Goal: Transaction & Acquisition: Purchase product/service

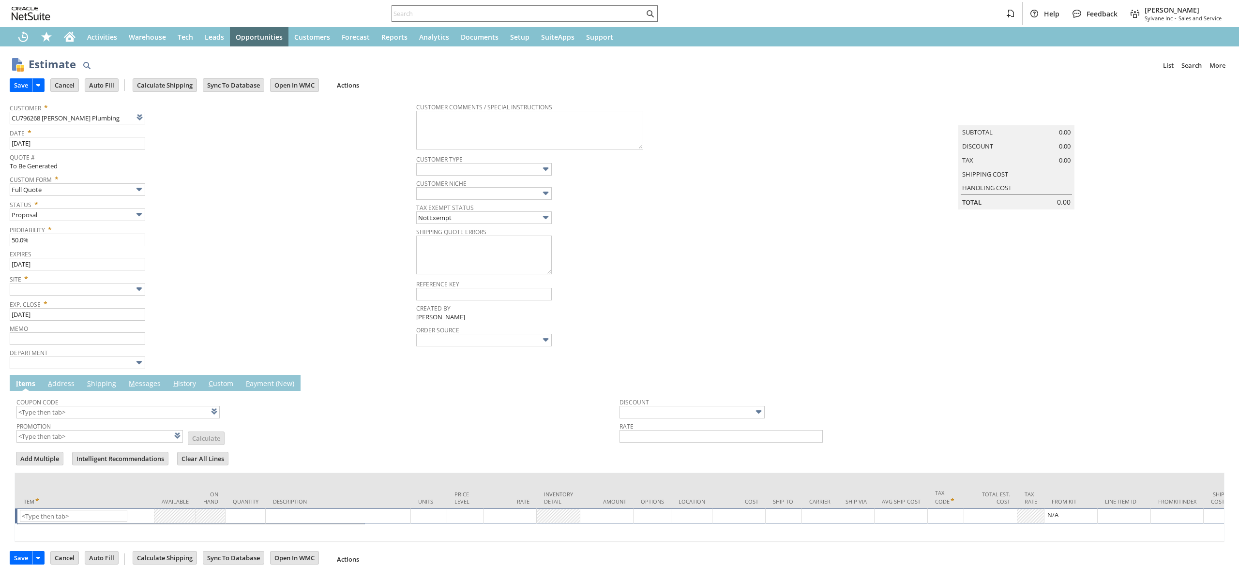
type input "Intelligent Recommendations ⁰"
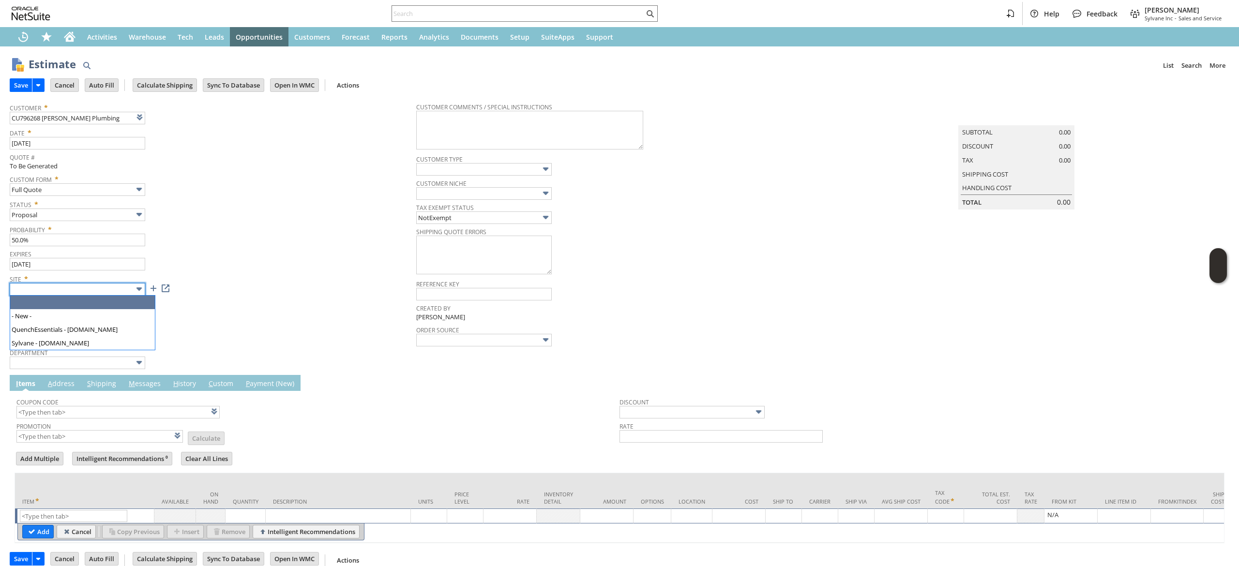
click at [124, 285] on input "text" at bounding box center [77, 289] width 135 height 13
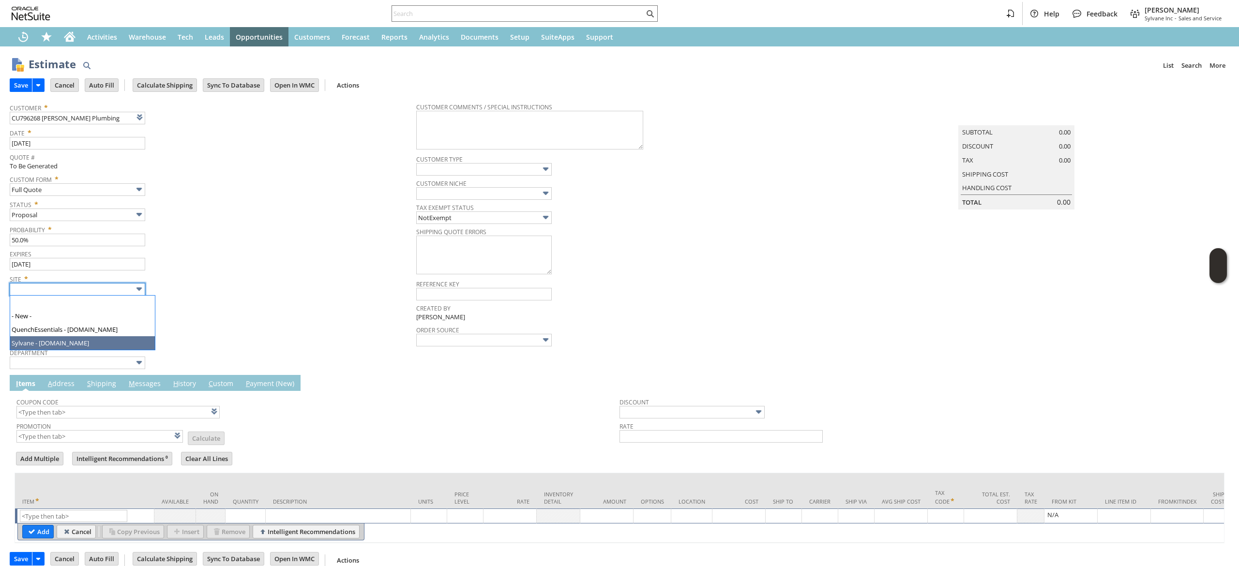
type input "Sylvane - [DOMAIN_NAME]"
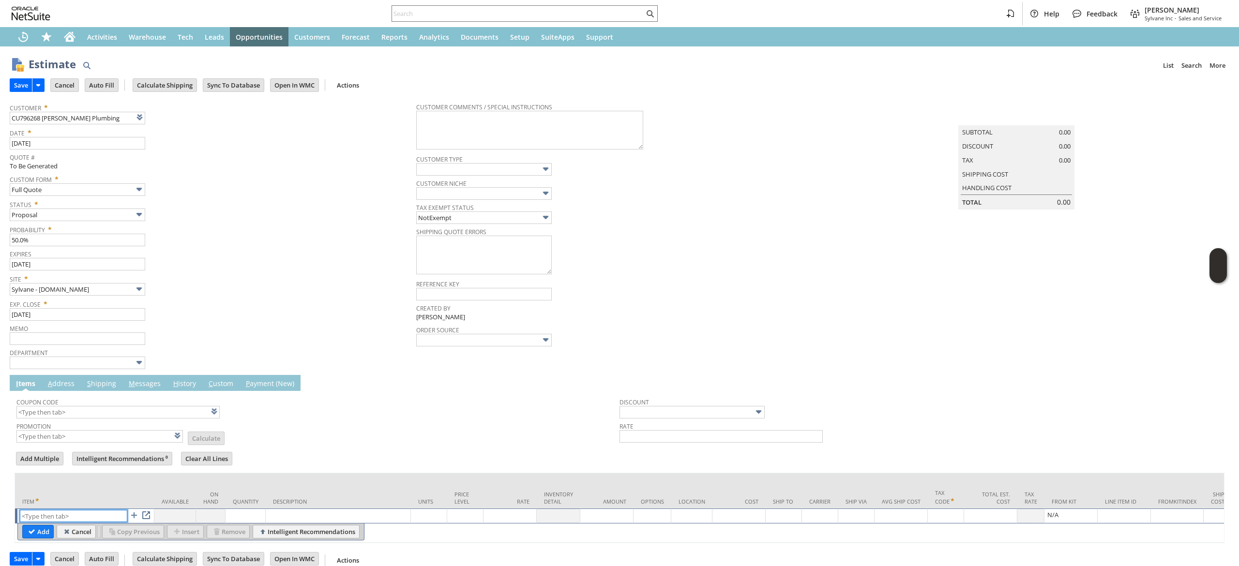
click at [78, 514] on input "text" at bounding box center [73, 516] width 107 height 12
paste input "sa17033"
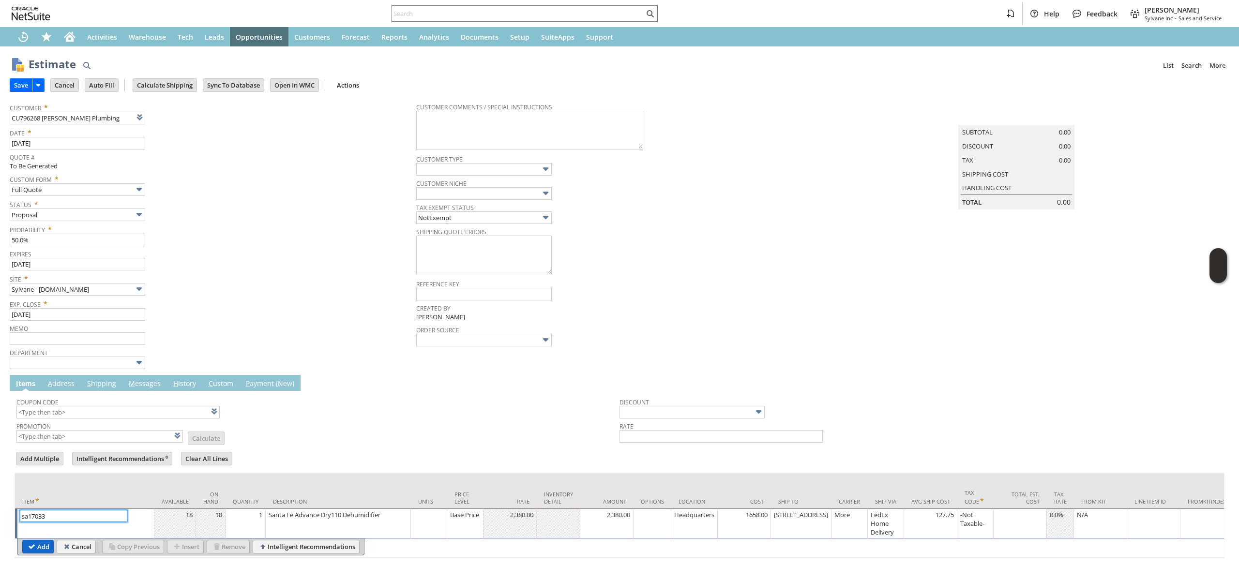
type input "sa17033"
click at [38, 553] on input "Add" at bounding box center [38, 546] width 30 height 13
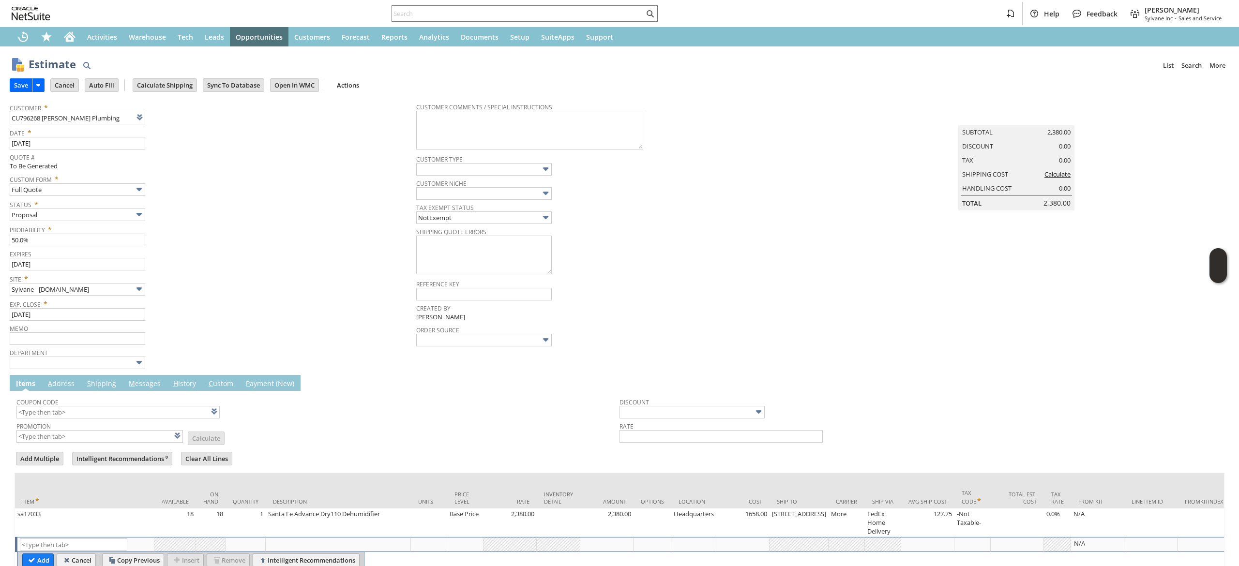
type input "Intelligent Recommendations¹⁰"
click at [147, 405] on span "Coupon Code" at bounding box center [315, 400] width 598 height 11
click at [147, 412] on input "text" at bounding box center [117, 412] width 203 height 13
type input "SF150"
click at [316, 421] on td "Promotion List Calculate" at bounding box center [317, 432] width 603 height 24
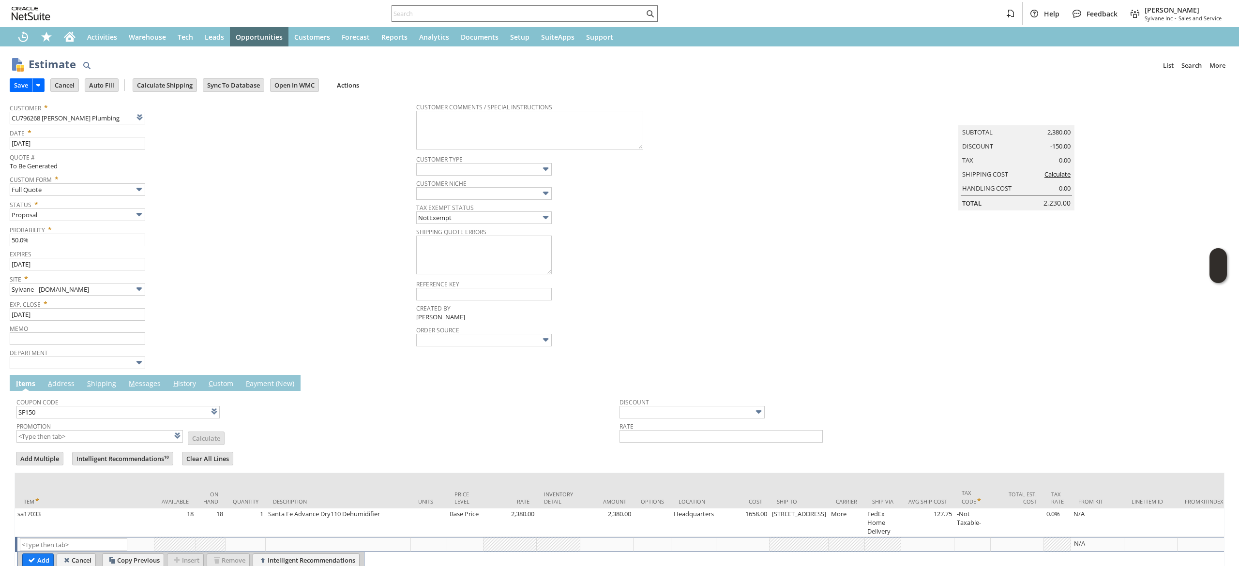
type input "$150 Off Santa Fe Dehumidifiers w/ Promo Code SF150"
type input "Promo Code"
type input "-150.00"
click at [155, 81] on input "Calculate Shipping" at bounding box center [164, 85] width 63 height 13
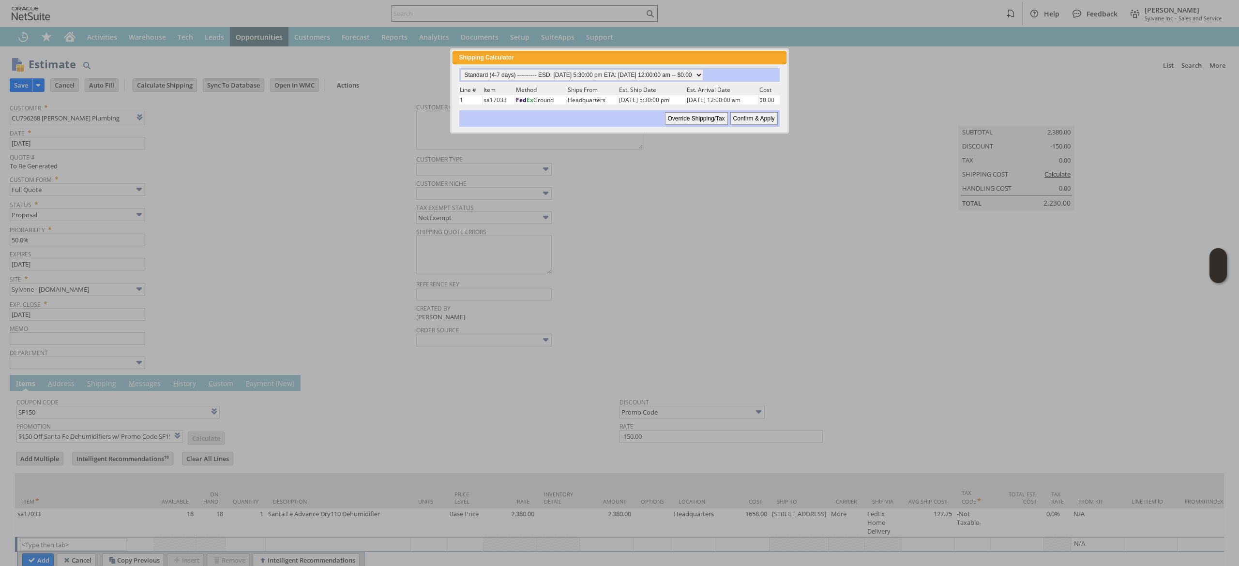
click at [750, 125] on div "Standard (4-7 days) ---------- ESD: 08/27/2025 5:30:00 pm ETA: 08/28/2025 12:00…" at bounding box center [618, 97] width 333 height 66
click at [754, 116] on input "Confirm & Apply" at bounding box center [753, 118] width 47 height 13
type input "Promo Code"
type input "-150.00"
type input "Add"
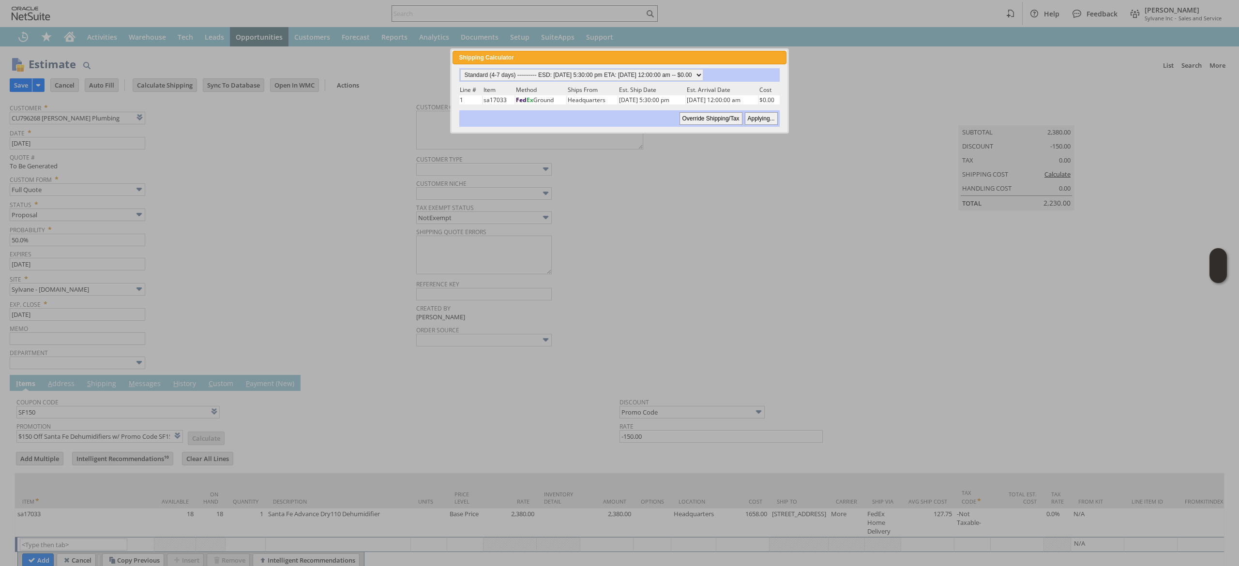
type input "Copy Previous"
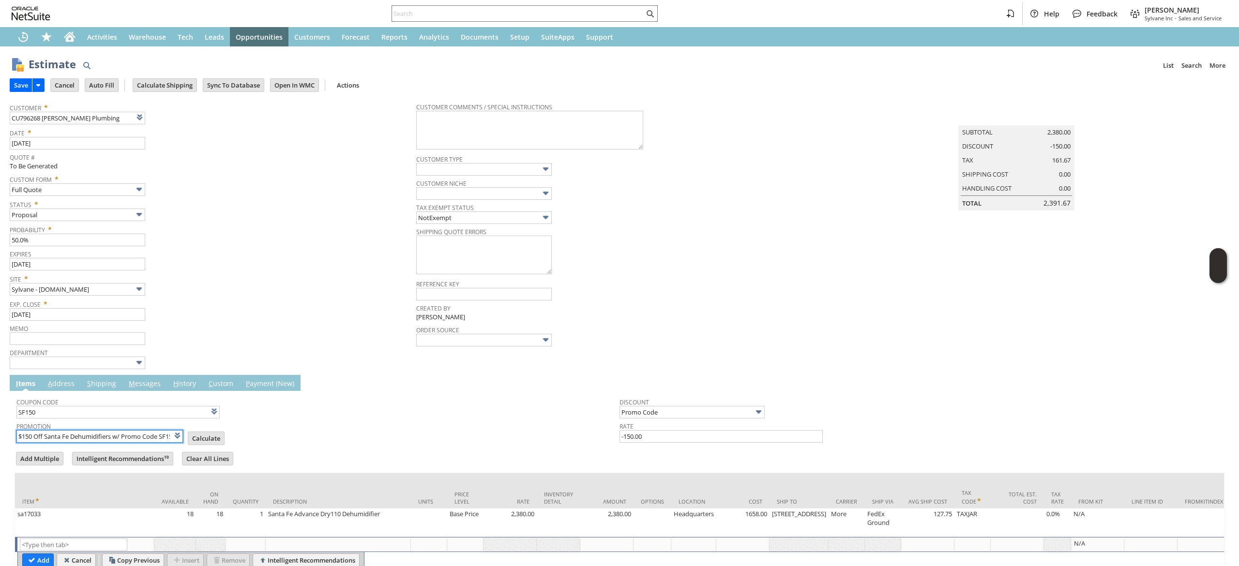
click at [159, 438] on input "$150 Off Santa Fe Dehumidifiers w/ Promo Code SF150" at bounding box center [99, 436] width 166 height 13
click at [178, 414] on input "SF150" at bounding box center [117, 412] width 203 height 13
click at [178, 414] on input "text" at bounding box center [117, 412] width 203 height 13
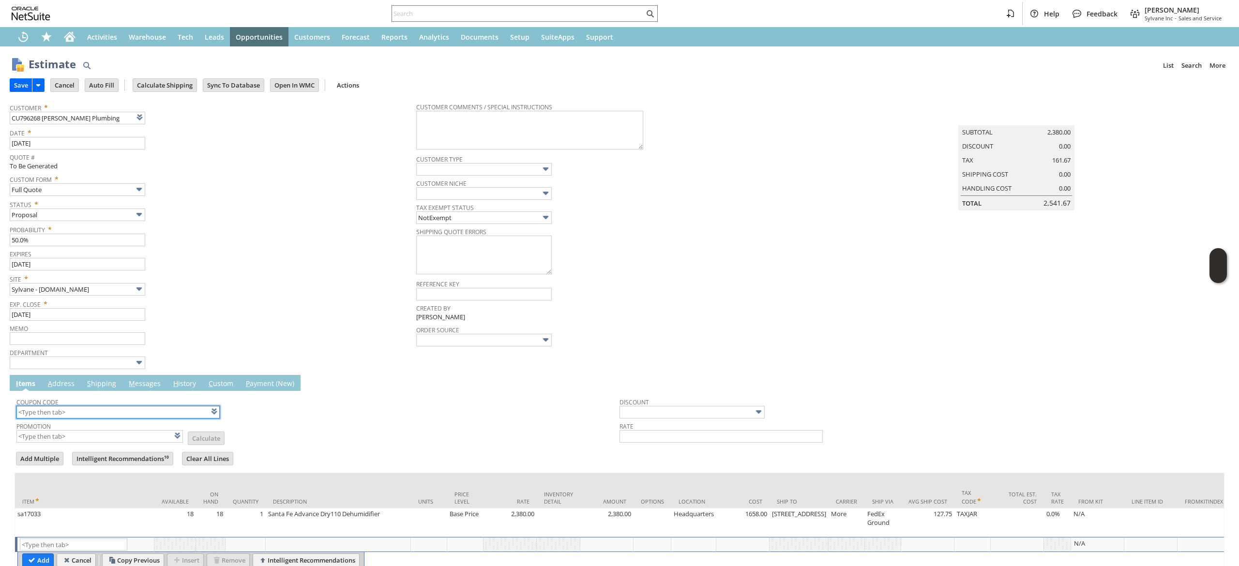
type input "\"
click at [99, 551] on input "text" at bounding box center [73, 545] width 107 height 12
paste input "sa2732"
type input "sa2732"
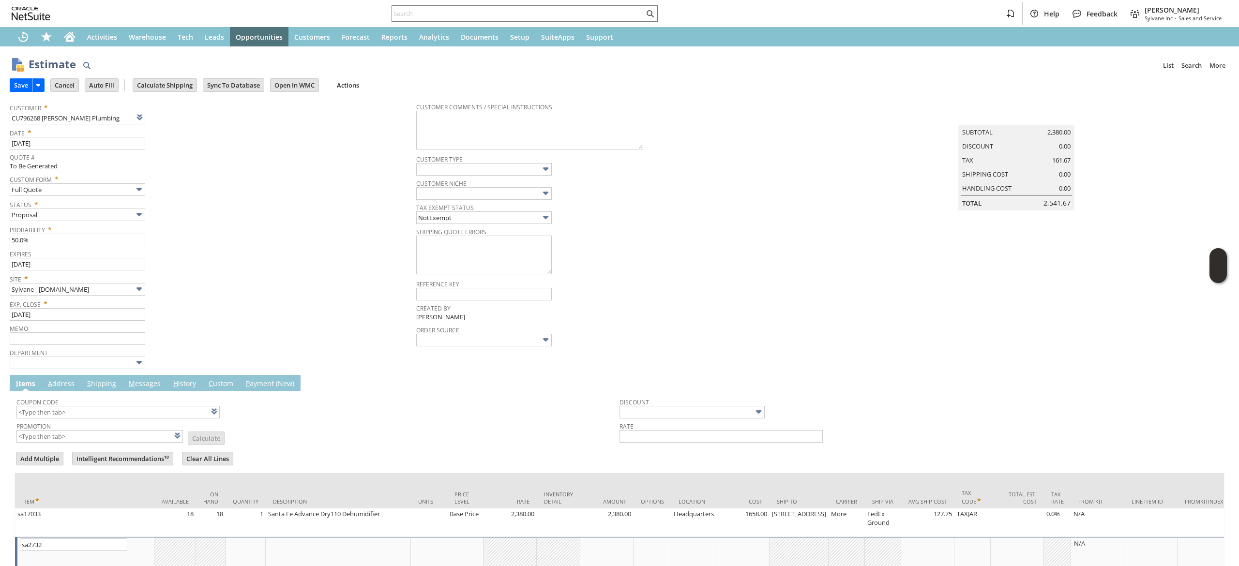
click at [96, 553] on div "sa2732 List Search" at bounding box center [86, 552] width 132 height 27
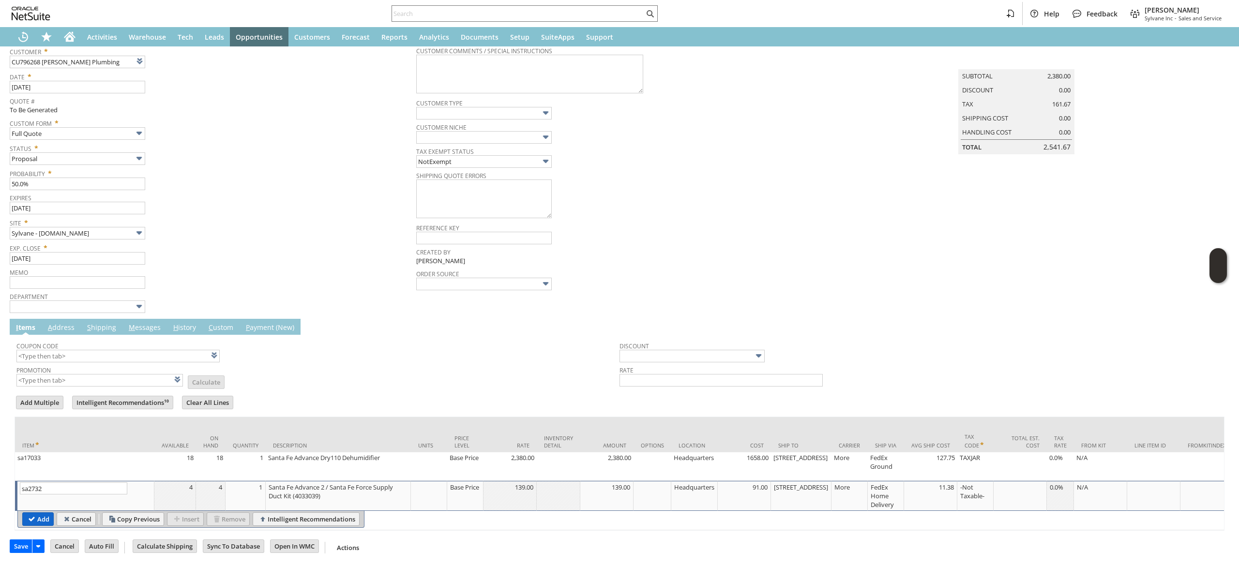
click at [29, 513] on input "Add" at bounding box center [38, 519] width 30 height 13
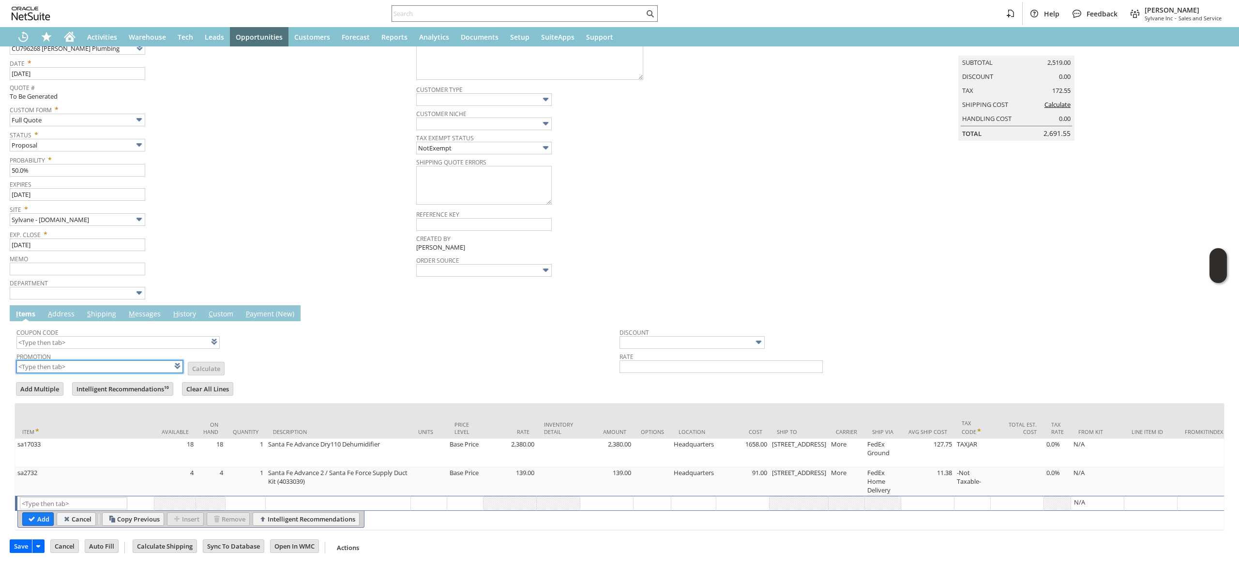
click at [78, 365] on input "text" at bounding box center [99, 366] width 166 height 13
type input "xa3"
click at [69, 408] on body "Help Feedback Devin Carswell Sylvane Inc - Sales and Service Activities Warehou…" at bounding box center [619, 283] width 1239 height 566
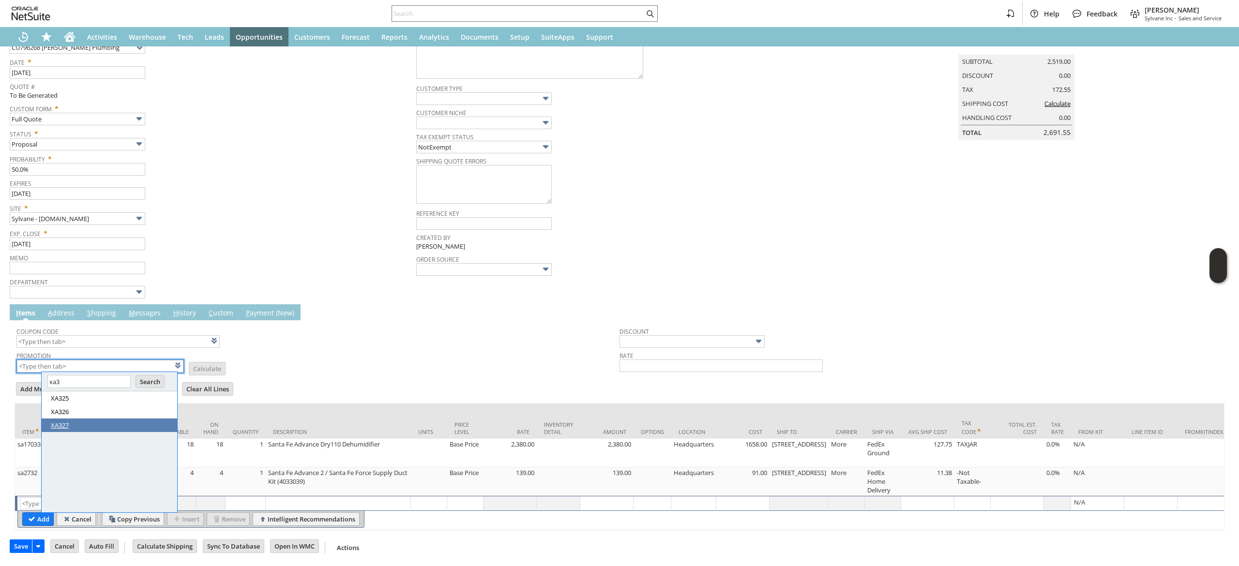
click at [117, 421] on link "XA327" at bounding box center [113, 425] width 124 height 9
type input "XA327"
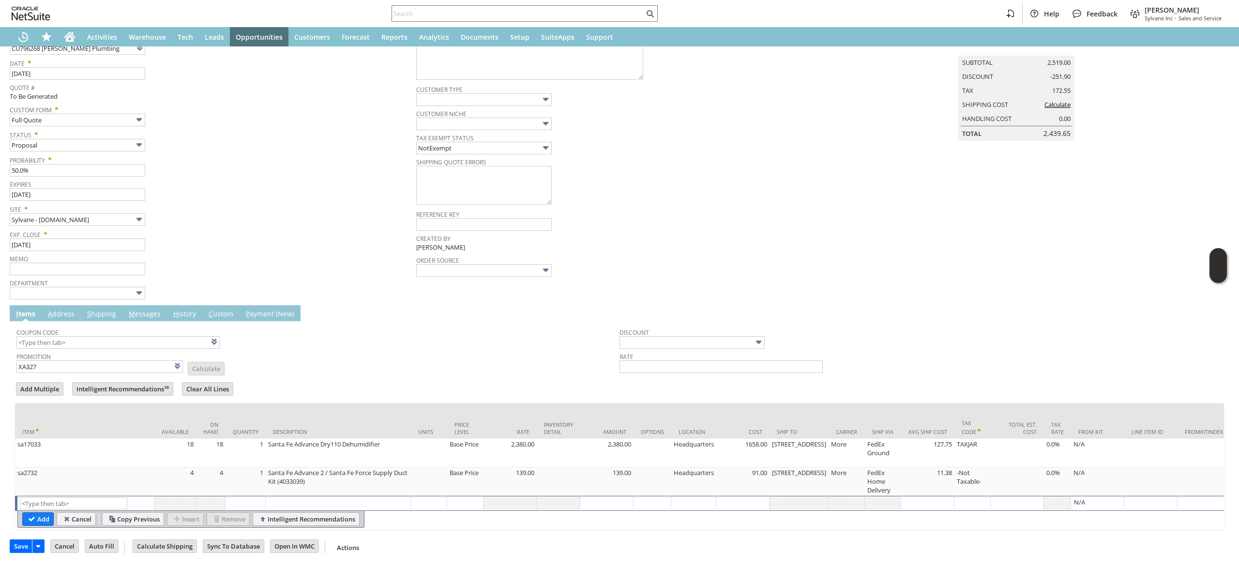
type input "XA327"
type input "Promo Code"
type input "-10.0%"
click at [349, 360] on td "Promotion XA327 List Calculate" at bounding box center [317, 362] width 603 height 24
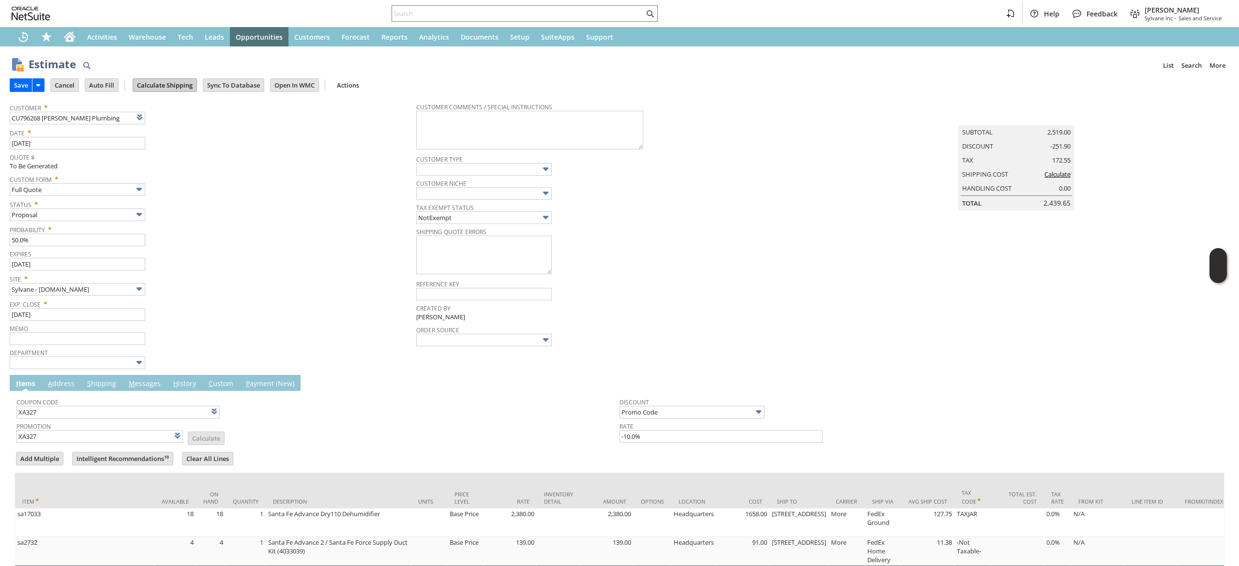
click at [165, 82] on input "Calculate Shipping" at bounding box center [164, 85] width 63 height 13
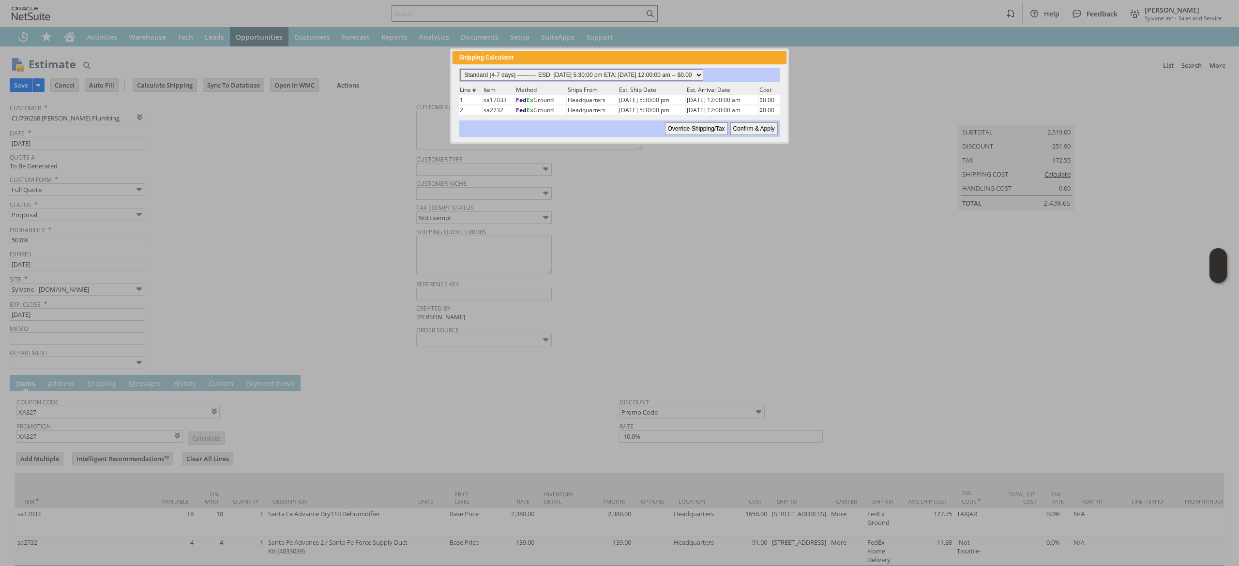
click at [533, 72] on select "Standard (4-7 days) ---------- ESD: 08/27/2025 5:30:00 pm ETA: 08/28/2025 12:00…" at bounding box center [581, 75] width 243 height 12
select select "Next Business Day ------------ ESD: 08/27/2025 5:30:00 pm ETA: 08/28/2025 12:00…"
click at [460, 69] on select "Standard (4-7 days) ---------- ESD: 08/27/2025 5:30:00 pm ETA: 08/28/2025 12:00…" at bounding box center [581, 75] width 243 height 12
click at [751, 127] on input "Confirm & Apply" at bounding box center [753, 128] width 47 height 13
type input "Add"
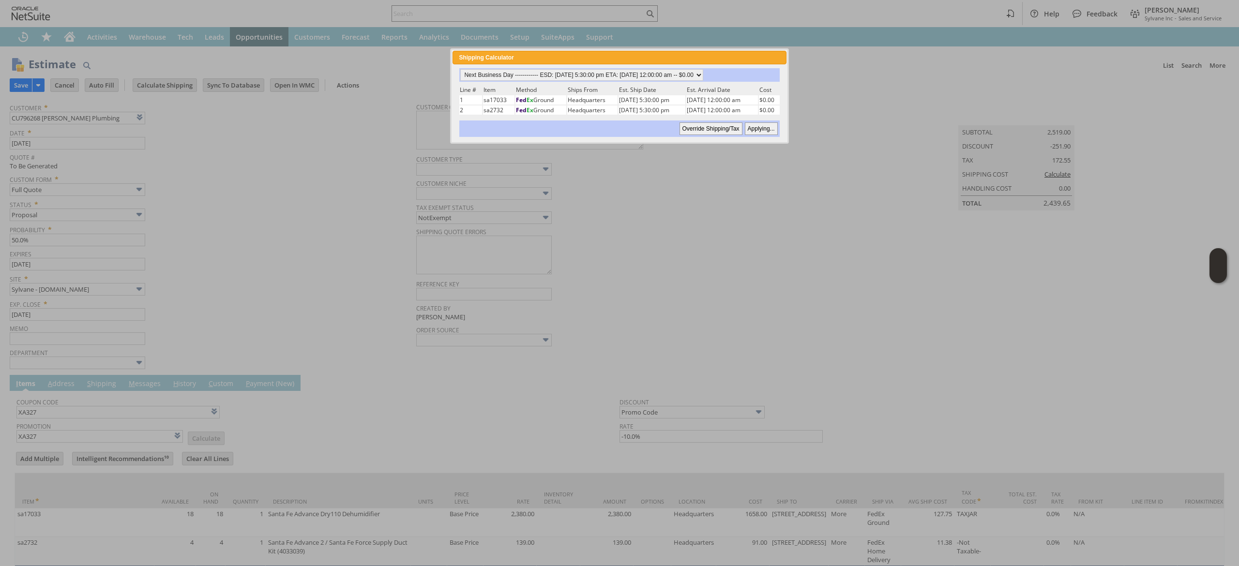
type input "Copy Previous"
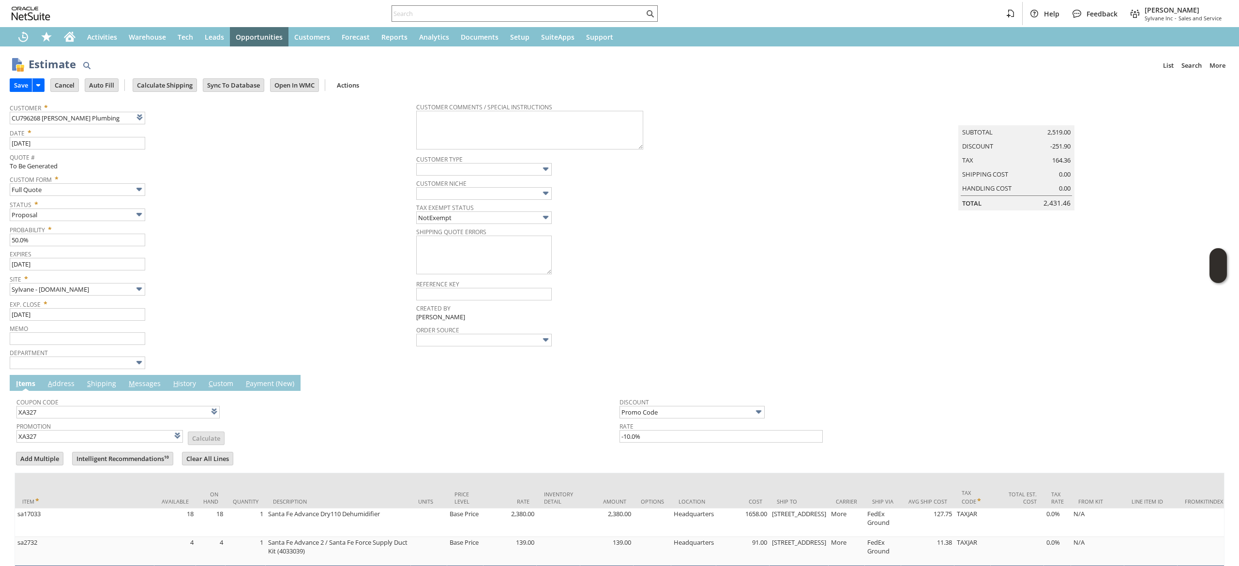
scroll to position [84, 0]
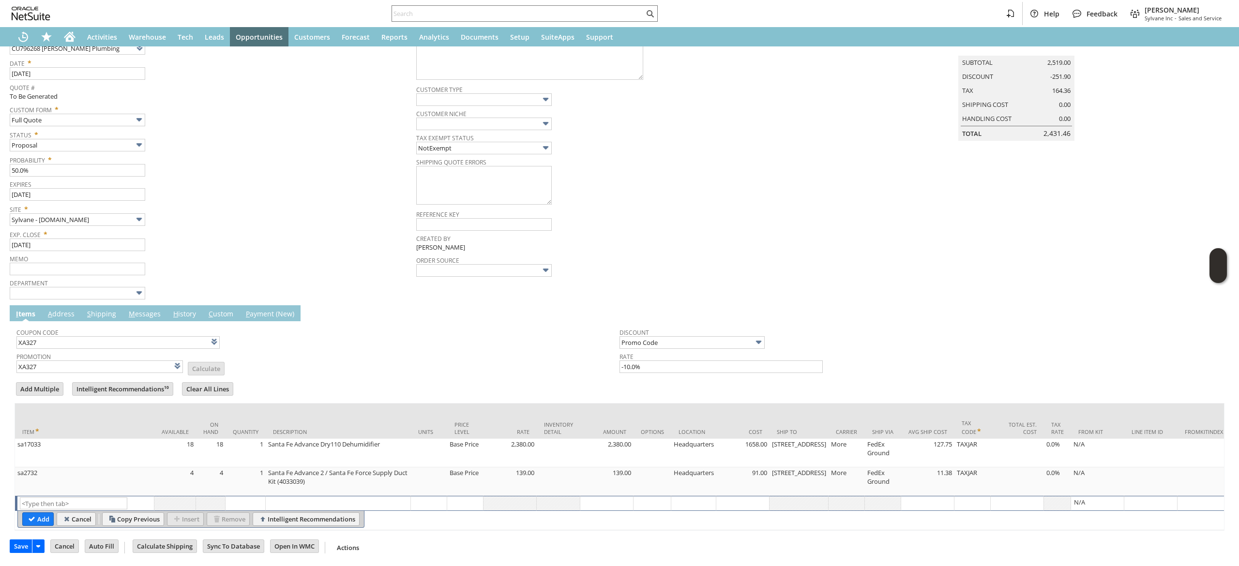
click at [751, 131] on span "Tax Exempt Status" at bounding box center [617, 136] width 402 height 11
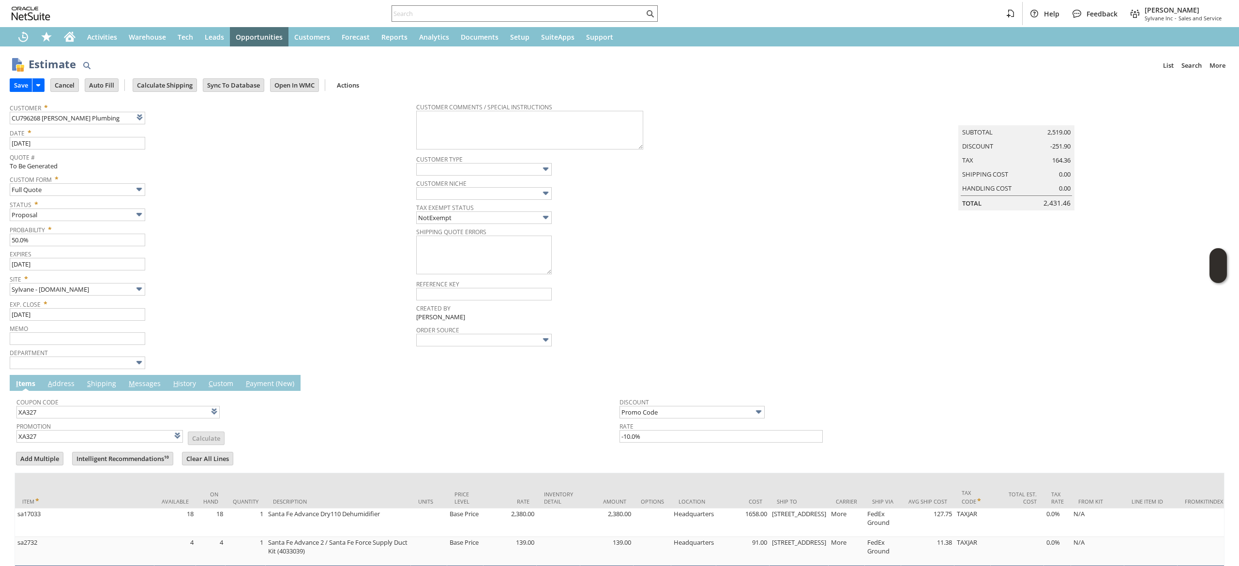
scroll to position [85, 0]
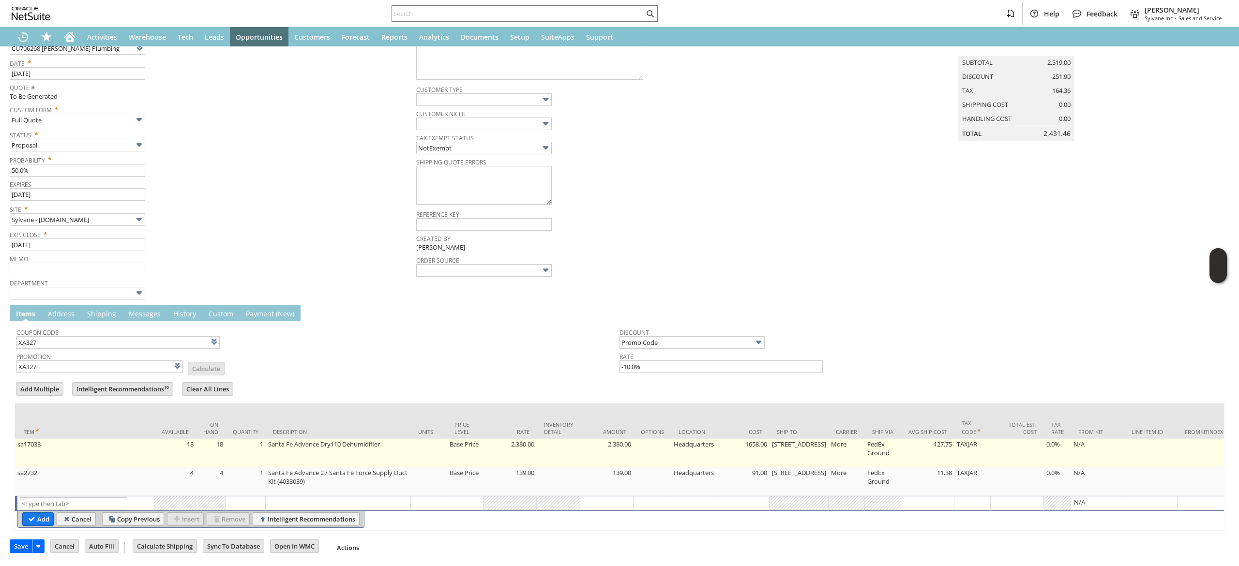
click at [780, 441] on td "[STREET_ADDRESS]" at bounding box center [798, 453] width 59 height 29
type input "[STREET_ADDRESS]"
type input "OK"
type input "Make Copy"
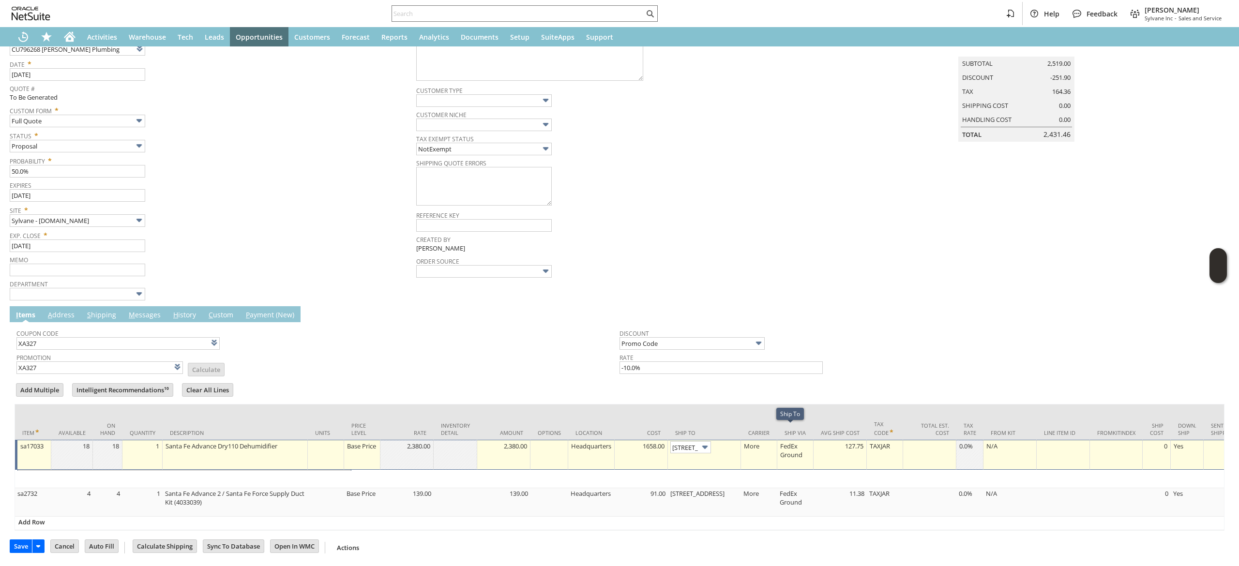
scroll to position [0, 19]
click at [684, 440] on input "1921 Queens Rd" at bounding box center [690, 446] width 41 height 12
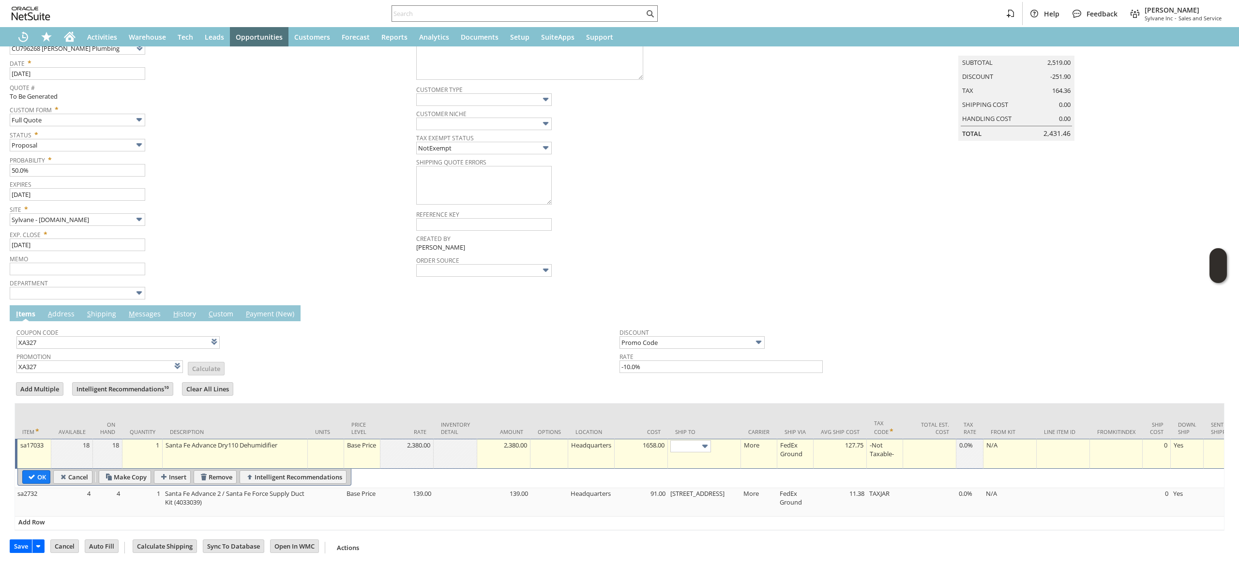
type input "2455 W. Nicole Ln. (Custom)"
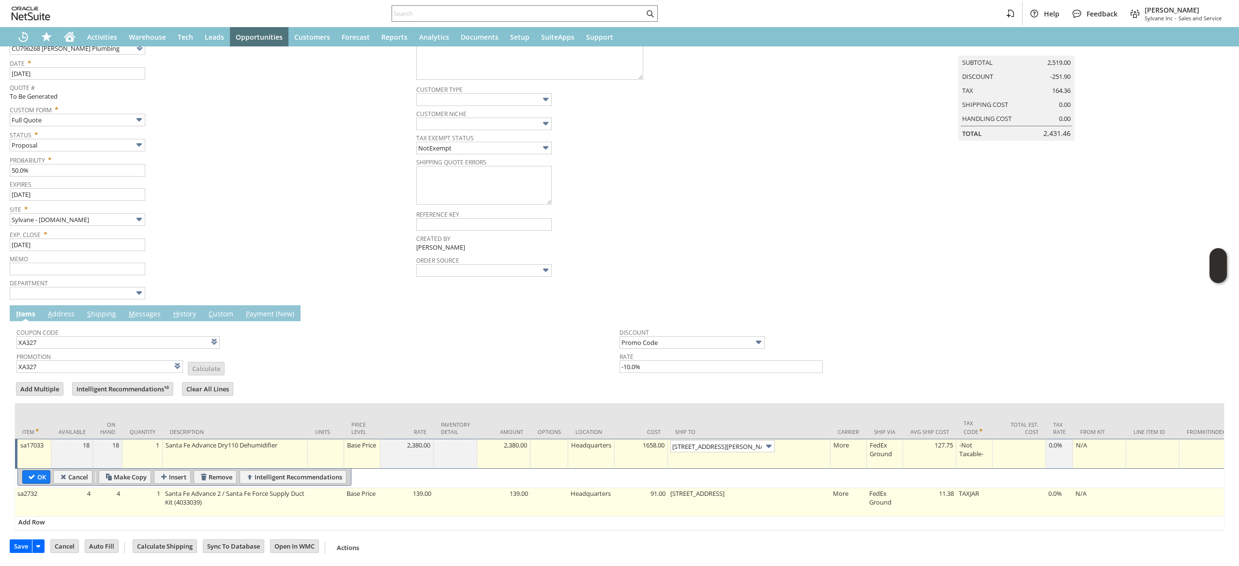
click at [705, 488] on td "1921 Queens Rd" at bounding box center [749, 502] width 163 height 29
type input "sa2732"
type input "1921 Queens Rd"
type input "OK"
type input "Make Copy"
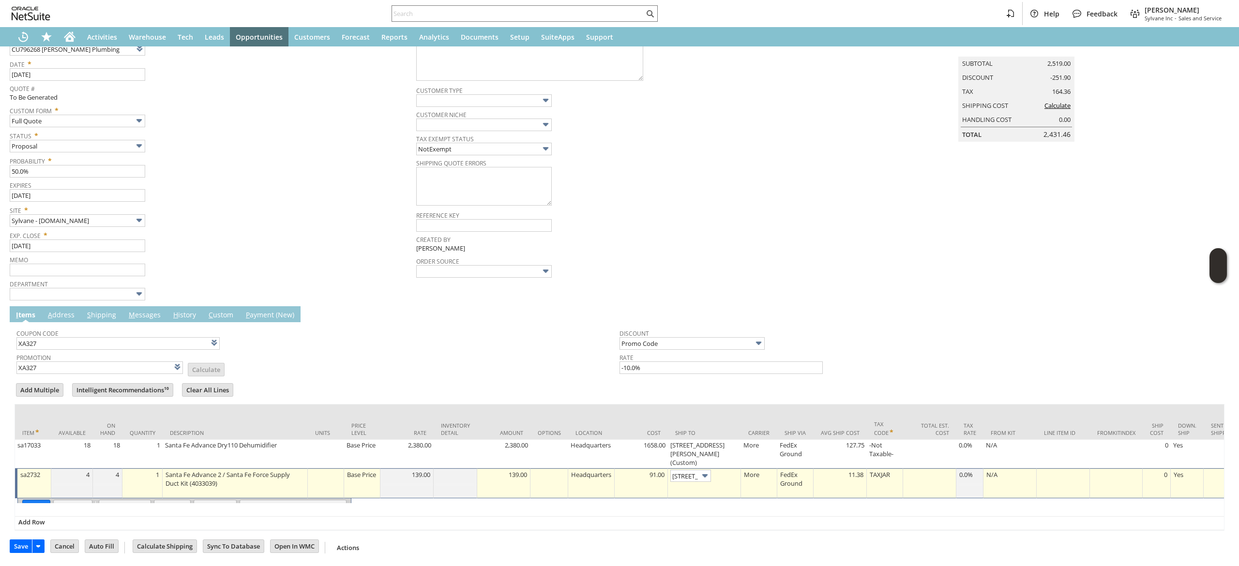
scroll to position [0, 19]
click at [699, 469] on input "1921 Queens Rd" at bounding box center [690, 475] width 41 height 12
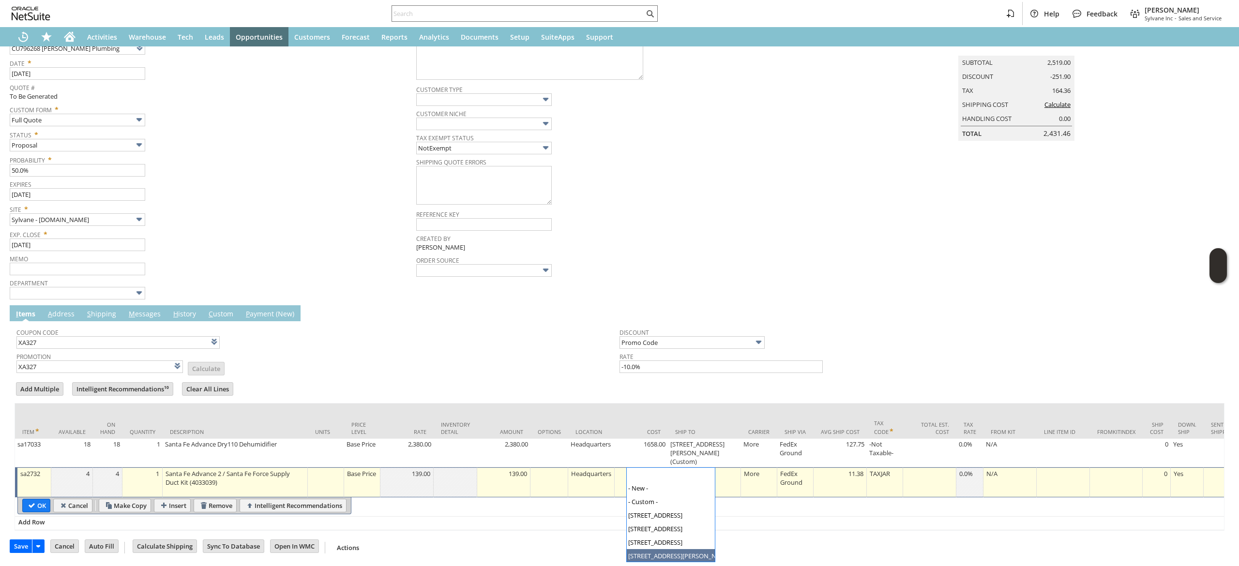
type input "2455 W. Nicole Ln. (Custom)"
click at [37, 499] on input "OK" at bounding box center [36, 505] width 27 height 13
type input "Add"
type input "Copy Previous"
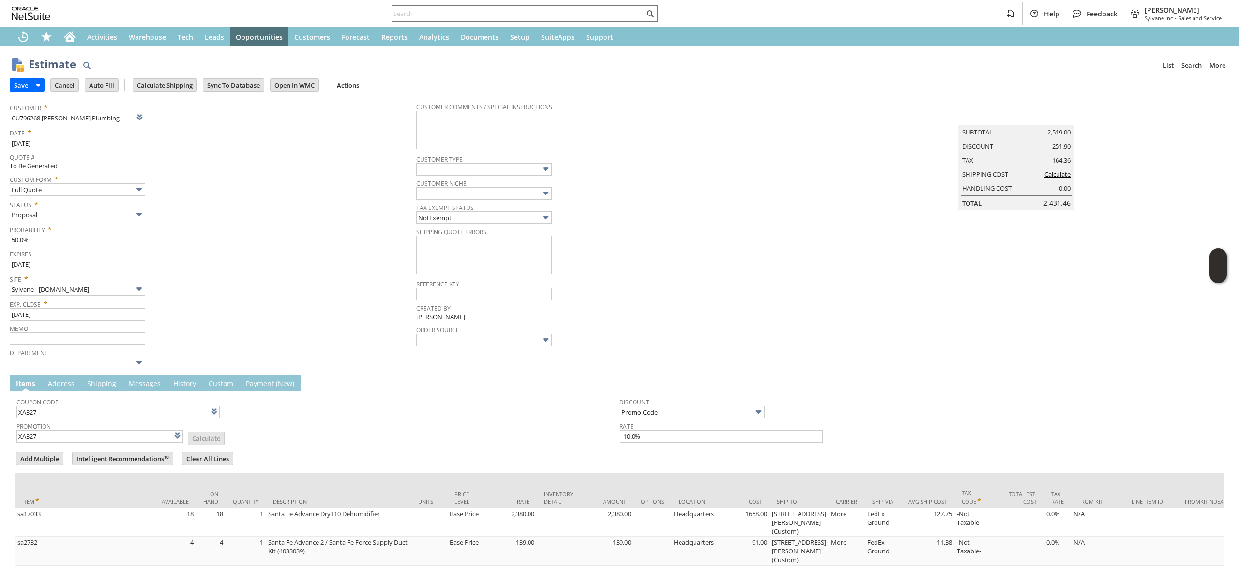
click at [184, 92] on td "Calculate Shipping" at bounding box center [168, 85] width 70 height 18
click at [184, 84] on input "Calculate Shipping" at bounding box center [164, 85] width 63 height 13
type input "Add"
type input "Copy Previous"
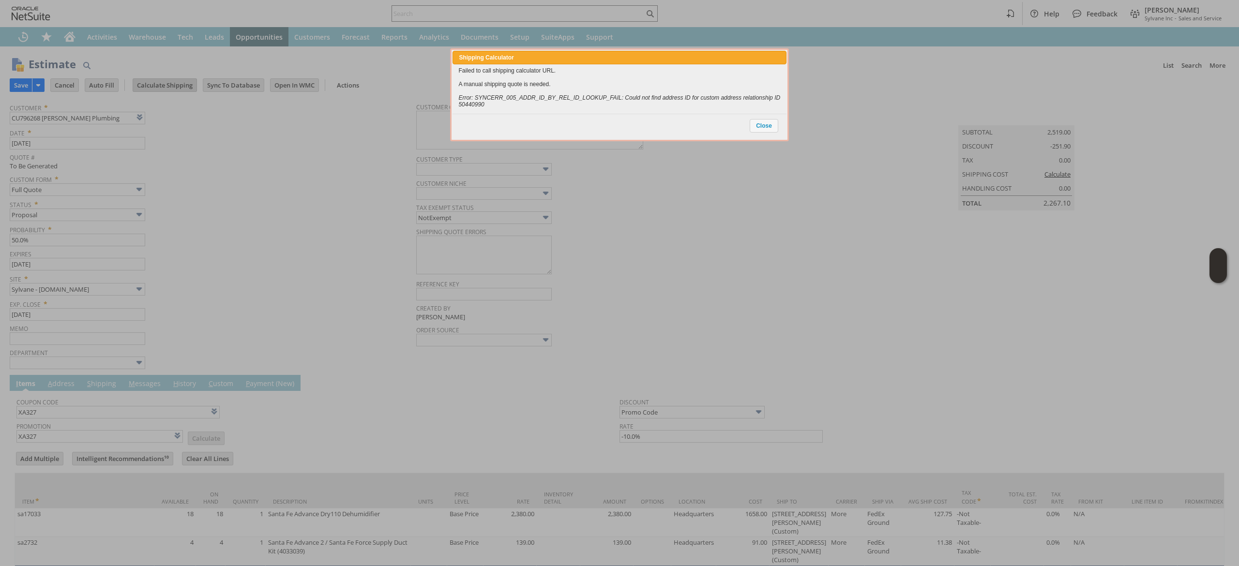
scroll to position [84, 0]
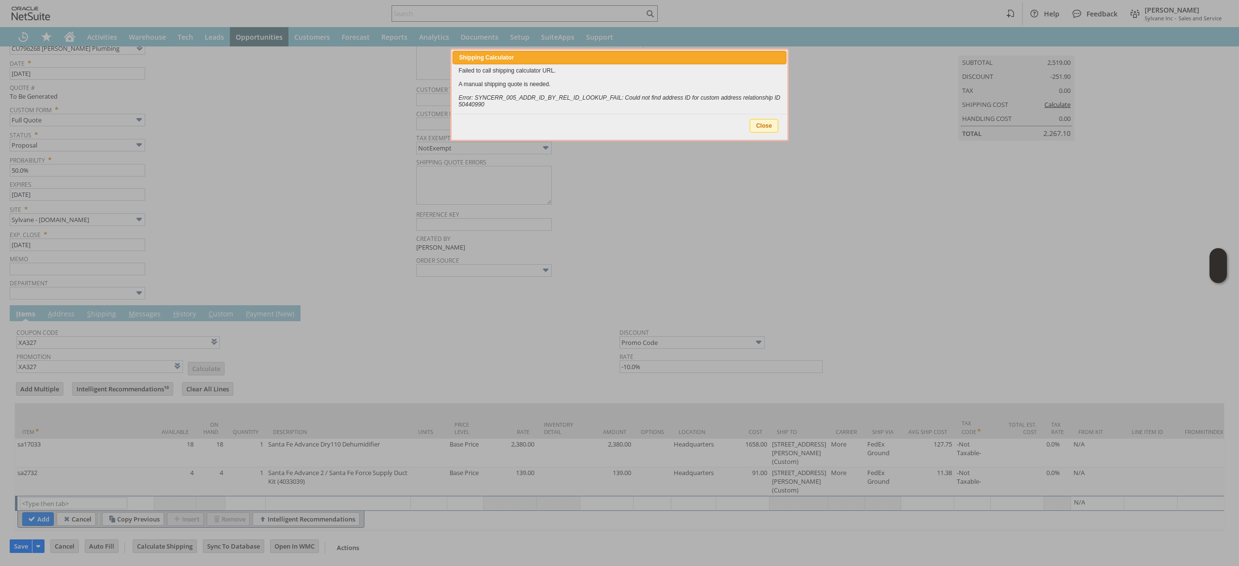
click at [773, 131] on button "Close" at bounding box center [764, 126] width 29 height 14
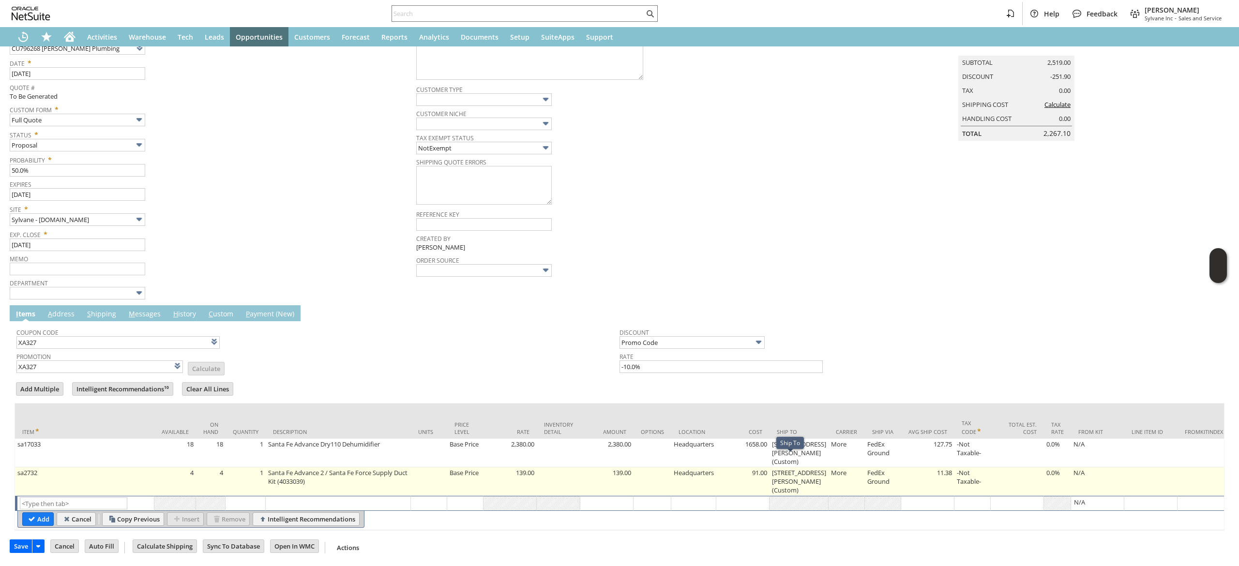
click at [789, 467] on td "2455 W. Nicole Ln. (Custom)" at bounding box center [798, 481] width 59 height 29
type input "2455 W. Nicole Ln. (Custom)"
type input "OK"
type input "Make Copy"
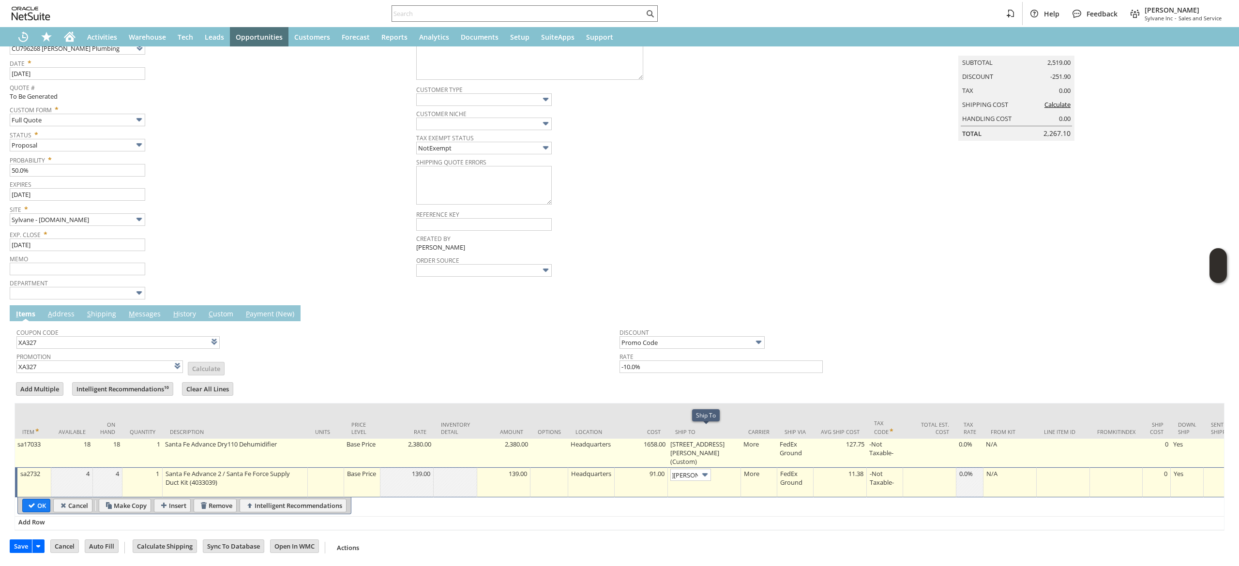
scroll to position [0, 0]
click at [732, 439] on td "2455 W. Nicole Ln. (Custom)" at bounding box center [704, 453] width 73 height 29
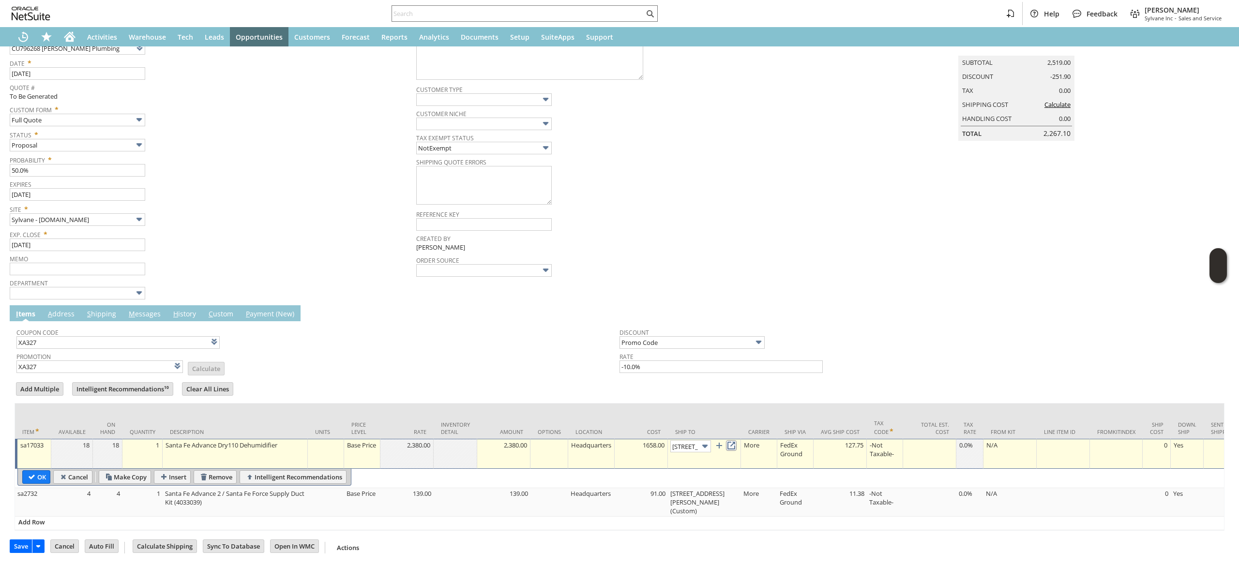
click at [735, 440] on link at bounding box center [731, 445] width 11 height 11
click at [36, 471] on input "OK" at bounding box center [36, 477] width 27 height 13
click at [33, 476] on input "OK" at bounding box center [36, 477] width 27 height 13
click at [26, 474] on input "OK" at bounding box center [36, 477] width 27 height 13
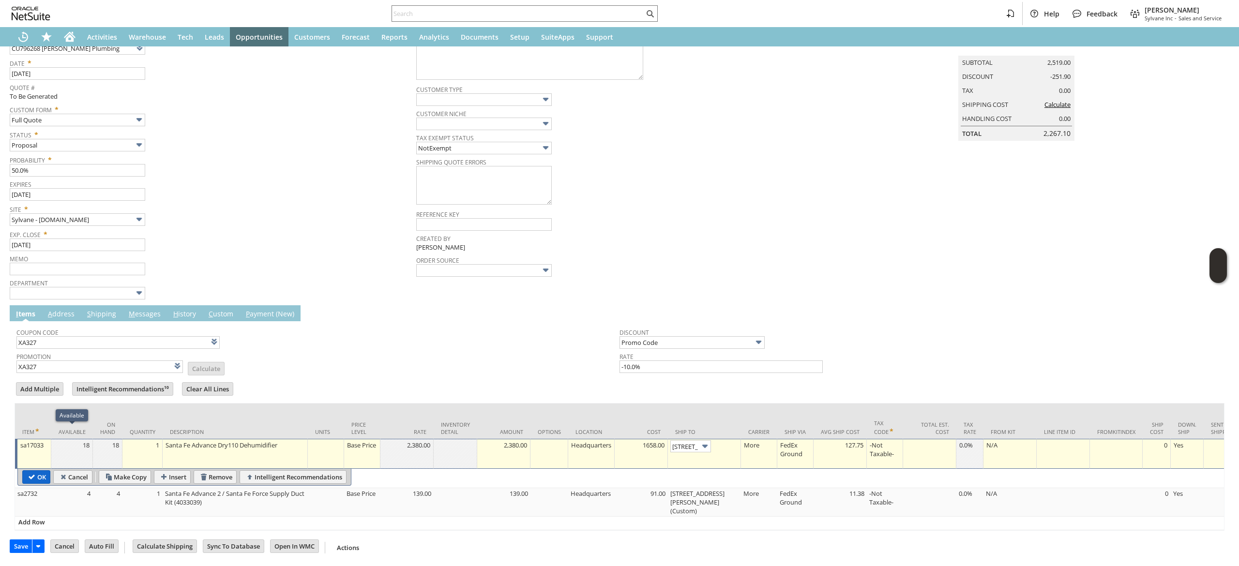
type input "Add"
type input "Copy Previous"
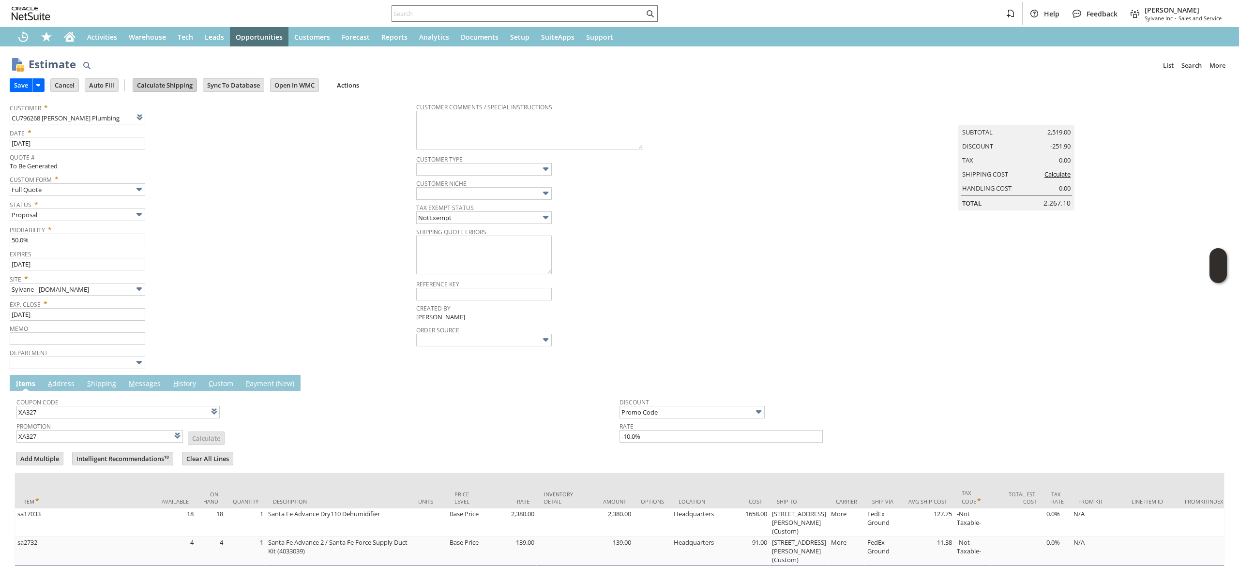
click at [157, 81] on input "Calculate Shipping" at bounding box center [164, 85] width 63 height 13
type input "Add"
type input "Copy Previous"
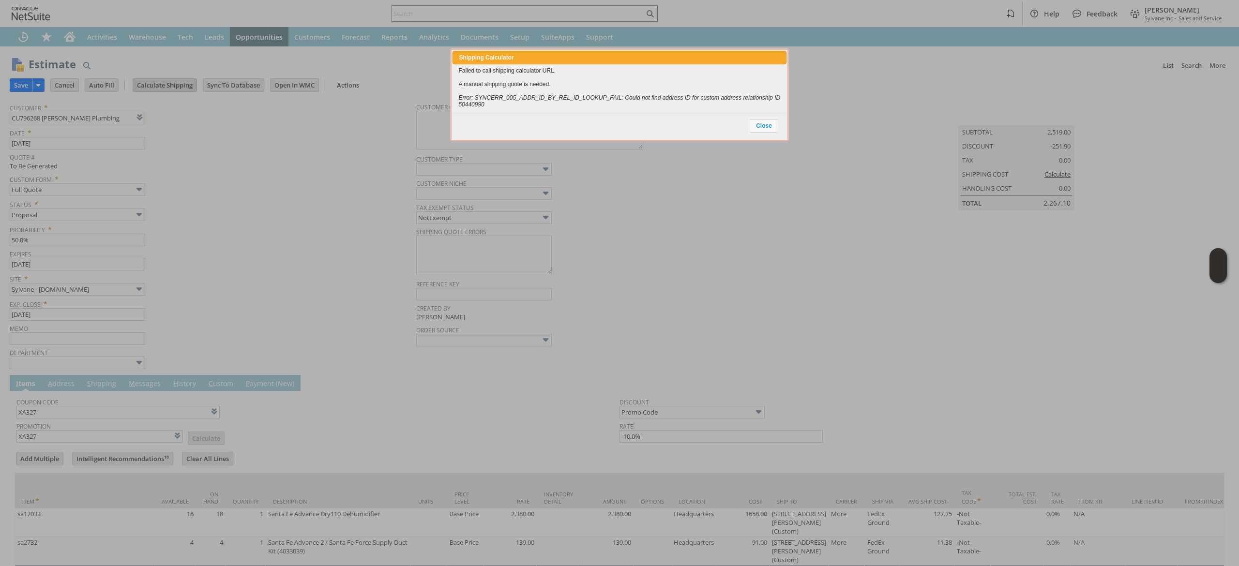
scroll to position [84, 0]
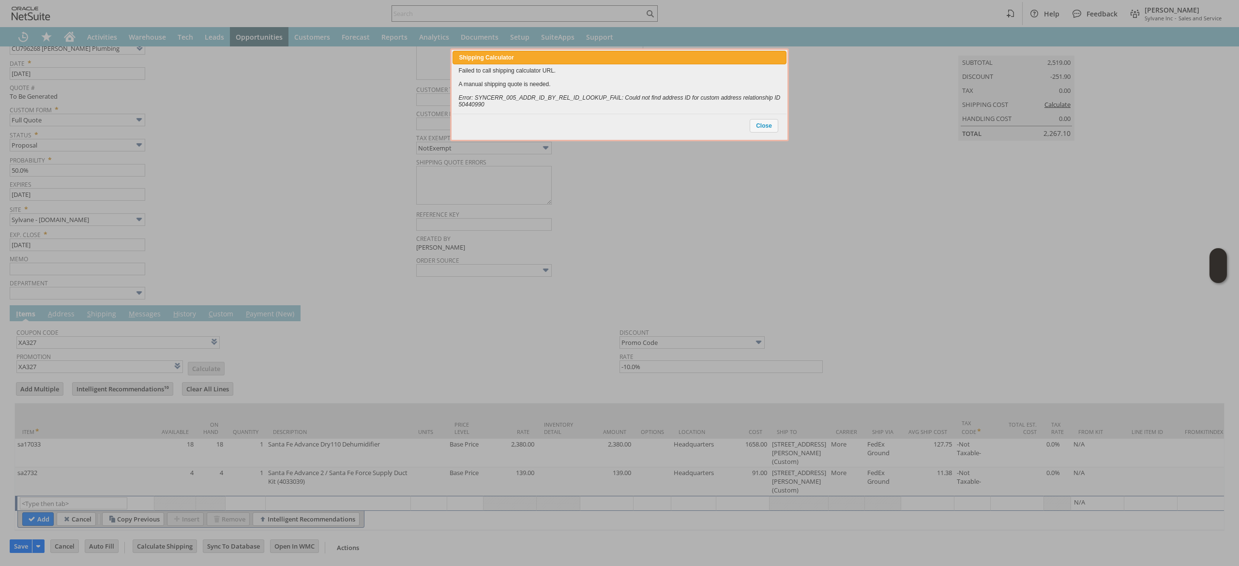
click at [778, 117] on div "Close" at bounding box center [765, 125] width 30 height 19
click at [772, 121] on span "Close" at bounding box center [764, 126] width 28 height 13
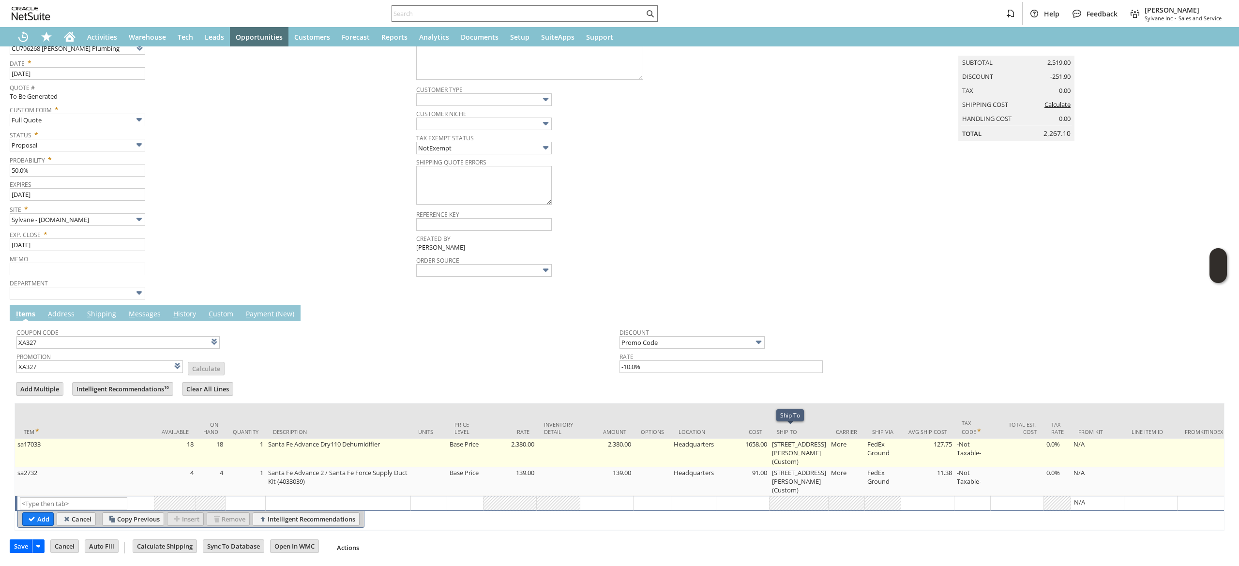
click at [795, 445] on td "2455 W. Nicole Ln. (Custom)" at bounding box center [798, 453] width 59 height 29
type input "2455 W. Nicole Ln. (Custom)"
type input "OK"
type input "Make Copy"
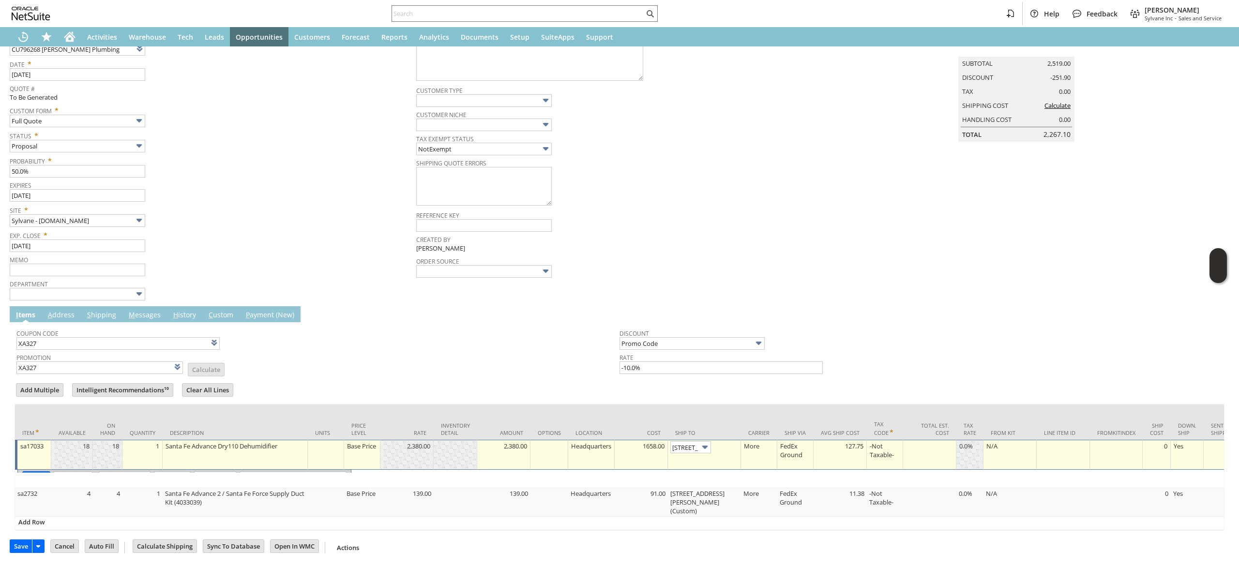
scroll to position [0, 53]
click at [736, 440] on link at bounding box center [731, 445] width 11 height 11
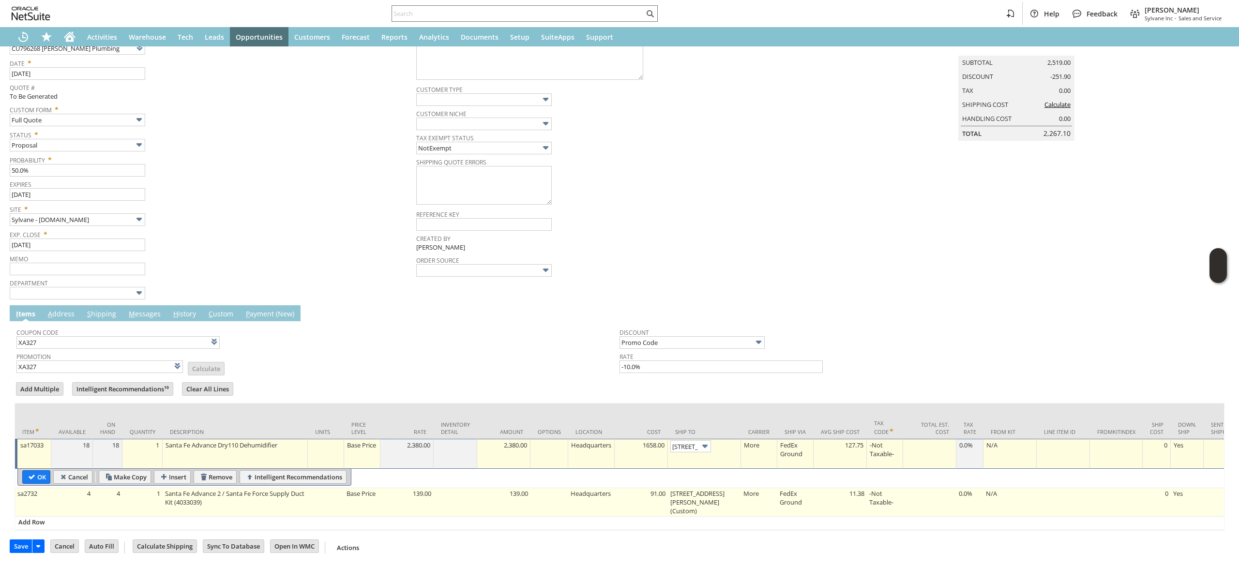
click at [707, 499] on td "2455 W. Nicole Ln. (Custom)" at bounding box center [704, 502] width 73 height 29
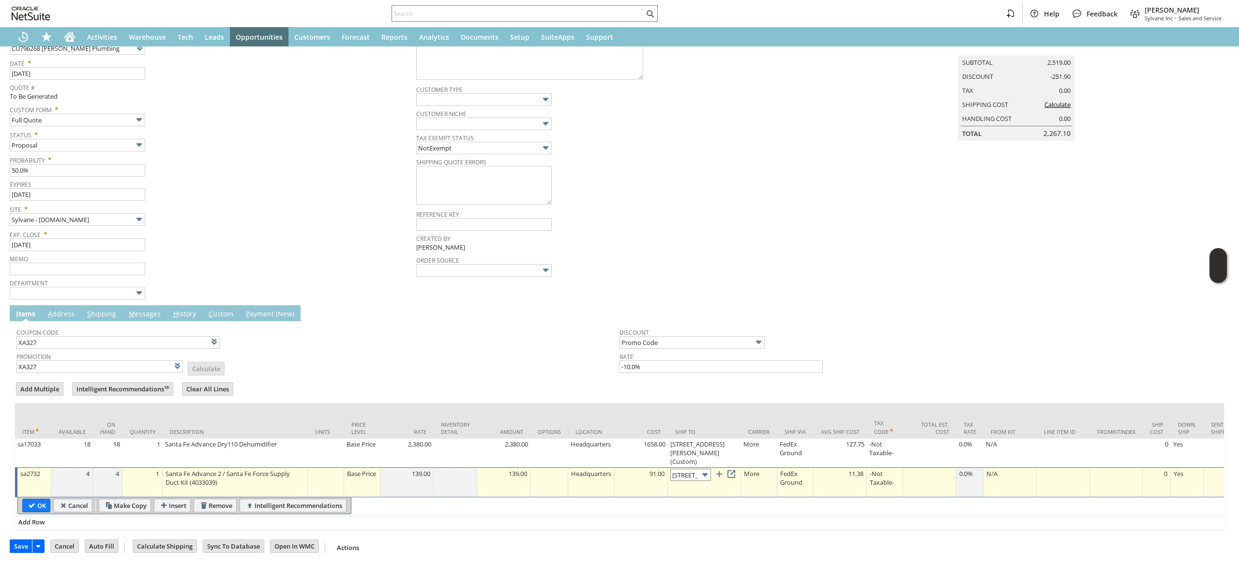
click at [689, 469] on input "2455 W. Nicole Ln. (Custom)" at bounding box center [690, 475] width 41 height 12
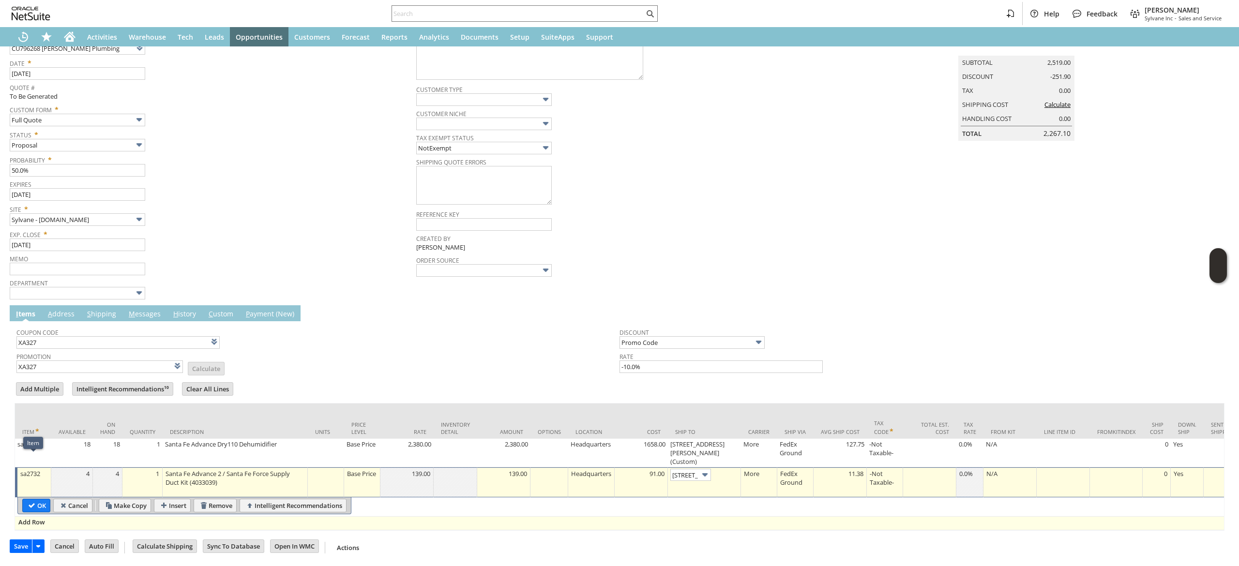
click at [44, 518] on span "Add Row" at bounding box center [31, 522] width 27 height 9
type input "Add"
type input "Copy Previous"
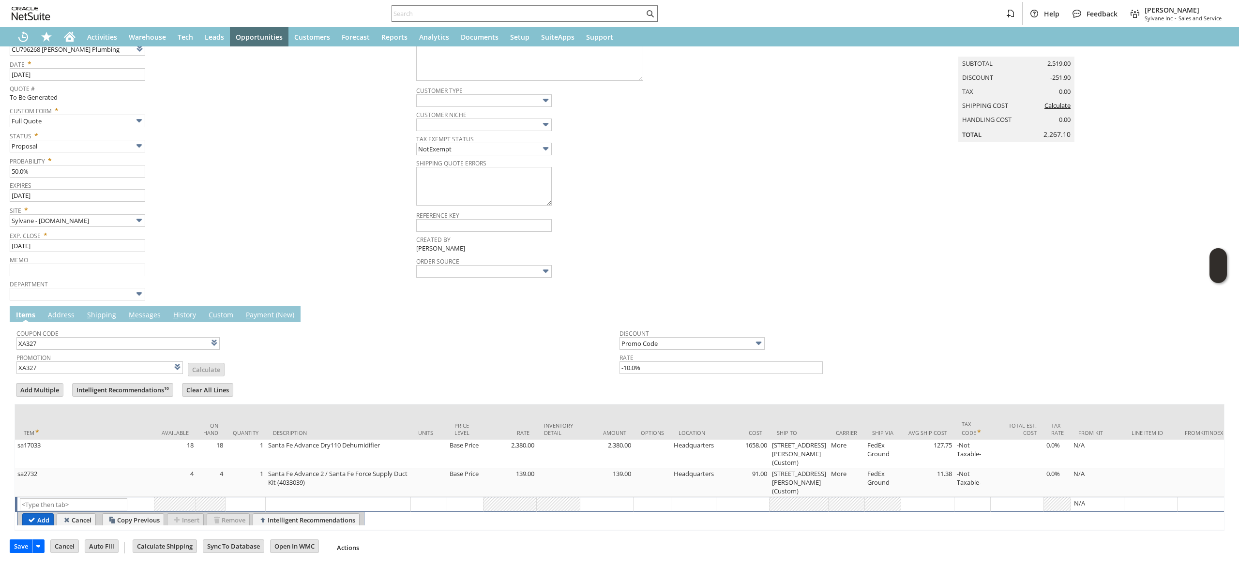
click at [42, 514] on input "Add" at bounding box center [38, 520] width 30 height 13
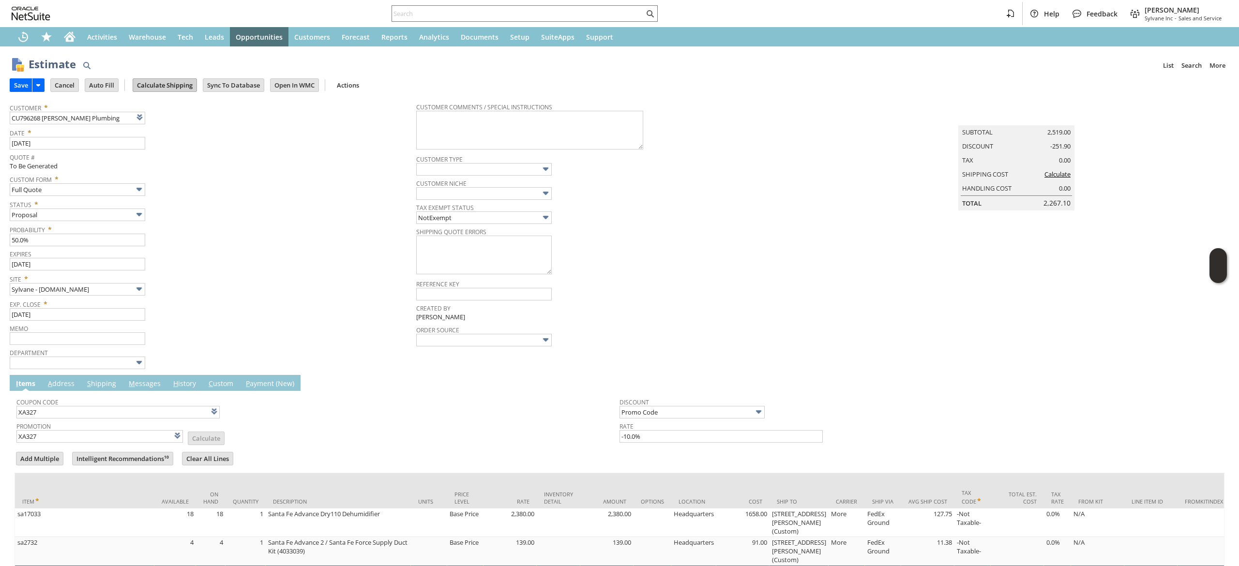
click at [185, 79] on input "Calculate Shipping" at bounding box center [164, 85] width 63 height 13
type input "Add"
type input "Copy Previous"
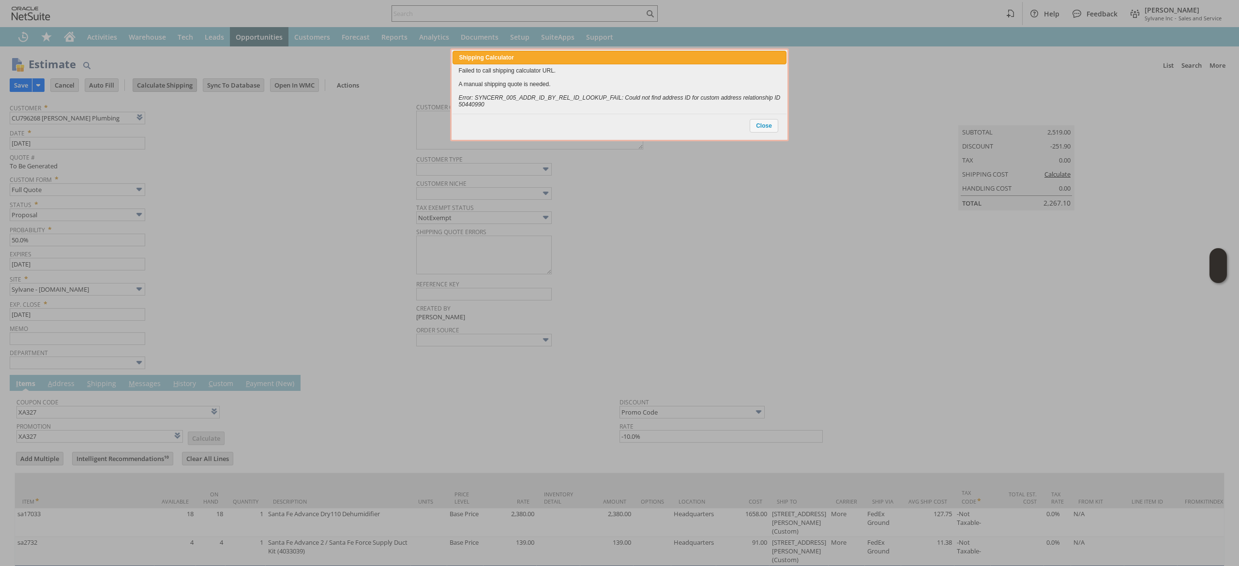
scroll to position [84, 0]
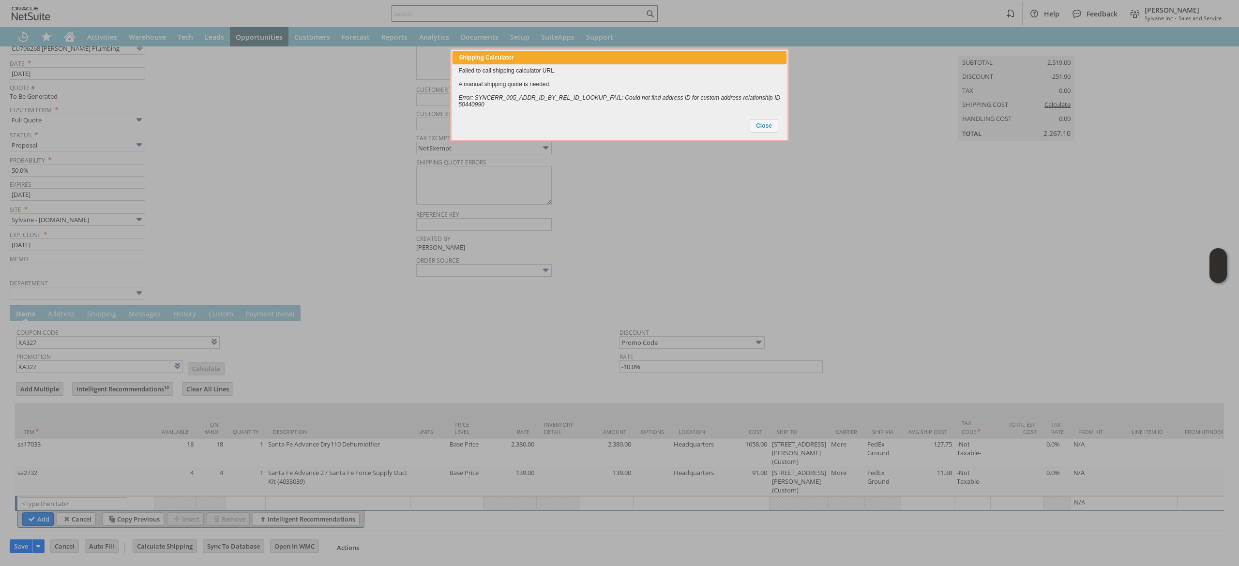
click at [769, 110] on div "Shipping Calculator close Failed to call shipping calculator URL. A manual ship…" at bounding box center [619, 94] width 339 height 93
click at [766, 125] on span "Close" at bounding box center [764, 126] width 28 height 13
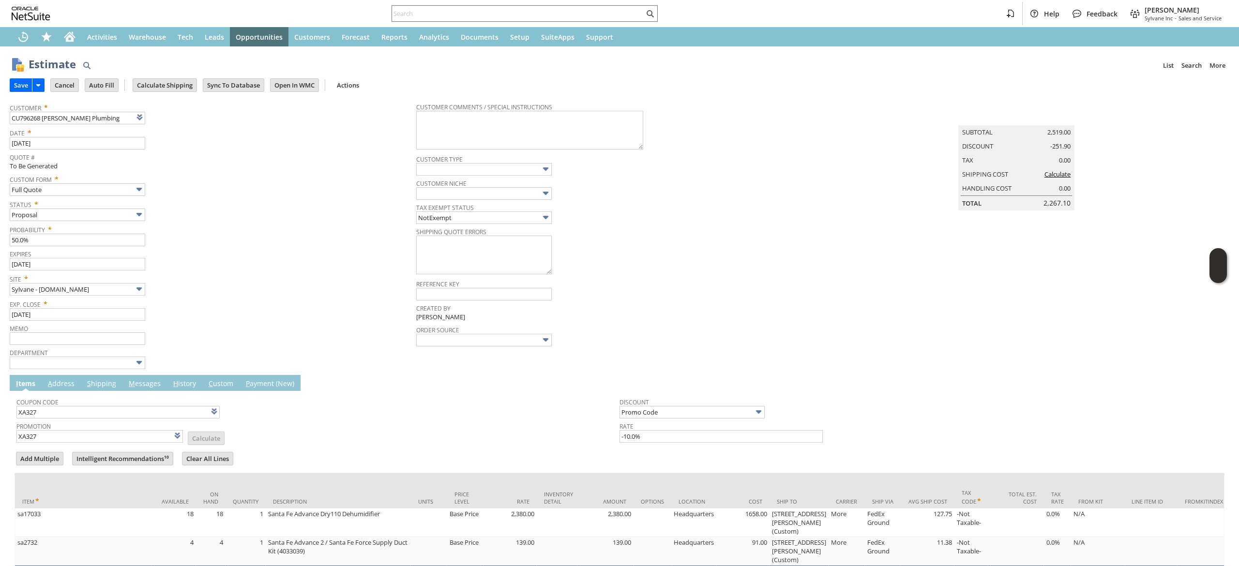
scroll to position [85, 0]
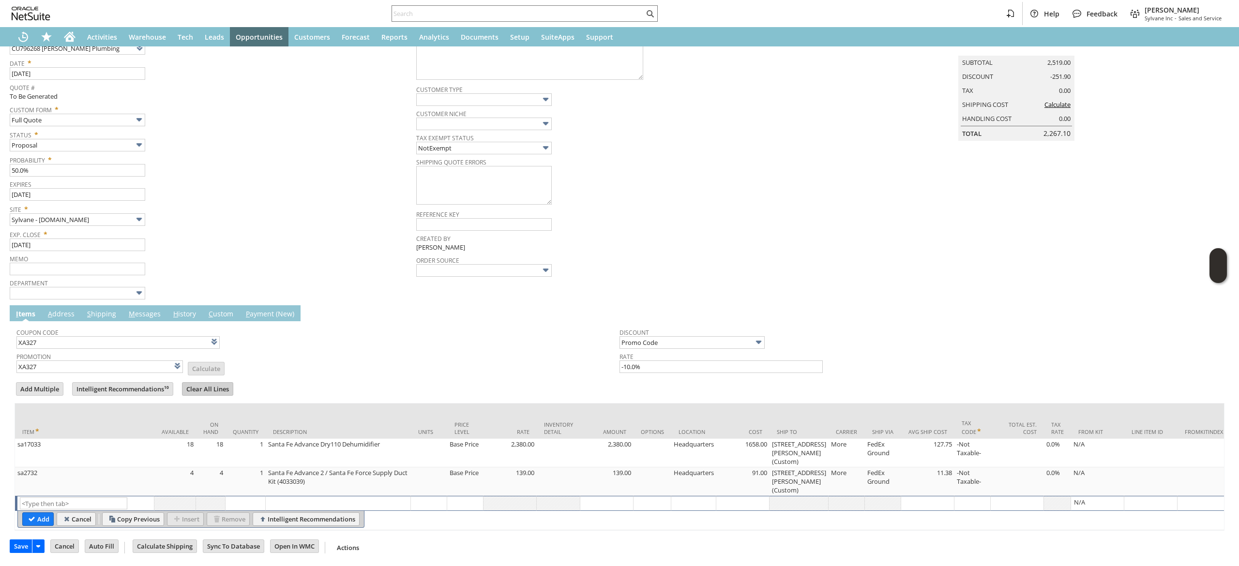
click at [212, 383] on input "Clear All Lines" at bounding box center [207, 389] width 50 height 13
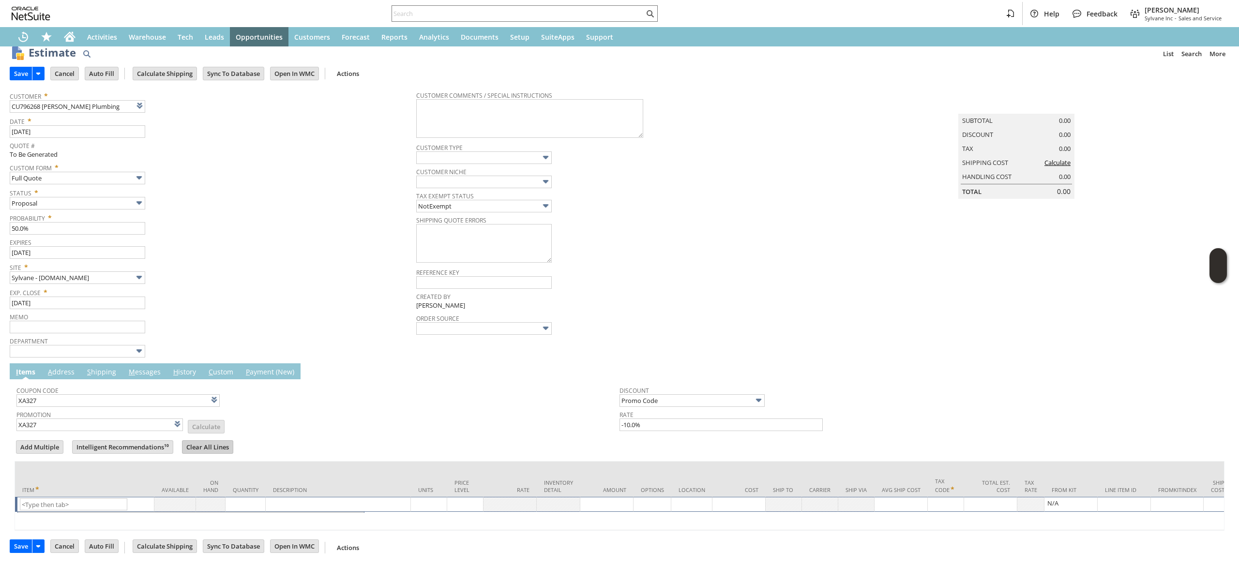
scroll to position [28, 0]
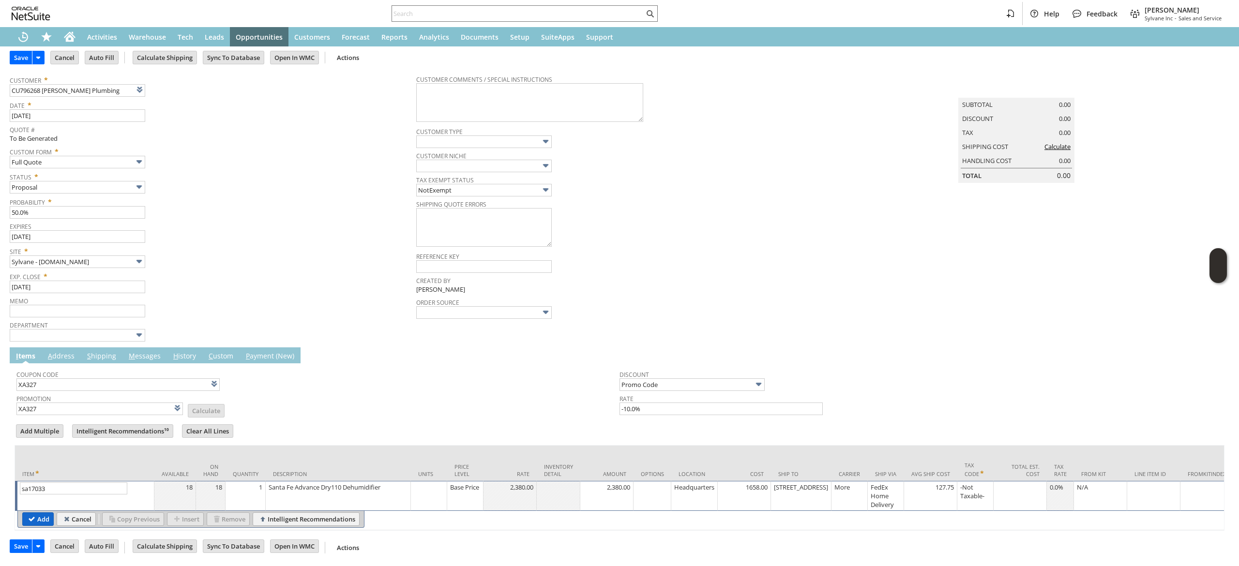
type input "sa17033"
click at [26, 525] on input "Add" at bounding box center [38, 519] width 30 height 13
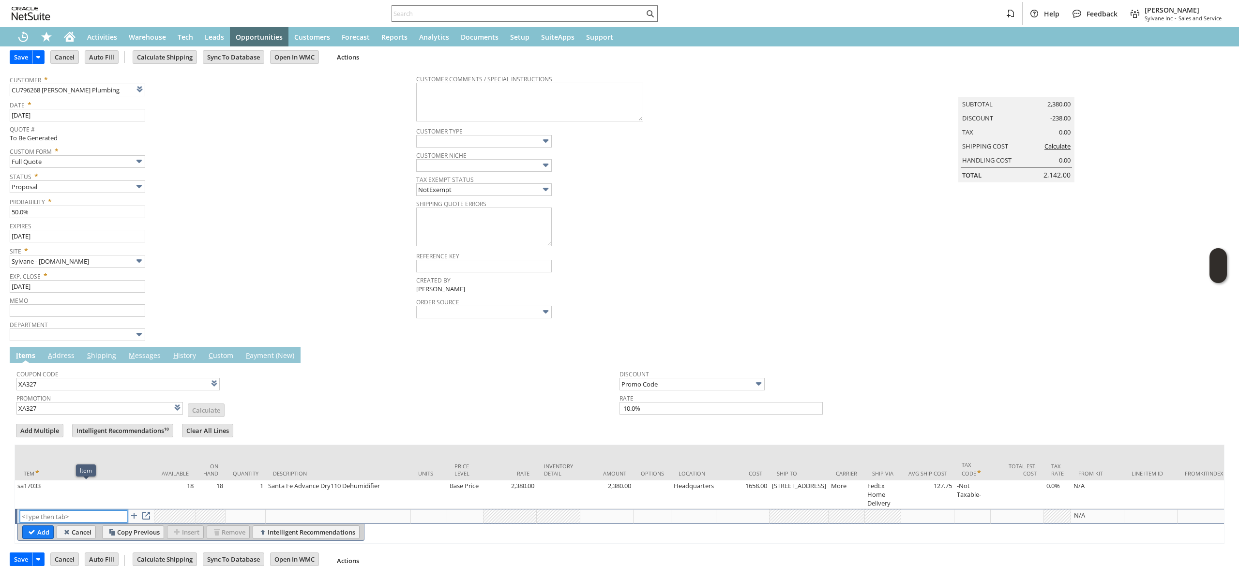
click at [37, 518] on input "text" at bounding box center [73, 516] width 107 height 12
paste input "sa2732"
type input "sa2732"
click at [60, 541] on table "Add Cancel Copy Previous Insert Remove Intelligent Recommendations" at bounding box center [190, 532] width 347 height 17
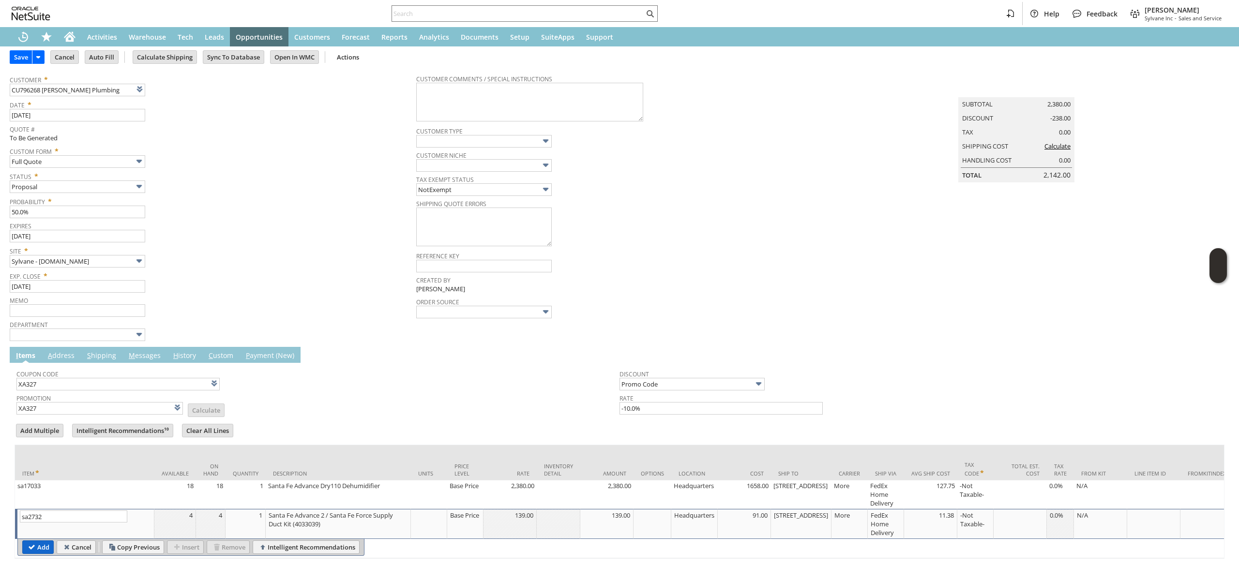
click at [33, 550] on input "Add" at bounding box center [38, 547] width 30 height 13
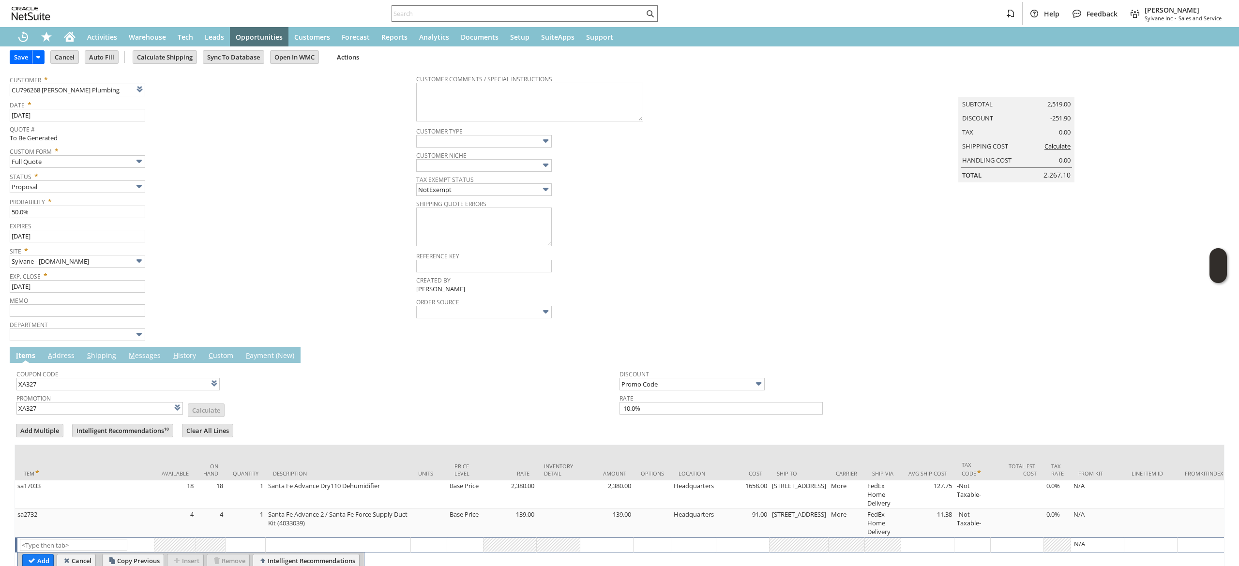
scroll to position [0, 0]
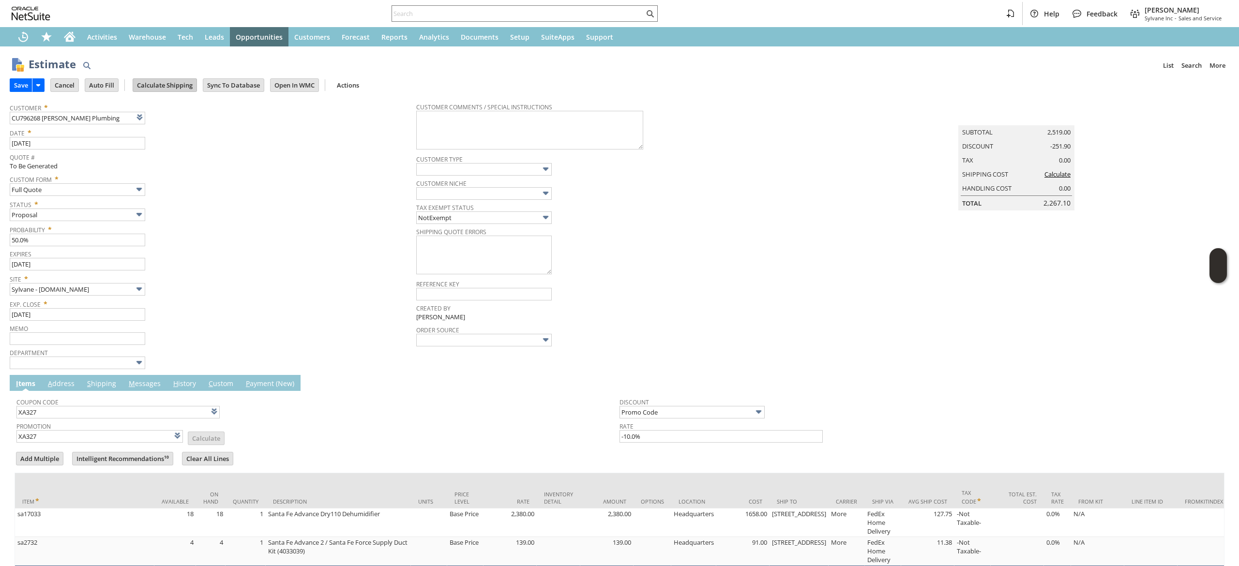
click at [181, 89] on input "Calculate Shipping" at bounding box center [164, 85] width 63 height 13
type input "Add"
type input "Copy Previous"
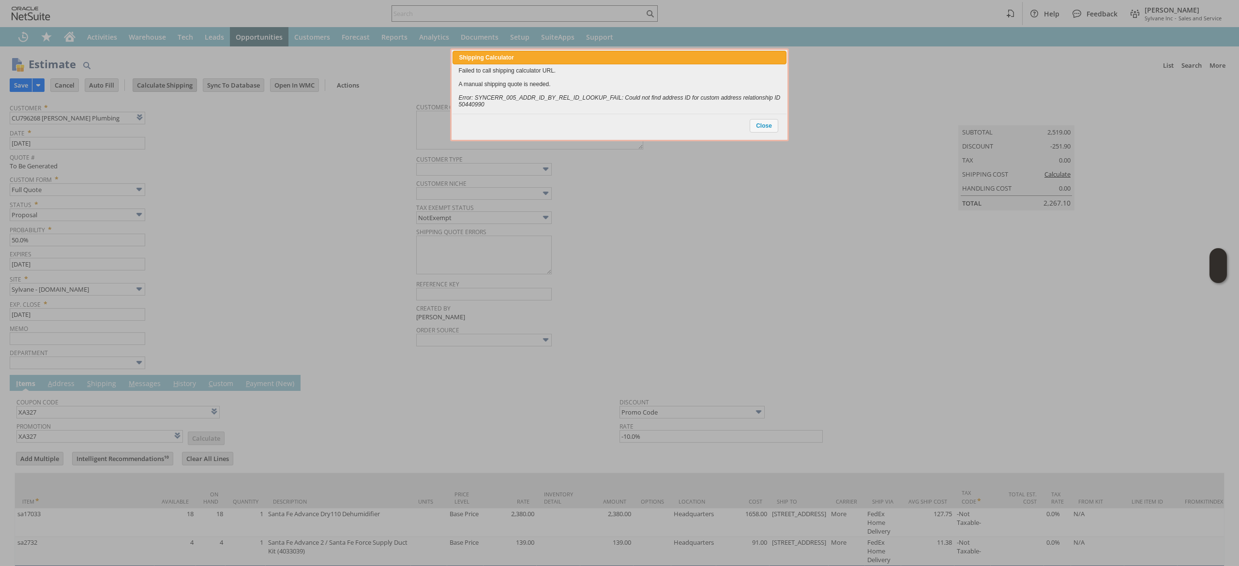
scroll to position [84, 0]
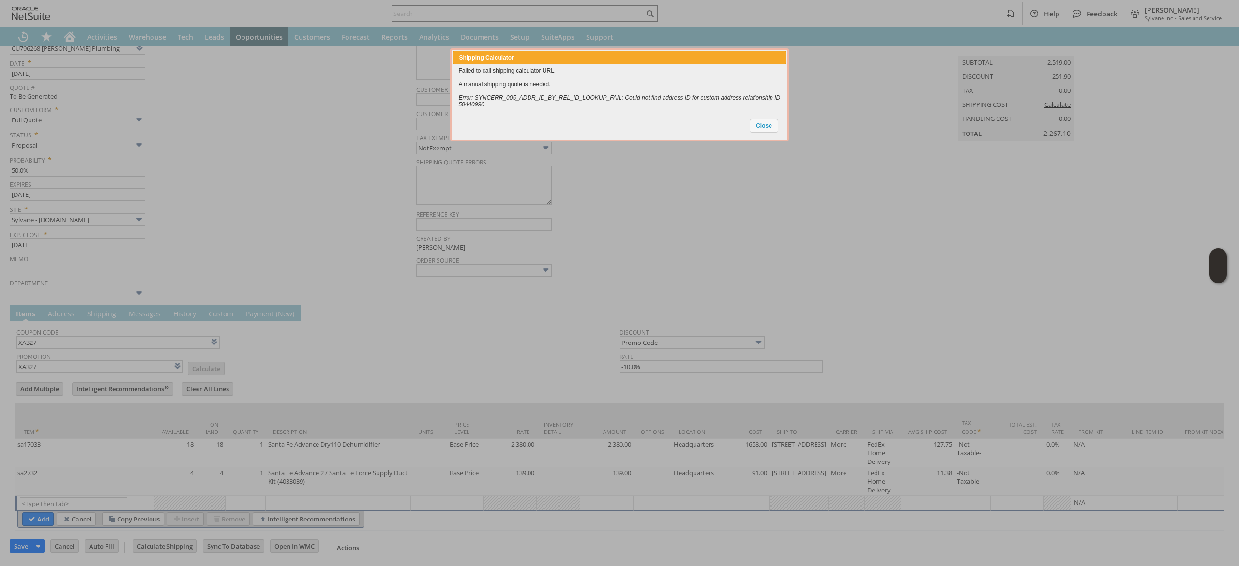
click at [780, 106] on div "Failed to call shipping calculator URL. A manual shipping quote is needed. Erro…" at bounding box center [618, 87] width 333 height 46
click at [769, 120] on span "Close" at bounding box center [764, 126] width 28 height 13
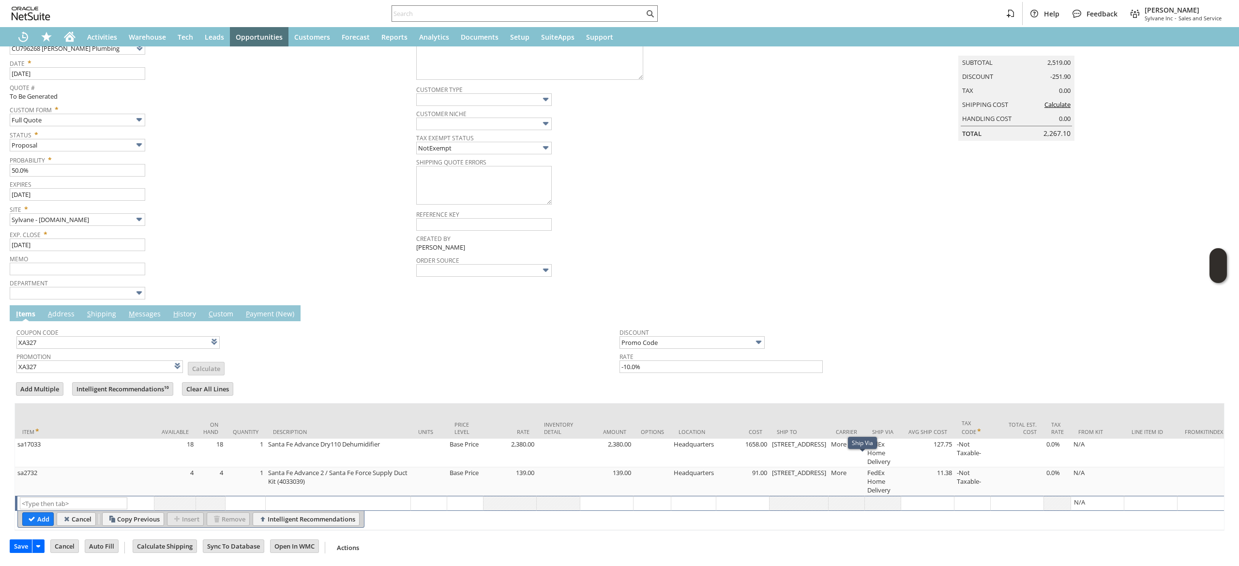
click at [787, 425] on td "Ship To" at bounding box center [798, 421] width 59 height 35
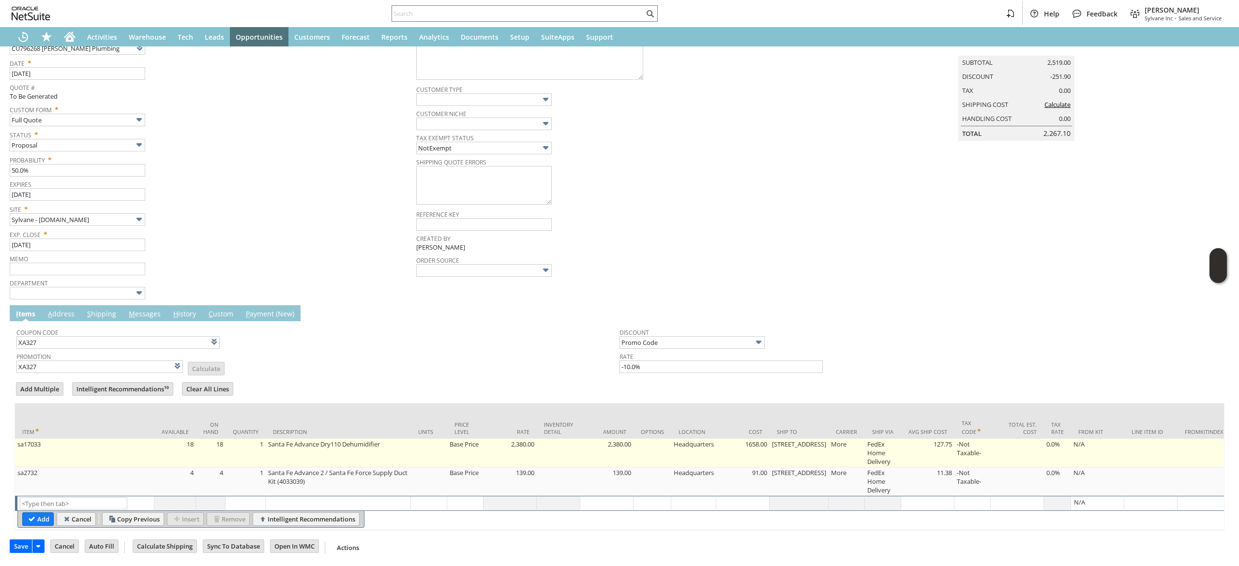
click at [780, 439] on td "1921 Queens Rd" at bounding box center [798, 453] width 59 height 29
type input "1921 Queens Rd"
type input "OK"
type input "Make Copy"
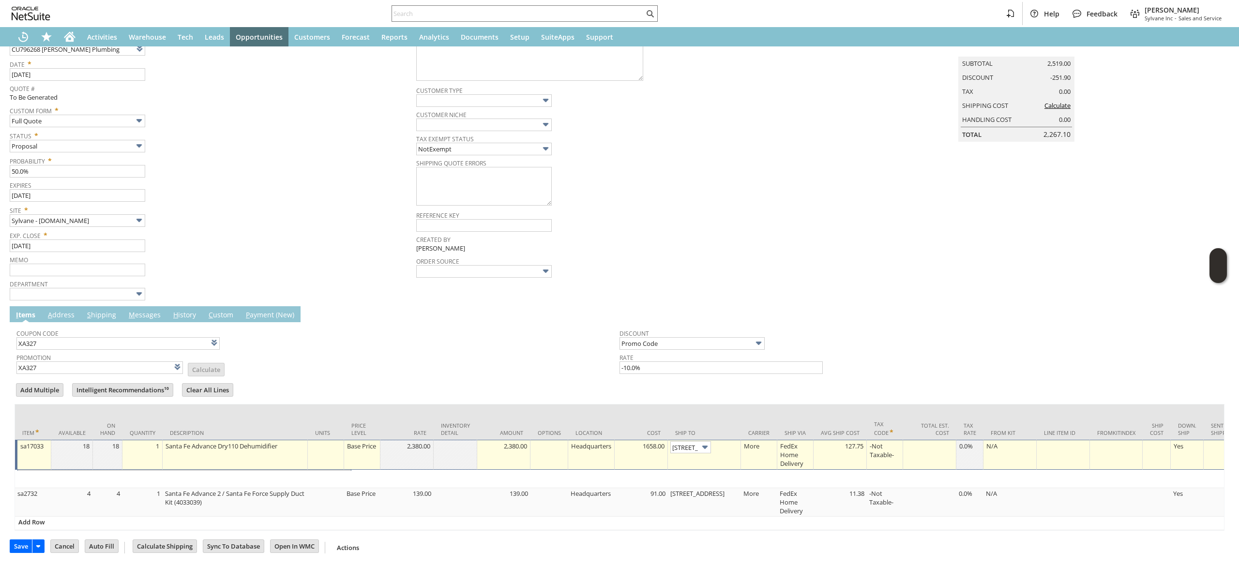
scroll to position [0, 19]
click at [683, 444] on td "1921 Queens Rd" at bounding box center [704, 454] width 73 height 30
click at [686, 442] on td "1921 Queens Rd" at bounding box center [704, 454] width 73 height 30
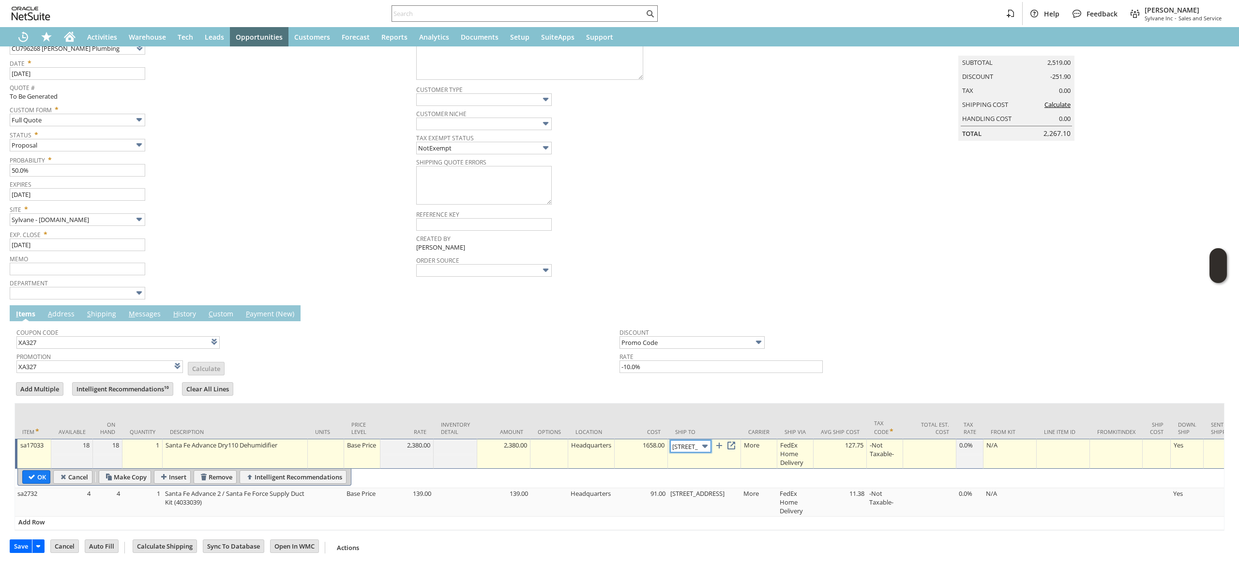
click at [691, 439] on body "Help Feedback Devin Carswell Sylvane Inc - Sales and Service Activities Warehou…" at bounding box center [619, 283] width 1239 height 566
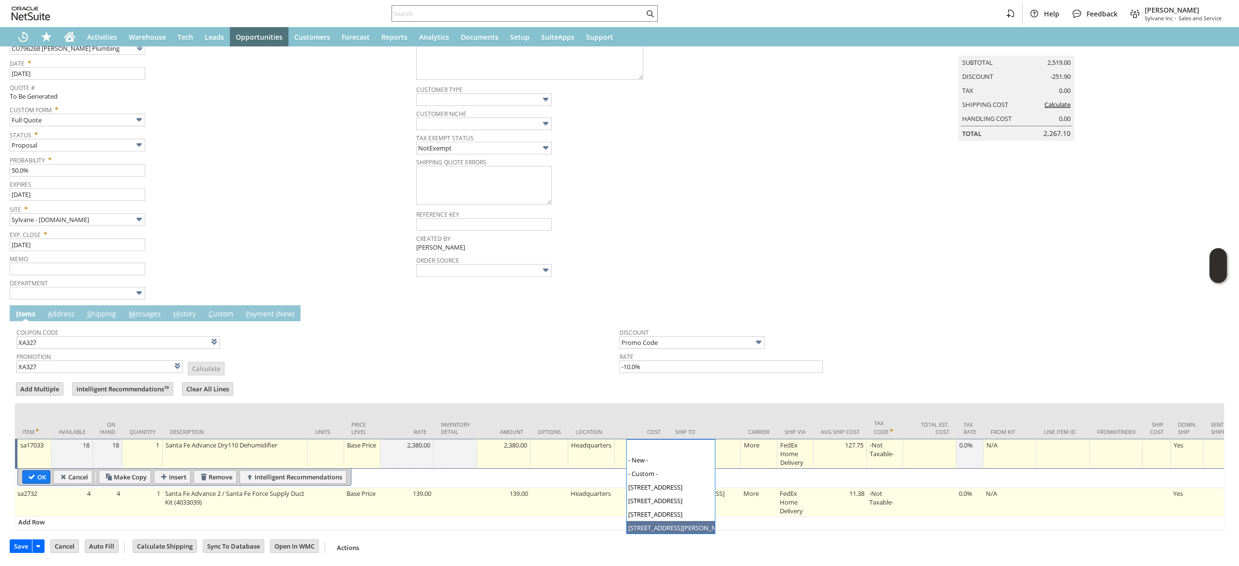
type input "2455 W. Nicole Ln. (Custom)"
click at [697, 495] on td "1921 Queens Rd" at bounding box center [704, 502] width 73 height 29
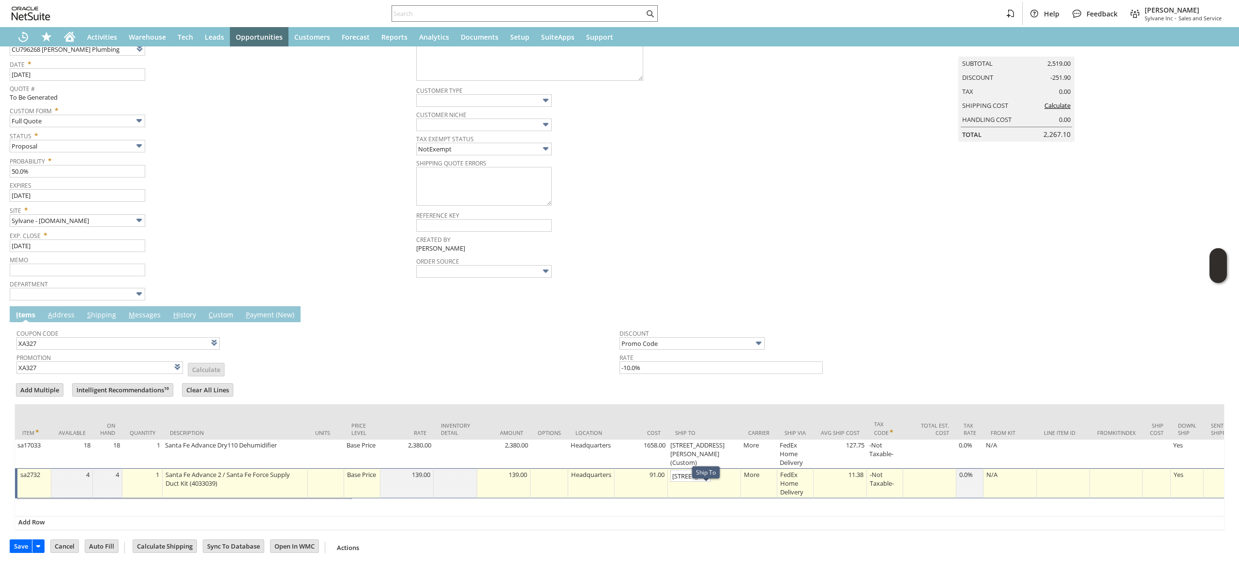
type input "OK"
type input "Make Copy"
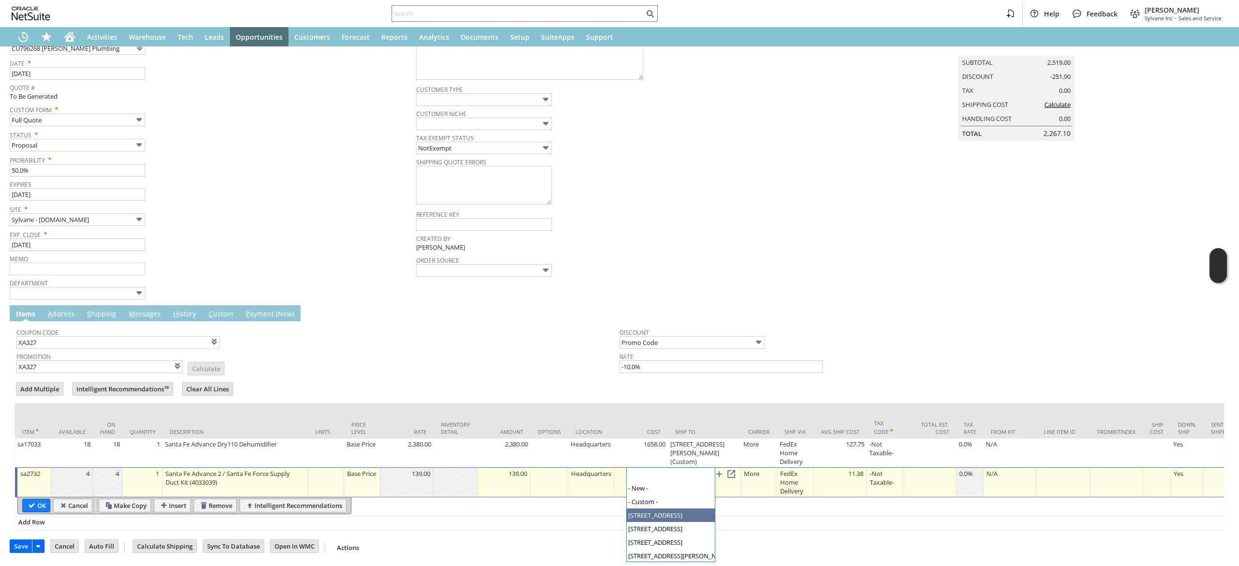
click at [697, 469] on input "1921 Queens Rd" at bounding box center [690, 475] width 41 height 12
type input "2455 W. Nicole Ln. (Custom)"
click at [33, 499] on input "OK" at bounding box center [36, 505] width 27 height 13
type input "Add"
type input "Copy Previous"
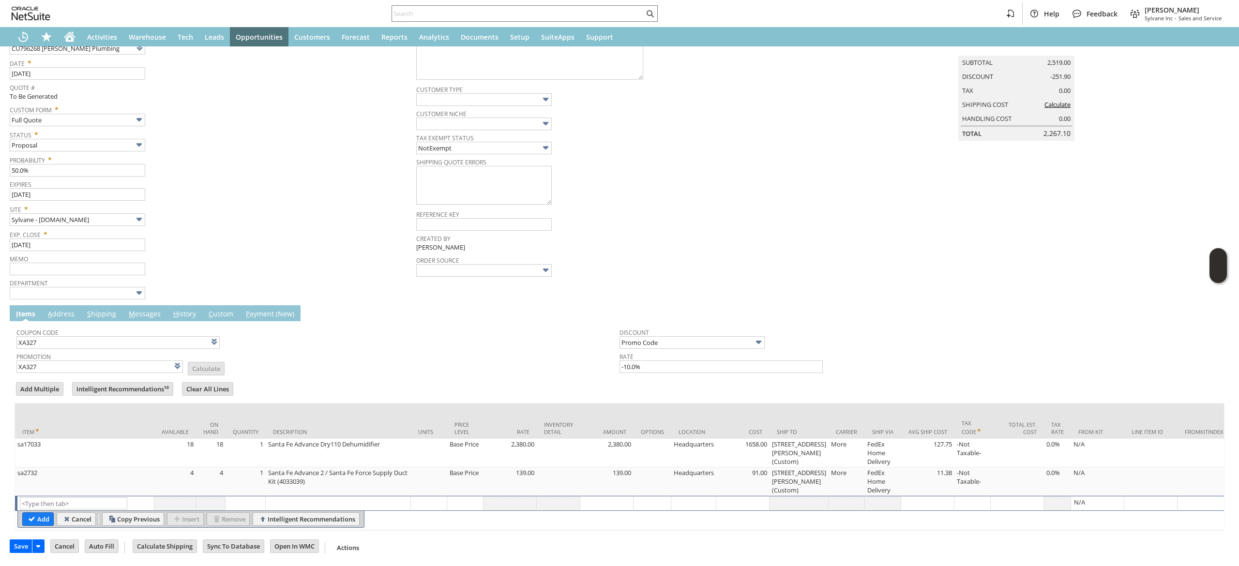
scroll to position [0, 0]
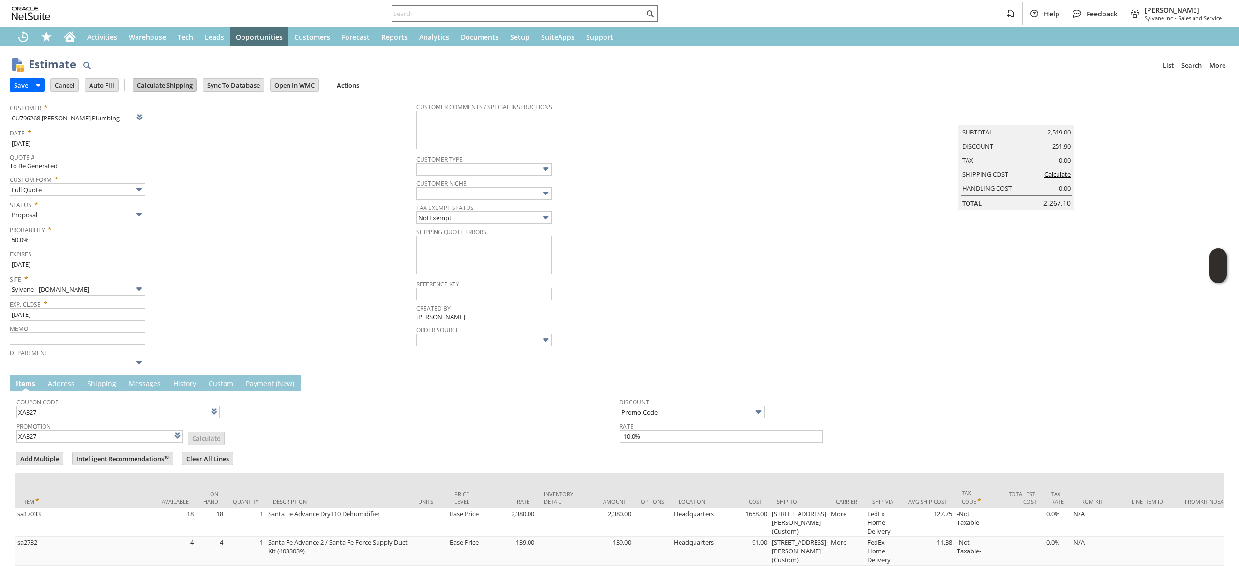
click at [158, 87] on input "Calculate Shipping" at bounding box center [164, 85] width 63 height 13
type input "Add"
type input "Copy Previous"
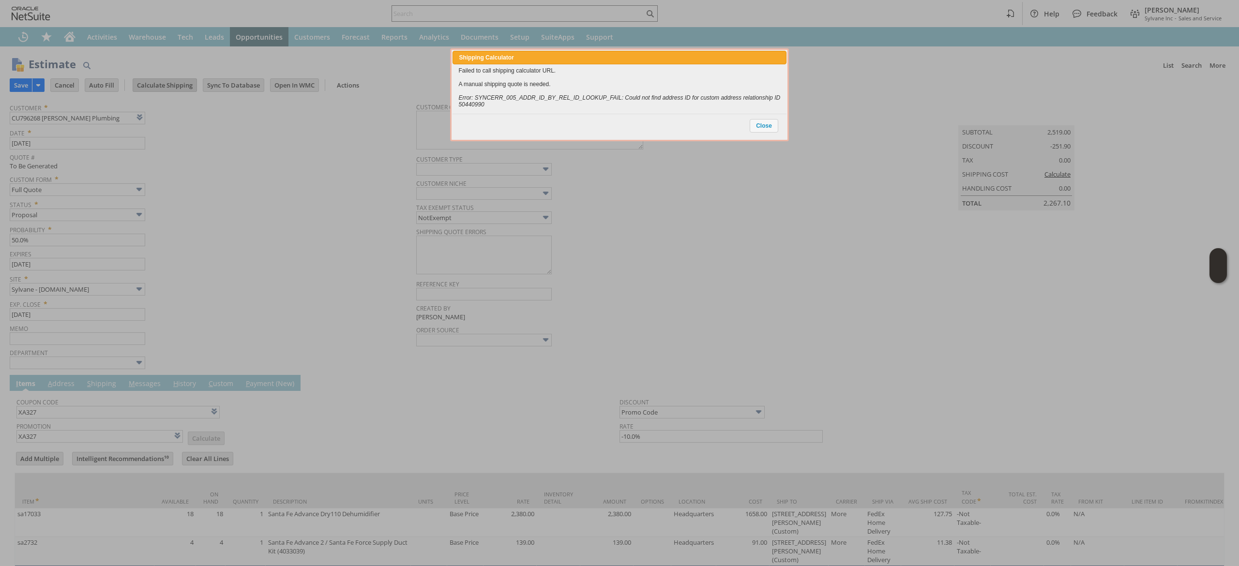
scroll to position [84, 0]
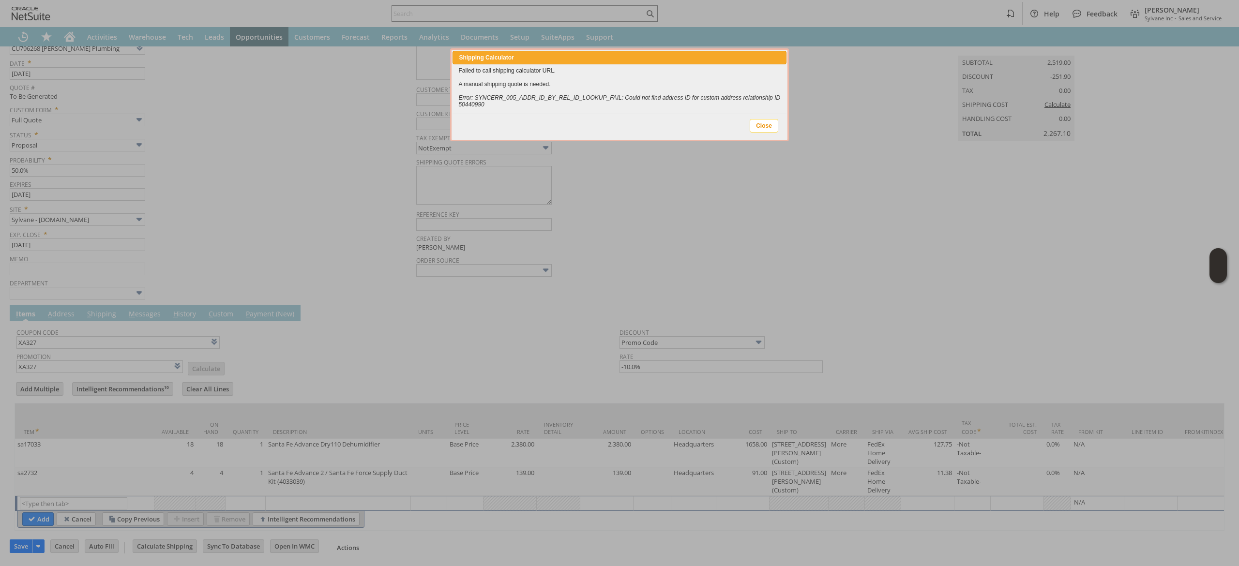
click at [777, 129] on span "Close" at bounding box center [764, 126] width 28 height 13
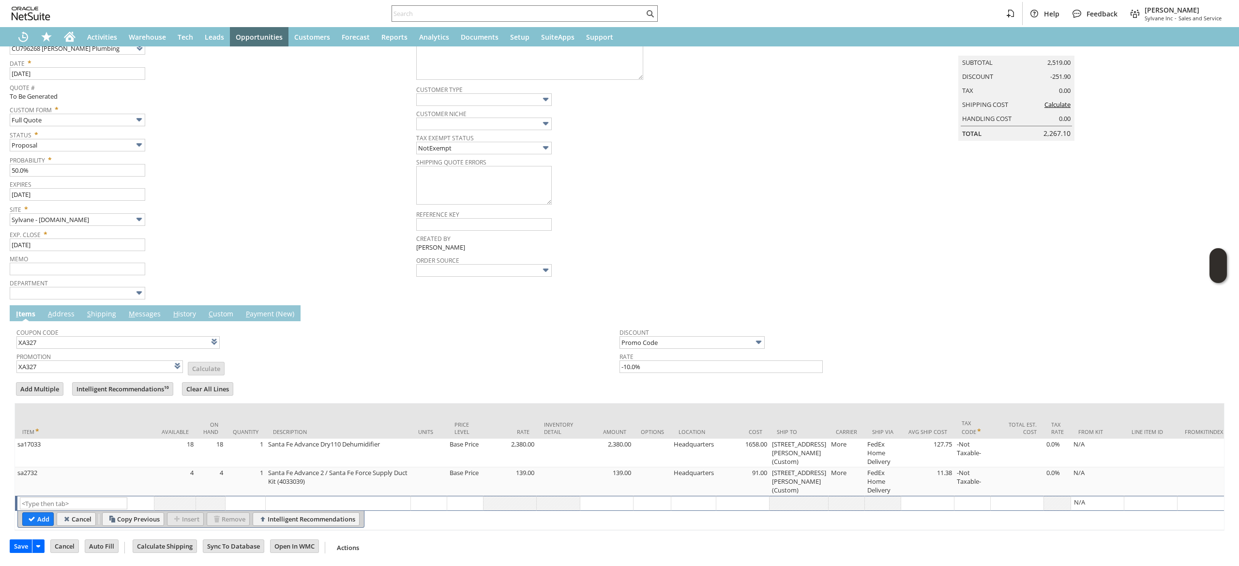
scroll to position [0, 0]
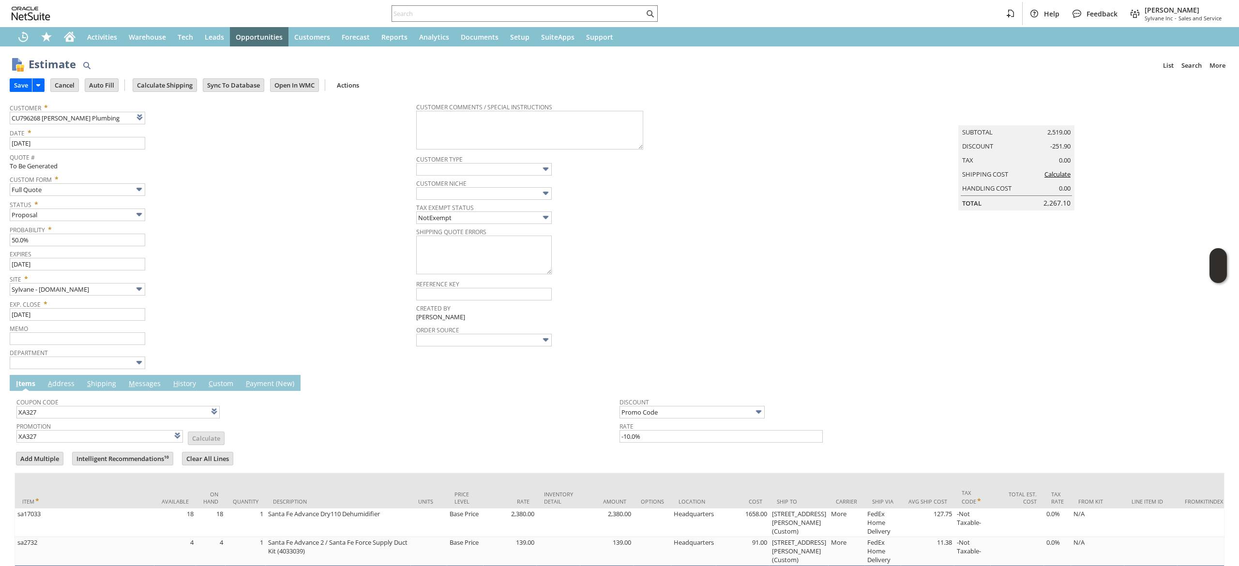
click at [686, 305] on span "Created By" at bounding box center [617, 306] width 402 height 11
click at [63, 382] on link "A ddress" at bounding box center [60, 384] width 31 height 11
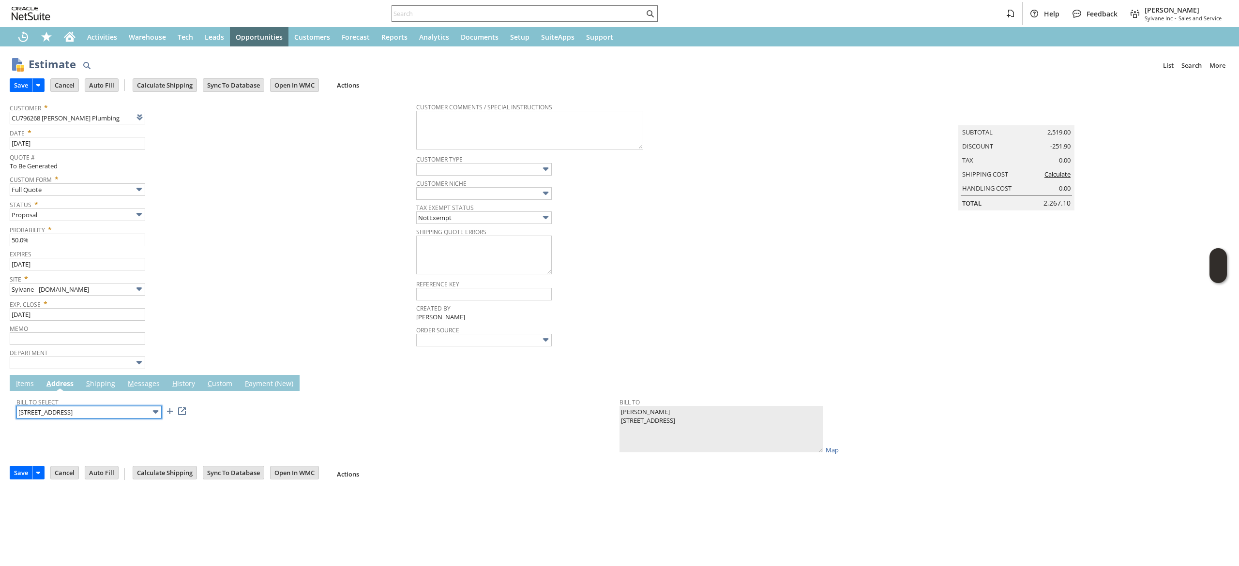
click at [105, 414] on input "1921 Queens Rd" at bounding box center [88, 412] width 145 height 13
click at [35, 388] on link "I tems" at bounding box center [25, 384] width 23 height 11
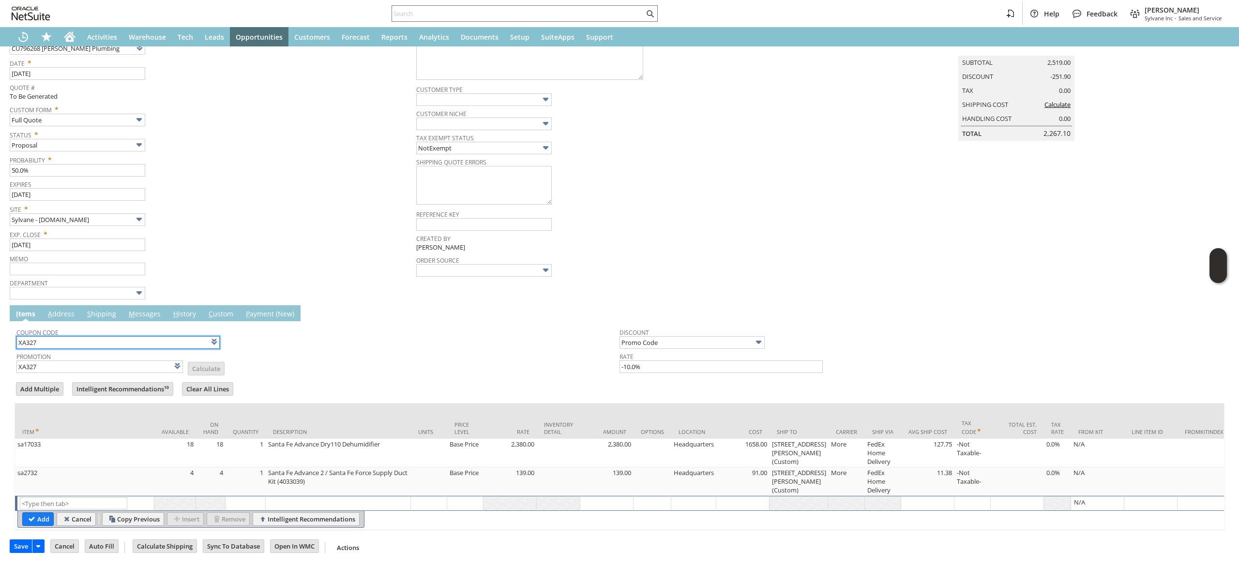
scroll to position [85, 0]
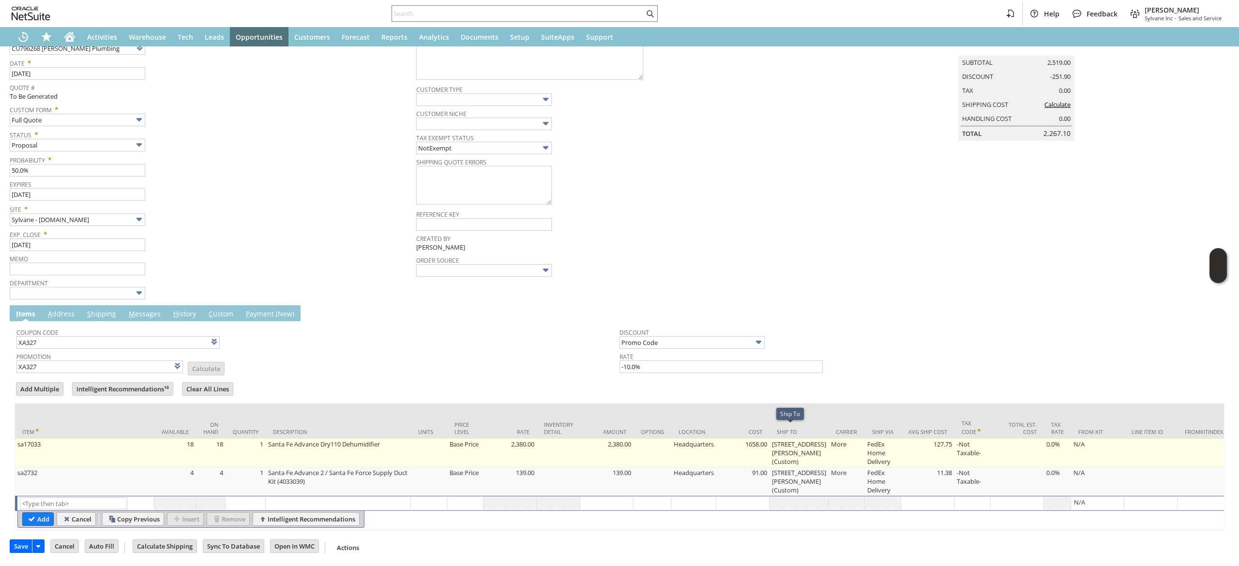
click at [798, 452] on td "2455 W. Nicole Ln. (Custom)" at bounding box center [798, 453] width 59 height 29
type input "2455 W. Nicole Ln. (Custom)"
type input "OK"
type input "Make Copy"
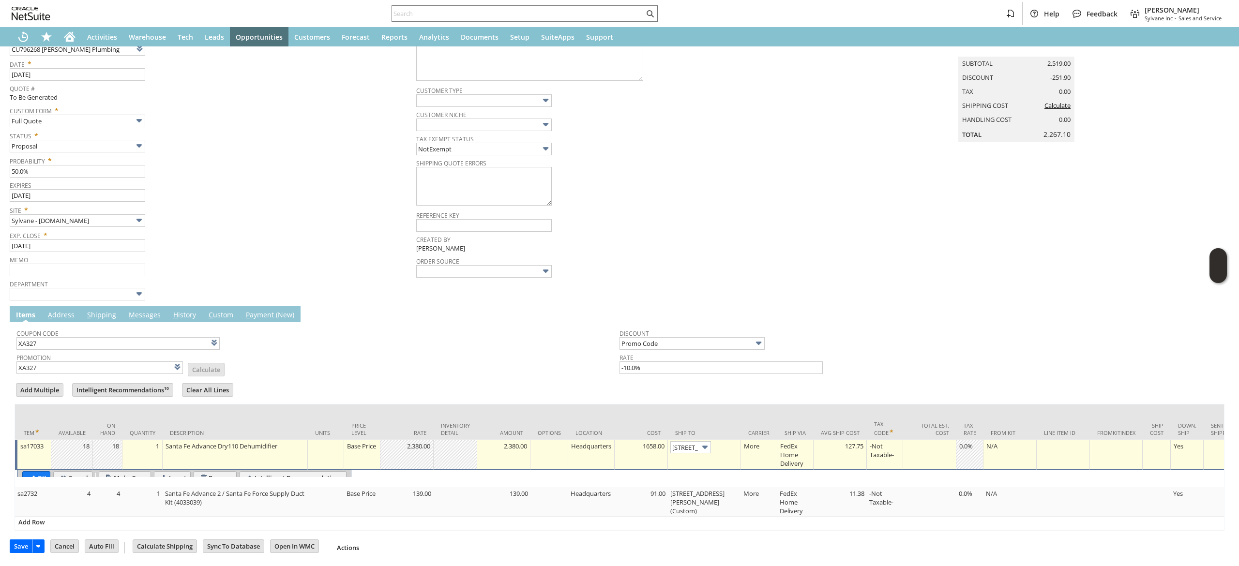
scroll to position [0, 53]
click at [735, 440] on link at bounding box center [731, 445] width 11 height 11
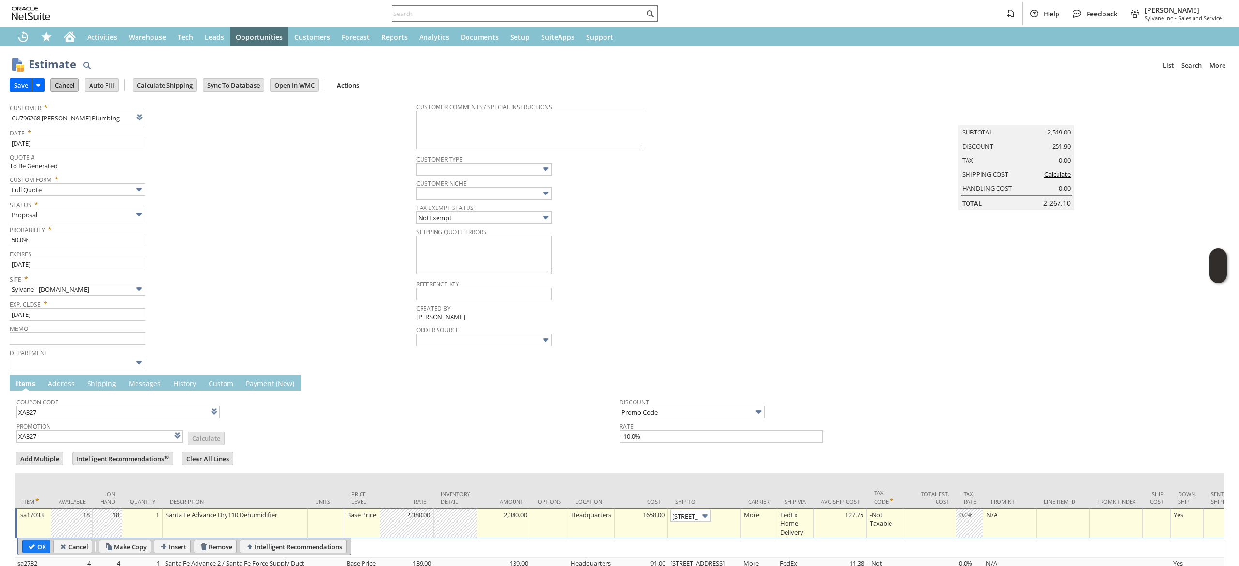
click at [58, 89] on input "Cancel" at bounding box center [65, 85] width 28 height 13
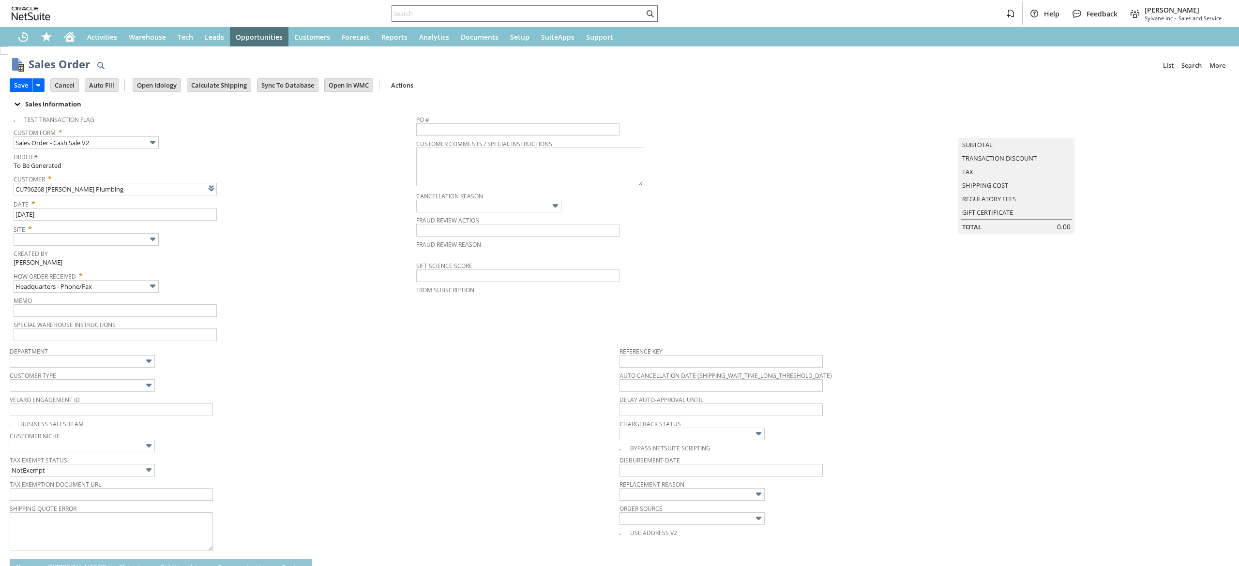
type input "Add"
type input "Copy Previous"
type input "Intelligent Recommendations ⁰"
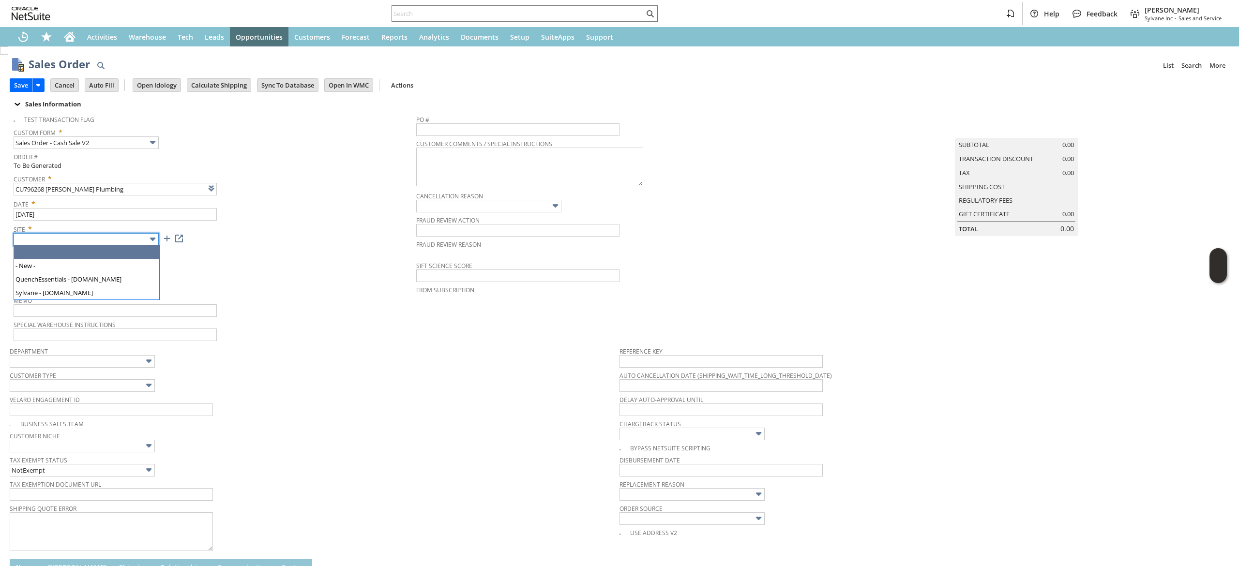
click at [152, 243] on img at bounding box center [152, 239] width 11 height 11
click at [126, 245] on body "Help Feedback Devin Carswell Sylvane Inc - Sales and Service Activities Warehou…" at bounding box center [619, 283] width 1239 height 566
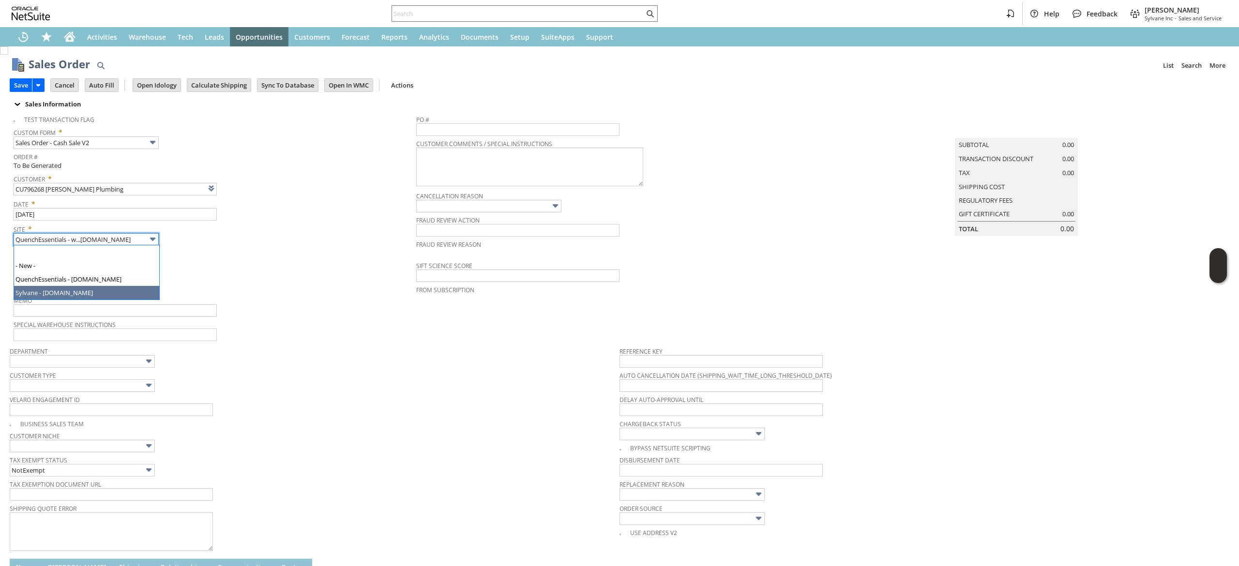
click at [111, 298] on div "- New - QuenchEssentials - www.quenchessentials.com Sylvane - www.sylvane.com" at bounding box center [86, 272] width 145 height 54
type input "Sylvane - [DOMAIN_NAME]"
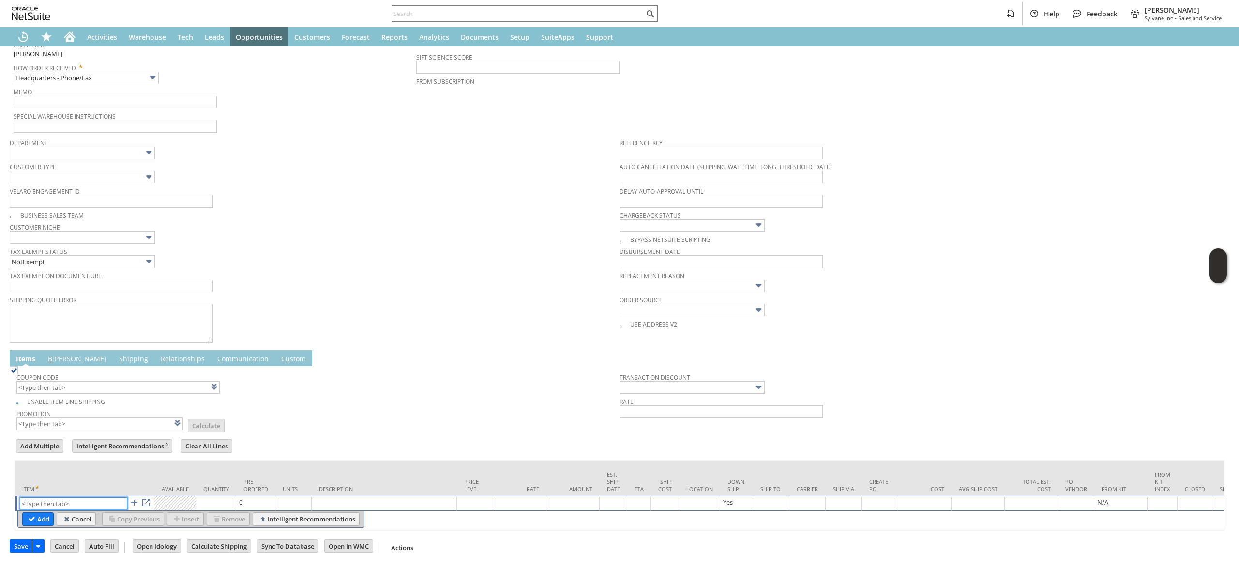
click at [62, 497] on input "text" at bounding box center [73, 503] width 107 height 12
paste input "sa17033"
type input "sa17033"
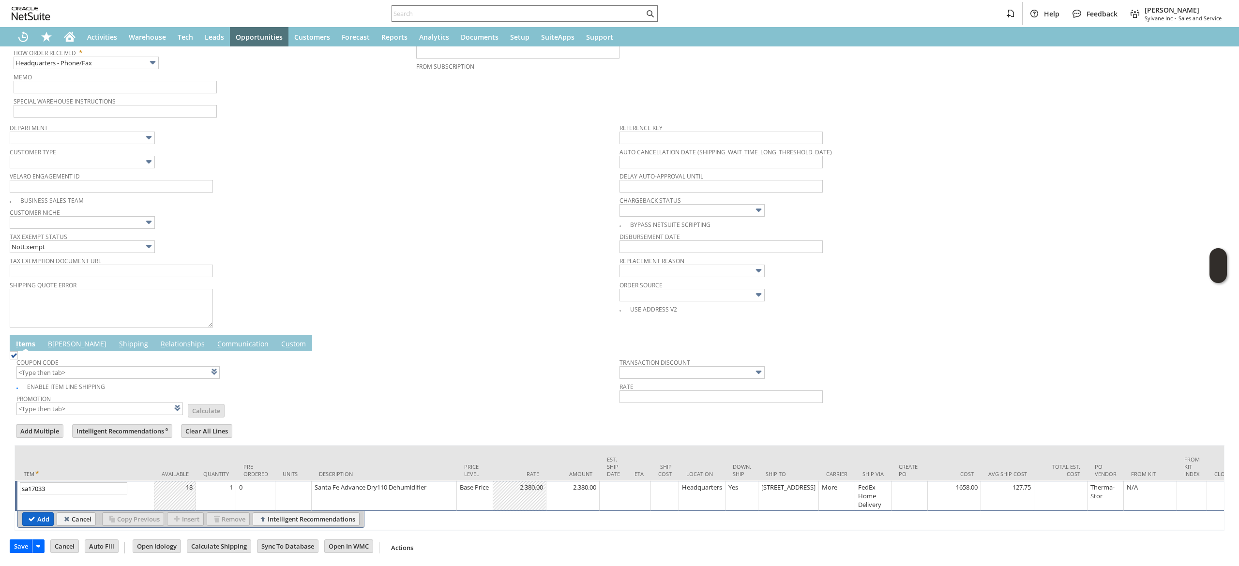
click at [38, 525] on input "Add" at bounding box center [38, 519] width 30 height 13
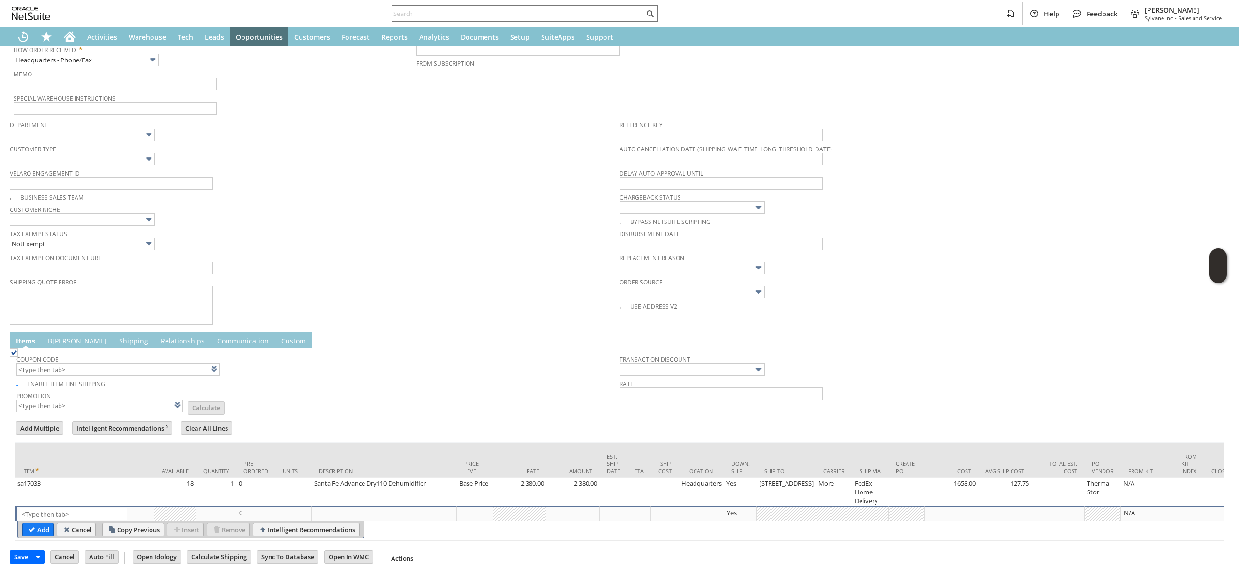
type input "sa2732"
type input "Intelligent Recommendations¹⁰"
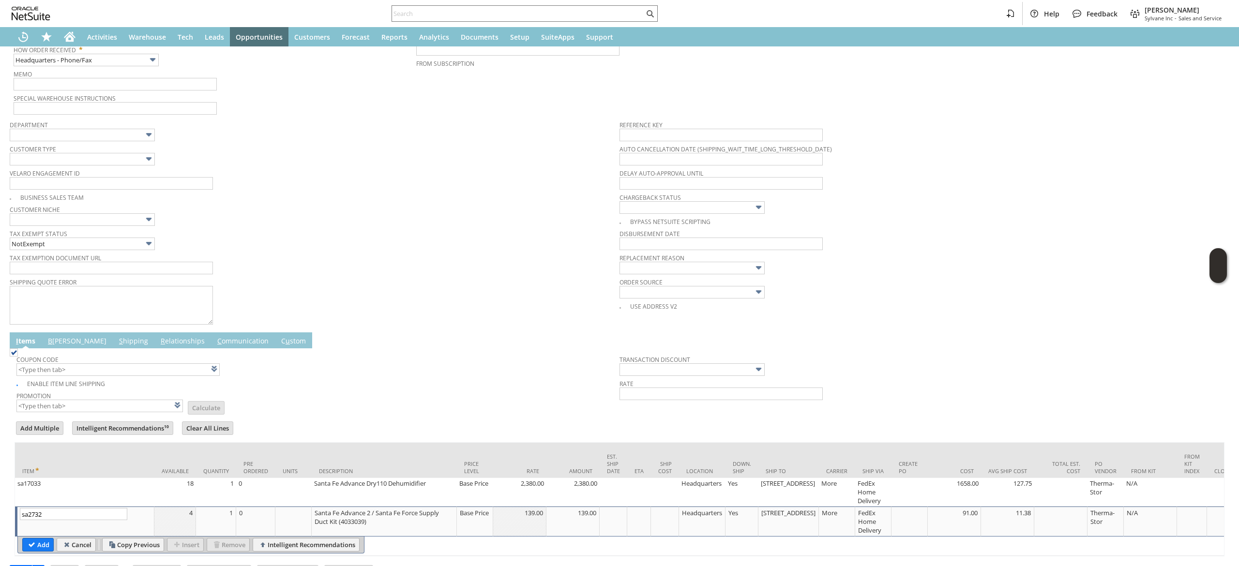
type input "[STREET_ADDRESS]"
type input "sa2732"
click at [33, 547] on input "Add" at bounding box center [38, 545] width 30 height 13
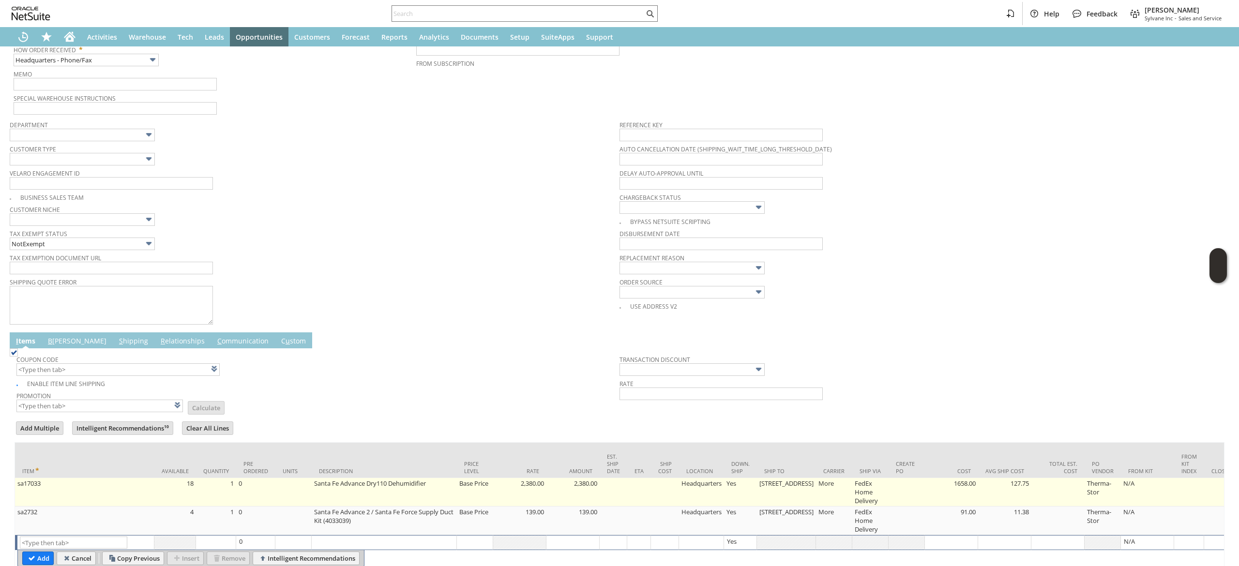
click at [761, 501] on td "[STREET_ADDRESS]" at bounding box center [786, 492] width 59 height 29
type input "[STREET_ADDRESS]"
type input "OK"
type input "Make Copy"
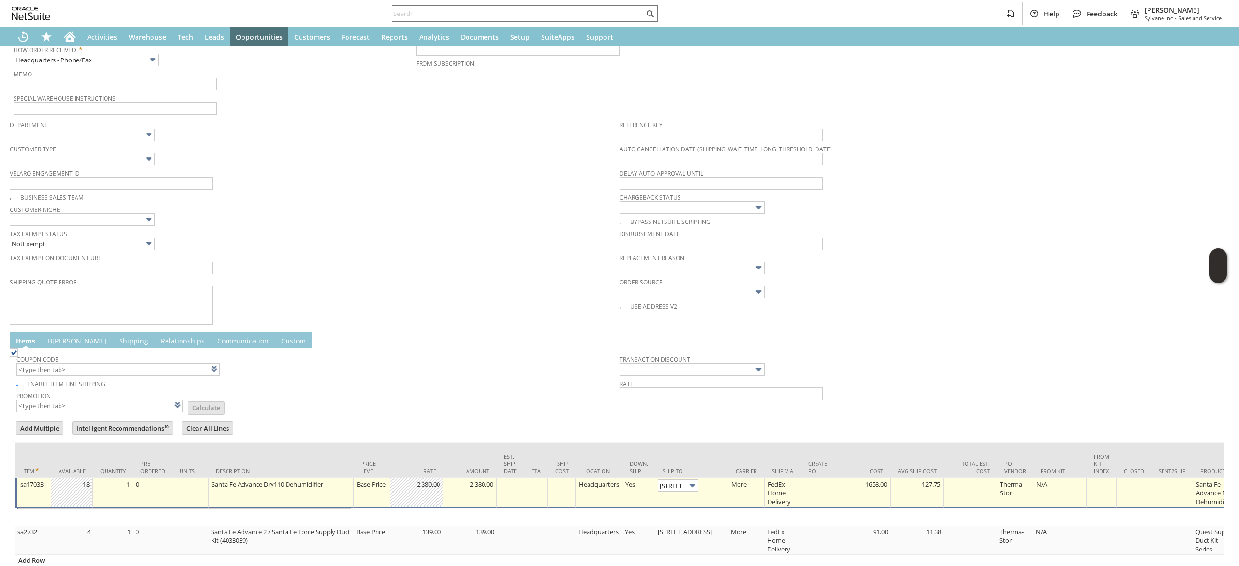
scroll to position [0, 19]
click at [690, 489] on img at bounding box center [692, 485] width 11 height 11
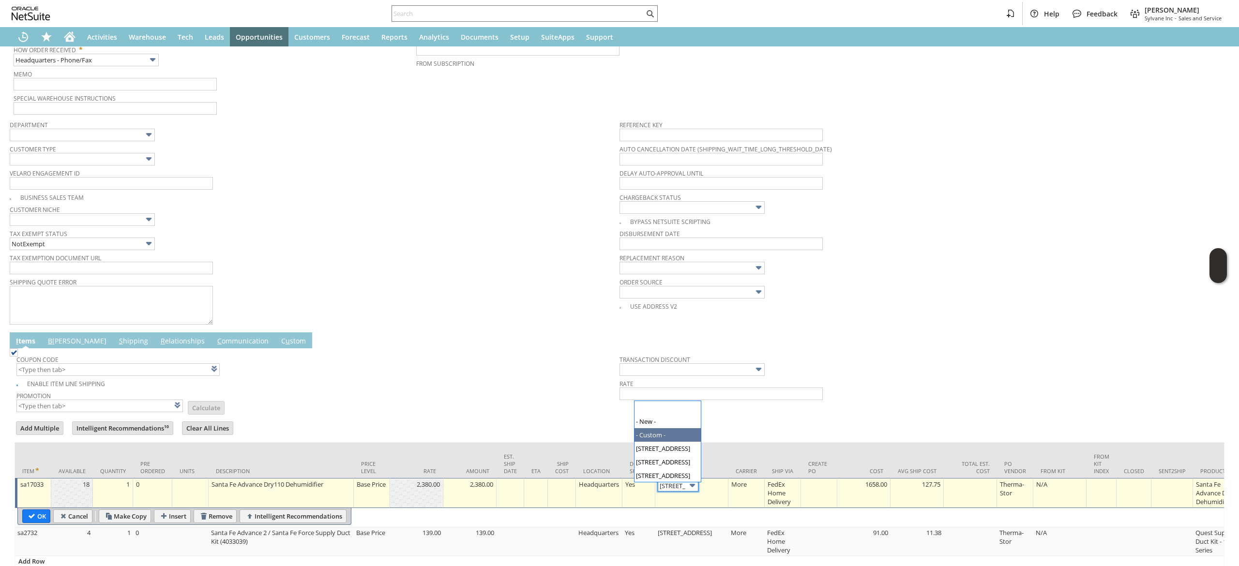
scroll to position [0, 0]
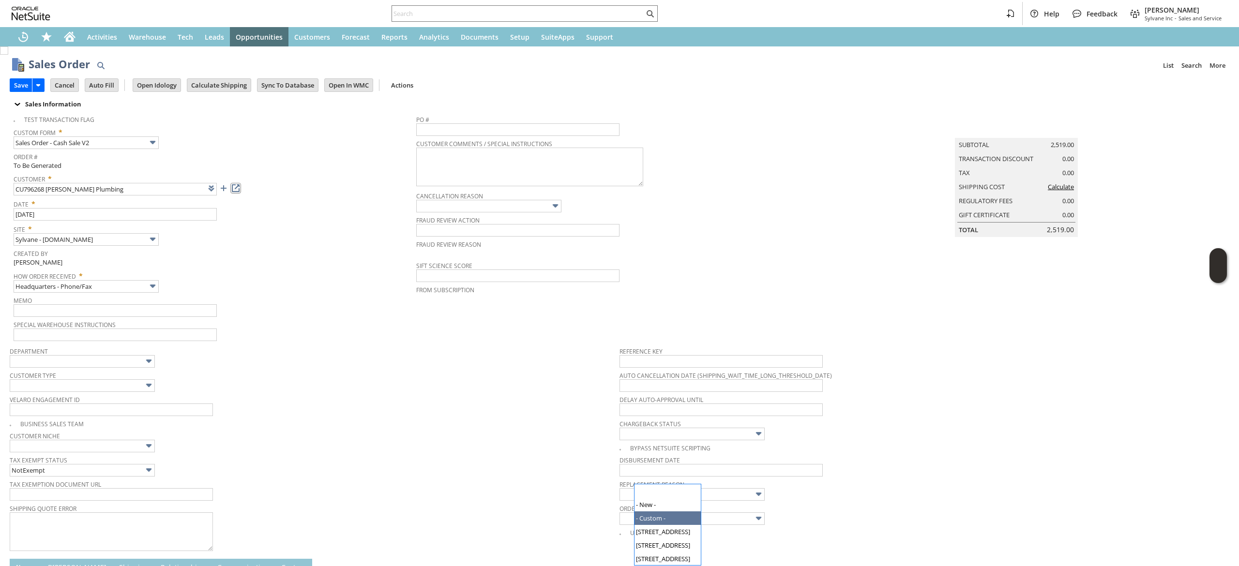
click at [236, 193] on link at bounding box center [235, 188] width 11 height 11
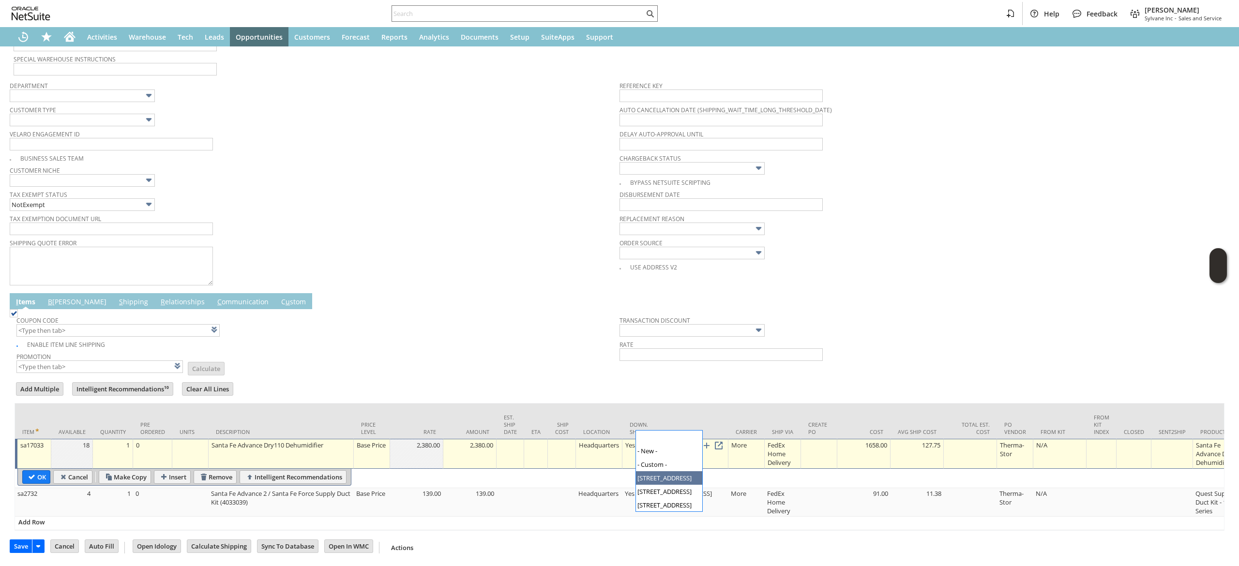
click at [679, 440] on input "[STREET_ADDRESS]" at bounding box center [678, 446] width 41 height 12
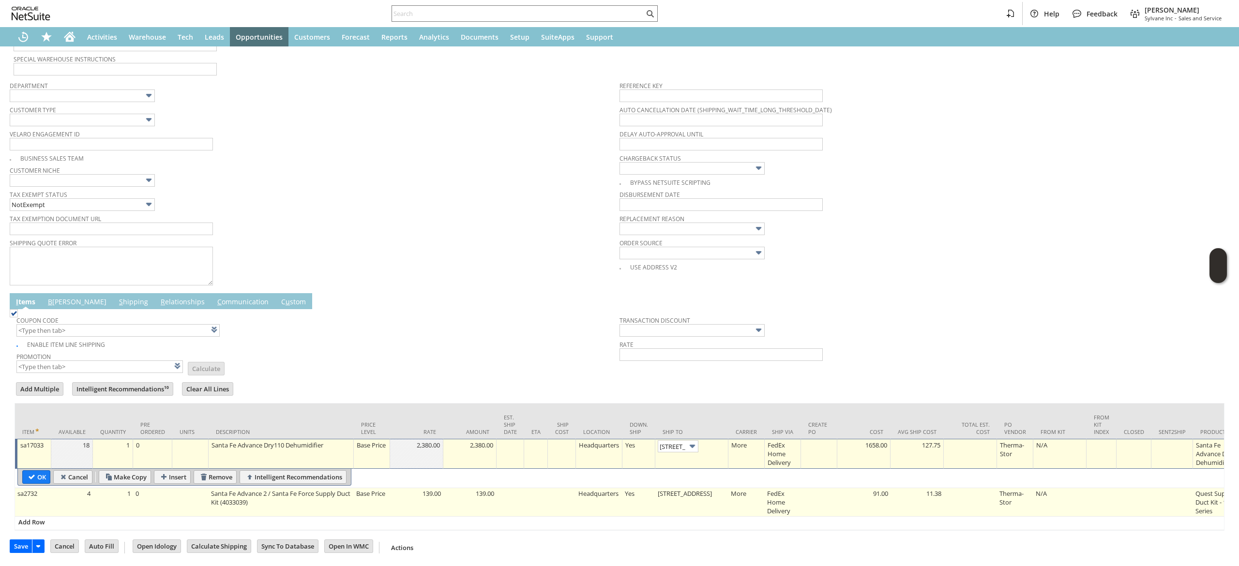
click at [676, 488] on td "[STREET_ADDRESS]" at bounding box center [691, 502] width 73 height 29
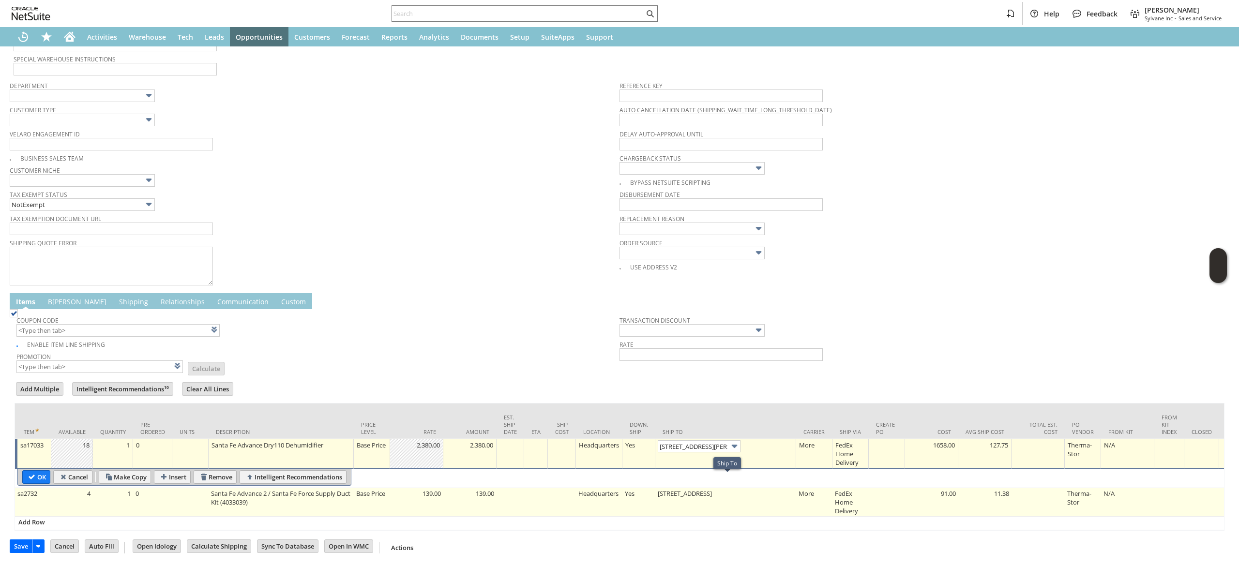
click at [687, 488] on td "[STREET_ADDRESS]" at bounding box center [725, 502] width 141 height 29
type input "[STREET_ADDRESS]"
type input "OK"
type input "Make Copy"
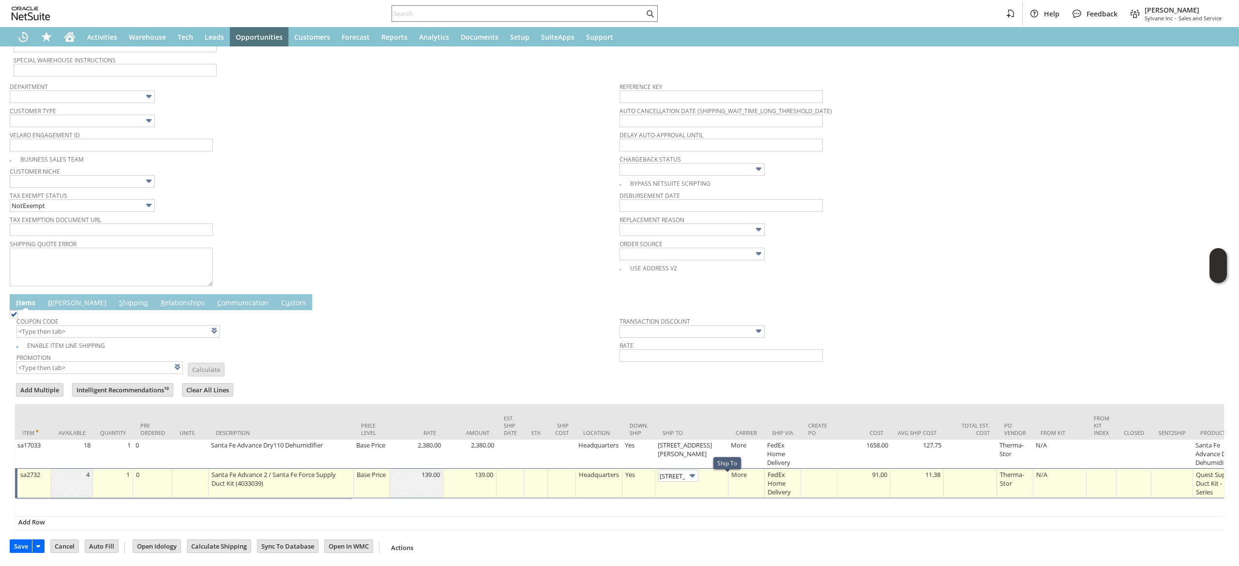
scroll to position [0, 19]
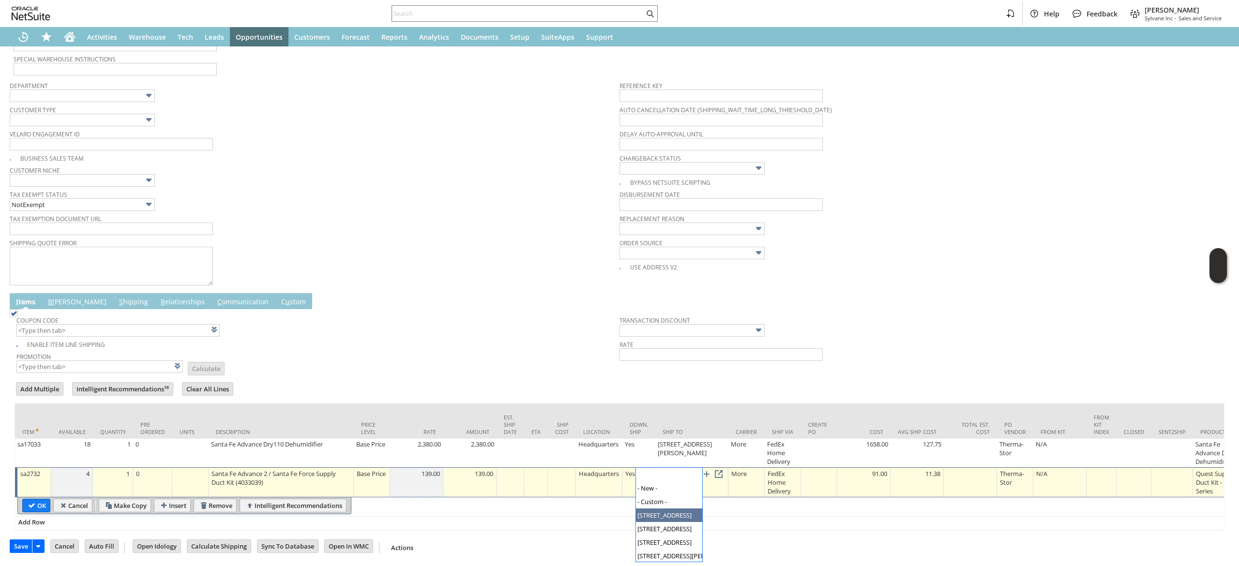
click at [682, 469] on input "[STREET_ADDRESS]" at bounding box center [678, 475] width 41 height 12
type input "[STREET_ADDRESS][PERSON_NAME]"
click at [28, 502] on td "OK Cancel Make Copy Insert Remove Intelligent Recommendations" at bounding box center [1165, 506] width 2300 height 19
click at [36, 499] on input "OK" at bounding box center [36, 505] width 27 height 13
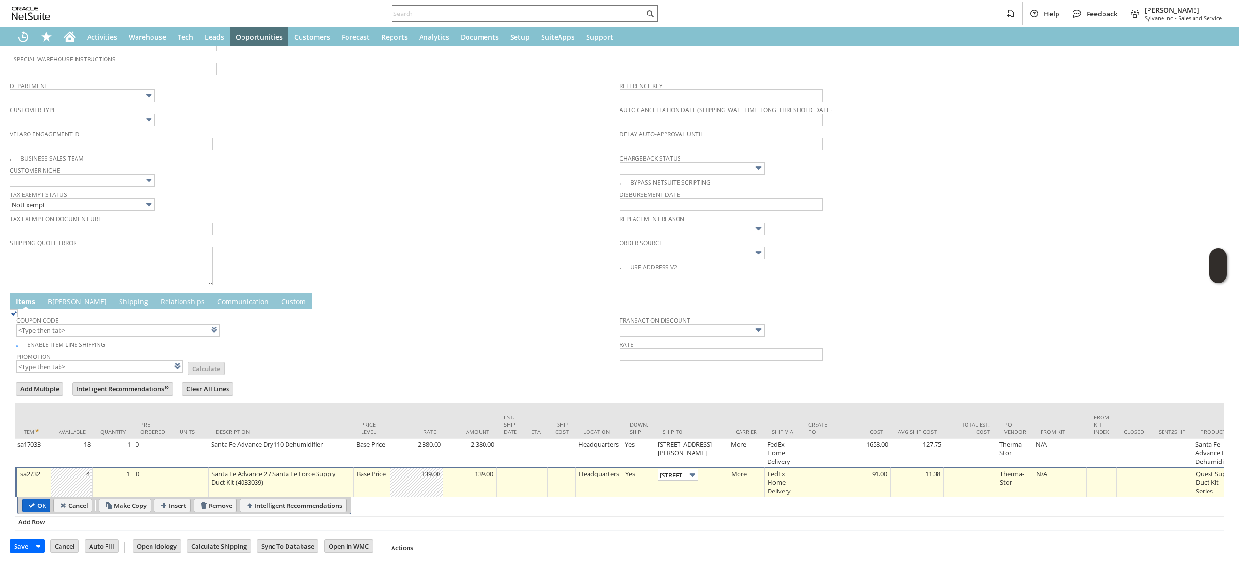
type input "Add"
type input "Copy Previous"
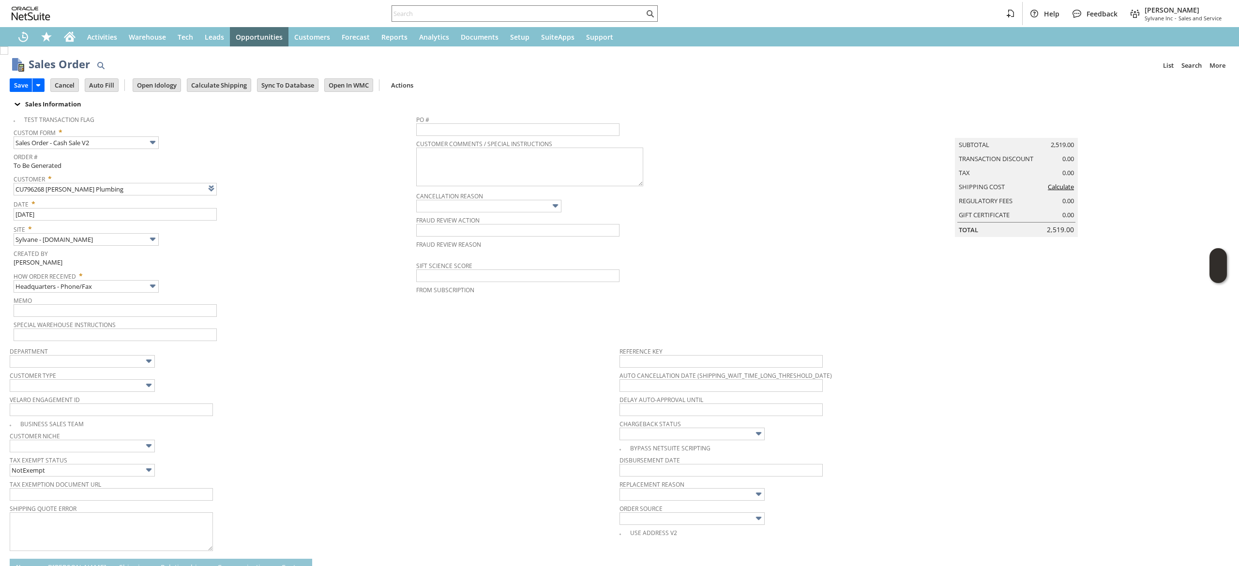
scroll to position [282, 0]
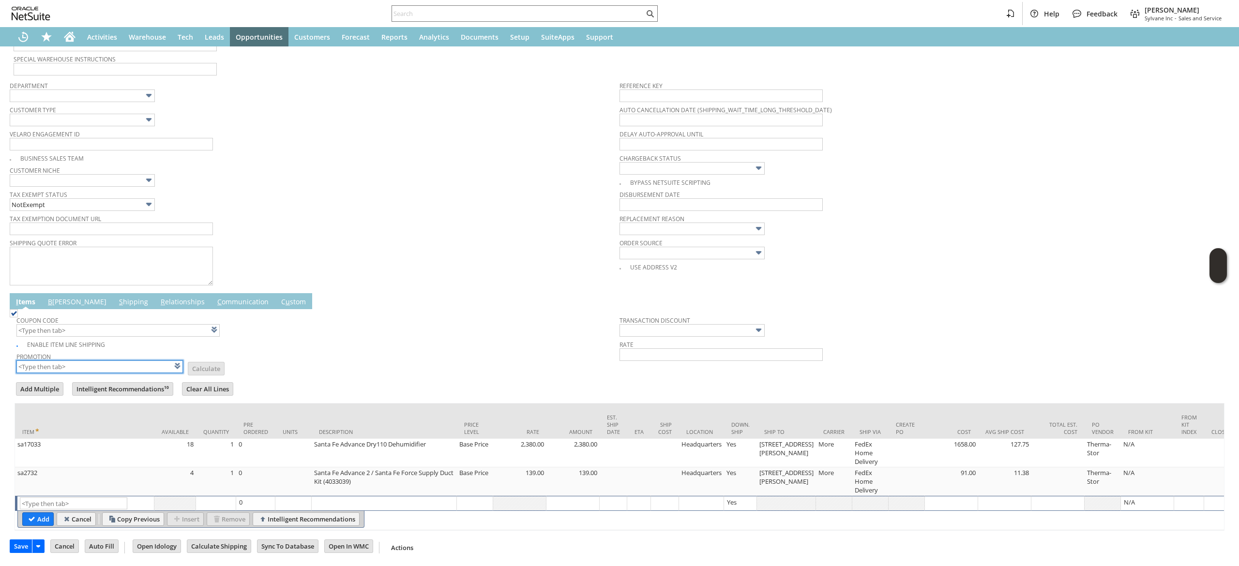
click at [116, 360] on input "text" at bounding box center [99, 366] width 166 height 13
type input "XA327"
click at [333, 354] on td "Promotion XA327 List Calculate" at bounding box center [317, 362] width 603 height 24
type input "XA327"
type input "Promo Code"
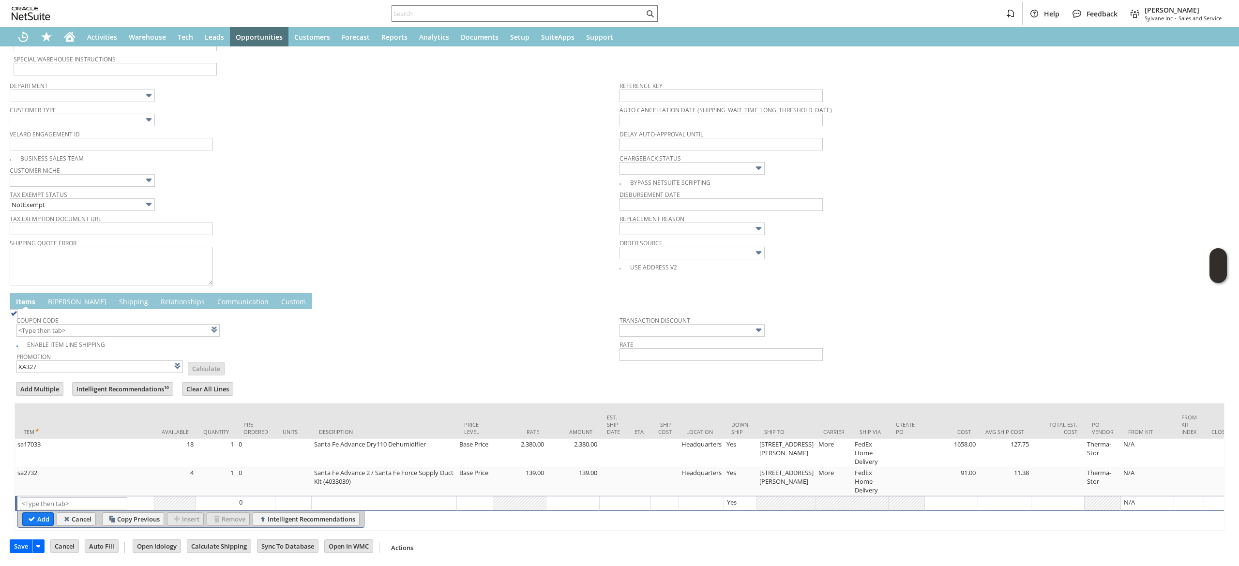
type input "-10.0%"
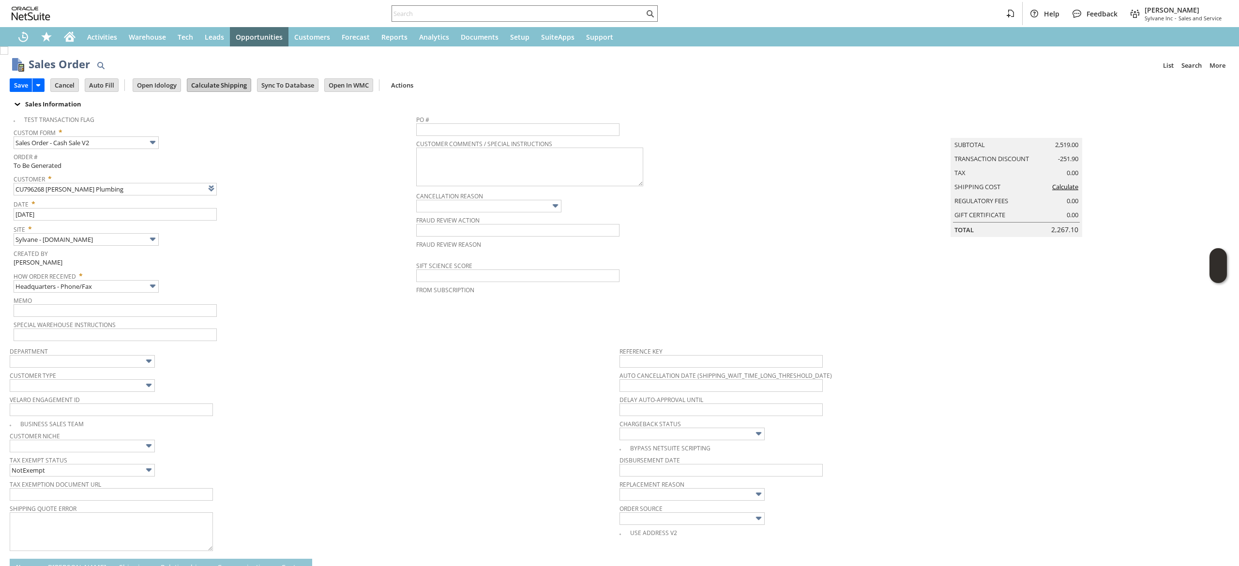
click at [225, 81] on input "Calculate Shipping" at bounding box center [218, 85] width 63 height 13
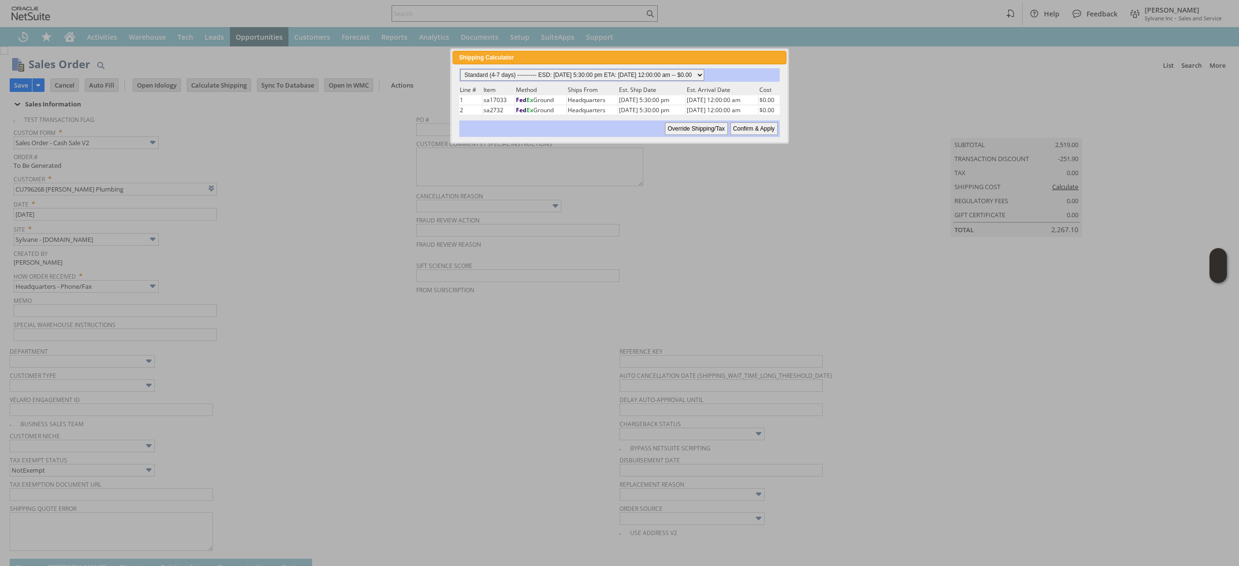
click at [672, 77] on select "Standard (4-7 days) ---------- ESD: 08/27/2025 5:30:00 pm ETA: 08/29/2025 12:00…" at bounding box center [582, 75] width 244 height 12
select select "2 Day ------------------------ ESD: 08/27/2025 5:30:00 pm ETA: 08/29/2025 12:00…"
click at [460, 69] on select "Standard (4-7 days) ---------- ESD: 08/27/2025 5:30:00 pm ETA: 08/29/2025 12:00…" at bounding box center [582, 75] width 244 height 12
click at [751, 126] on input "Confirm & Apply" at bounding box center [753, 128] width 47 height 13
type input "Add"
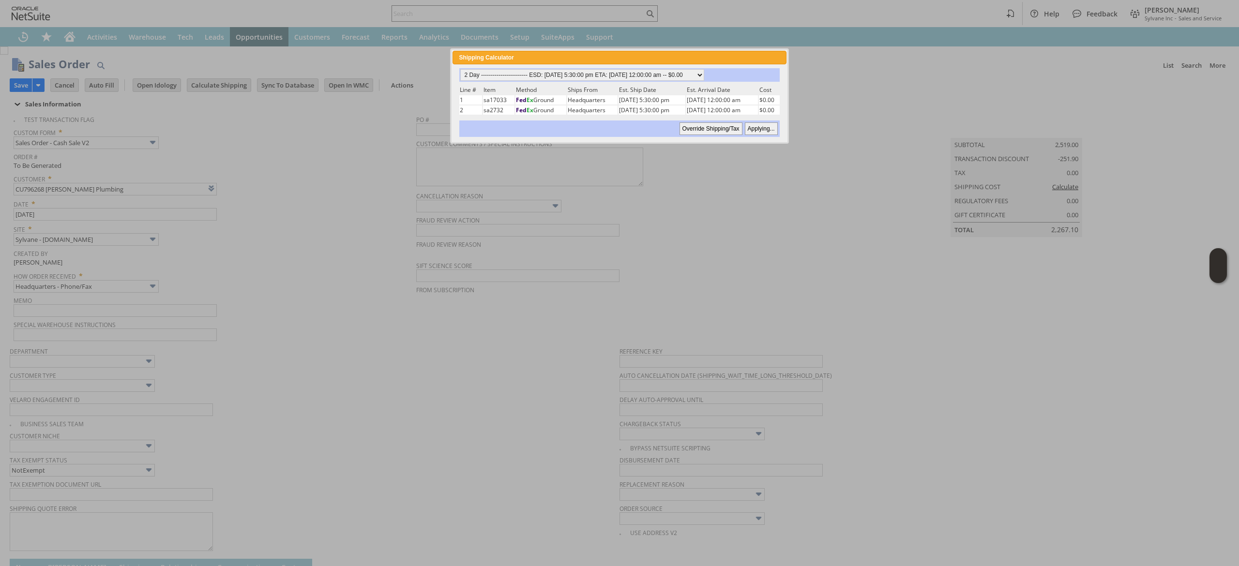
type input "Copy Previous"
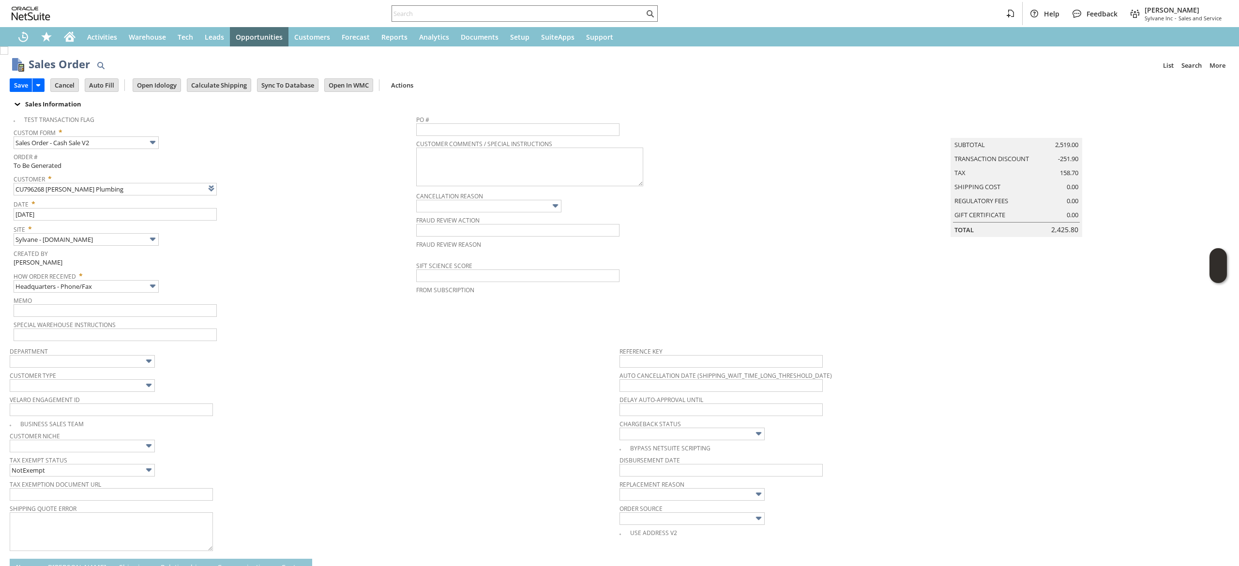
scroll to position [282, 0]
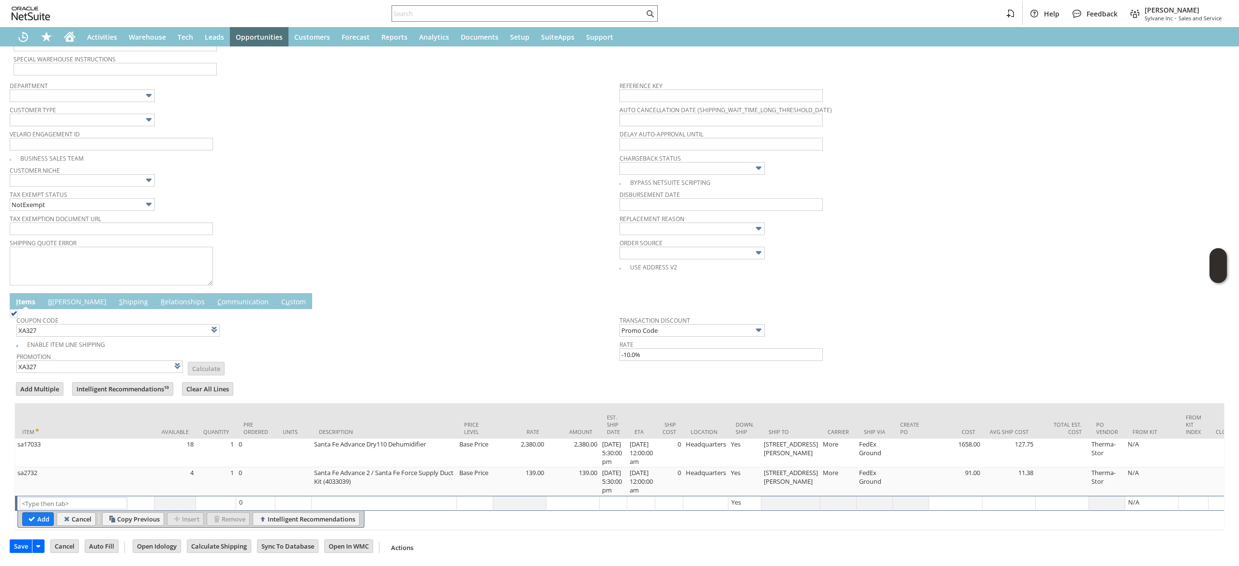
click at [62, 297] on link "B illing" at bounding box center [76, 302] width 63 height 11
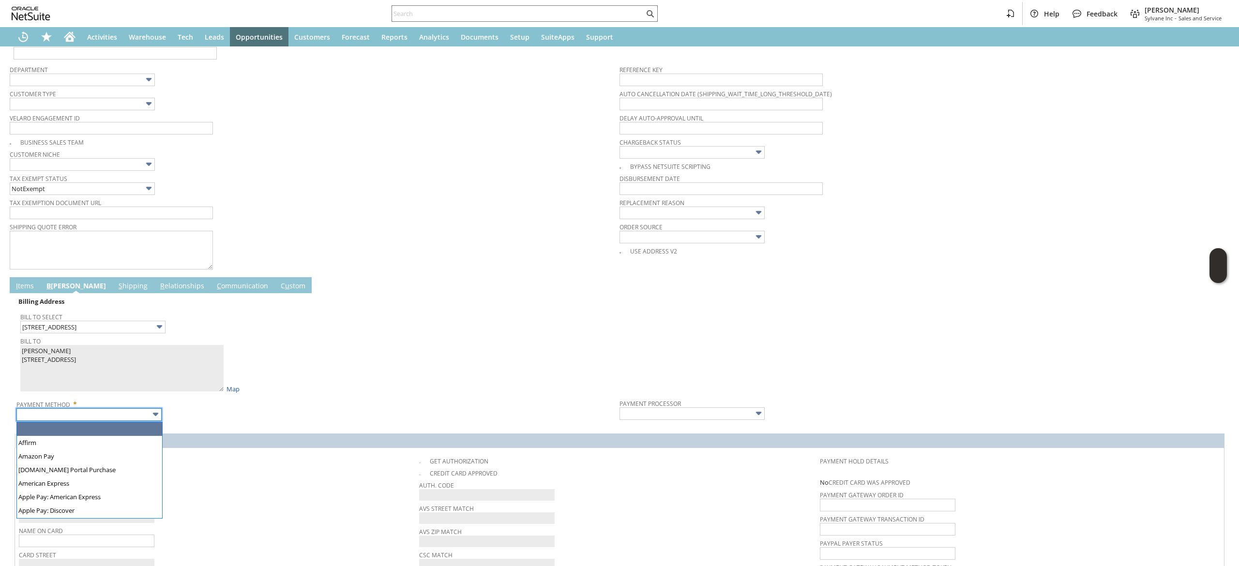
click at [130, 414] on input "text" at bounding box center [88, 414] width 145 height 13
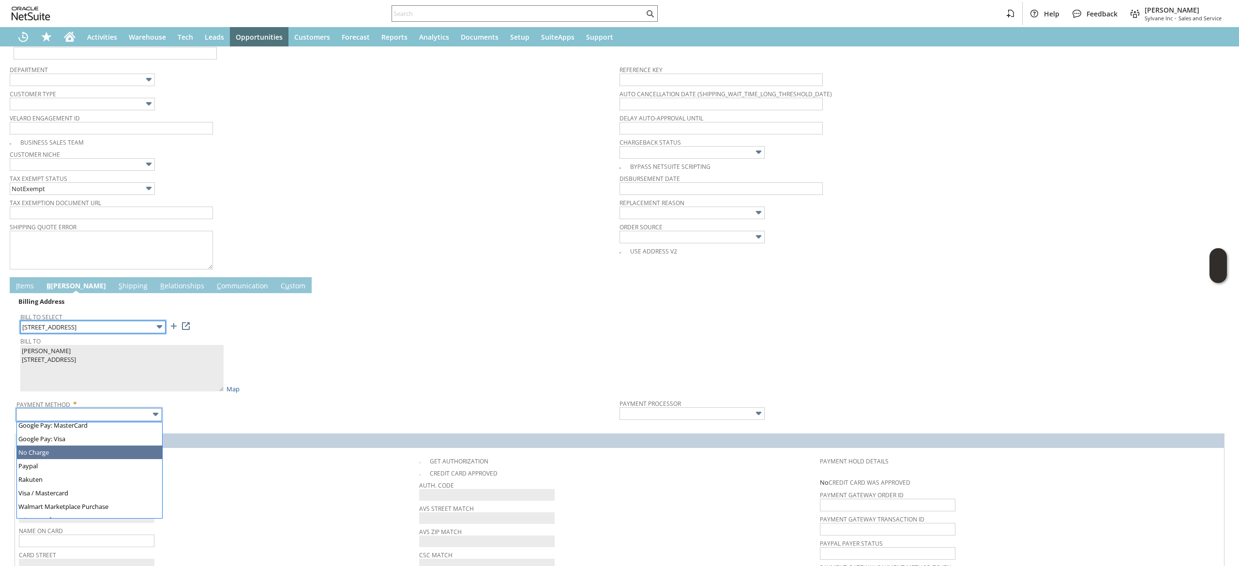
click at [82, 335] on body "Help Feedback Devin Carswell Sylvane Inc - Sales and Service Activities Warehou…" at bounding box center [619, 283] width 1239 height 566
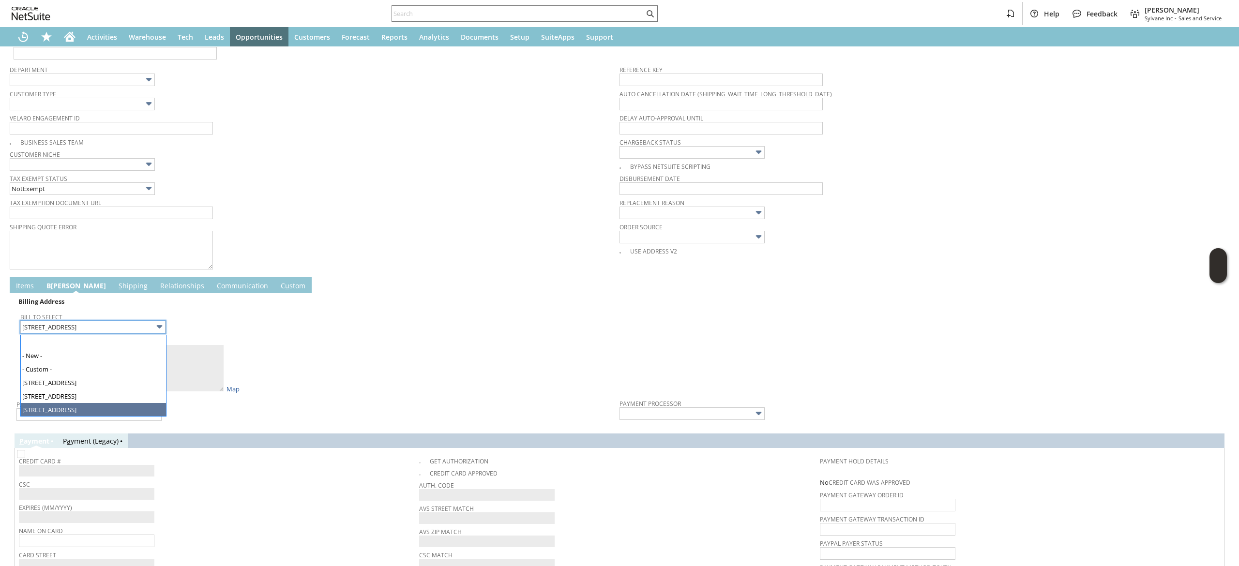
click at [225, 447] on div "P ayment P a yment (Legacy)" at bounding box center [620, 441] width 1210 height 15
click at [121, 324] on input "1921 Queens Rd" at bounding box center [92, 327] width 145 height 13
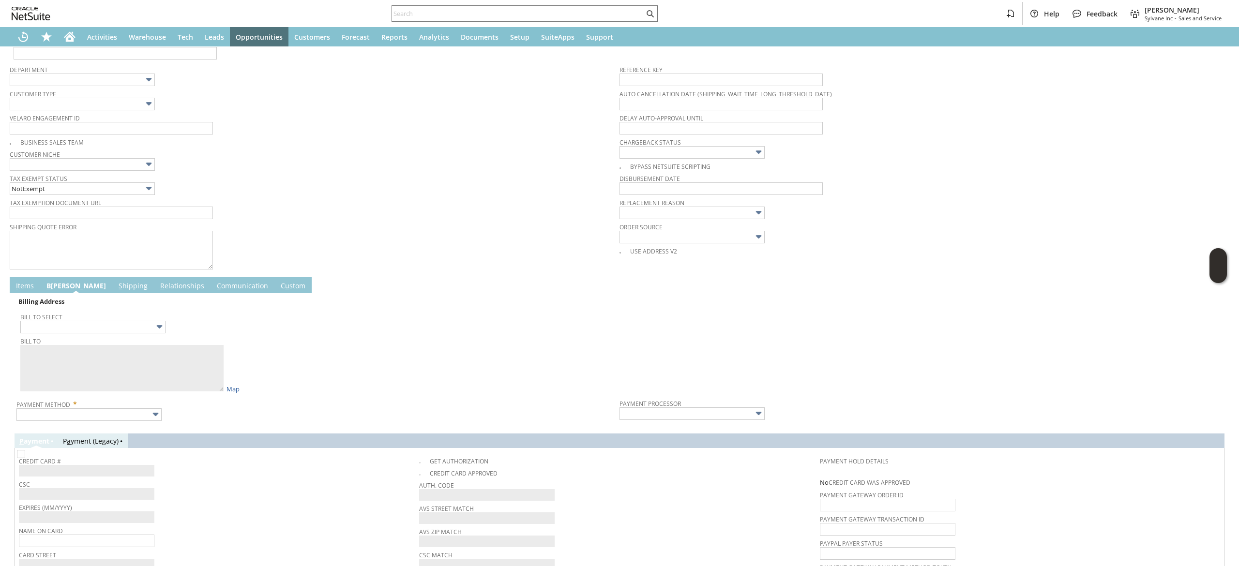
type input "[STREET_ADDRESS][PERSON_NAME]"
type textarea "D. E. Caudle Plumbing 2455 W. Nicole Ln. Concord NC 28027 United States"
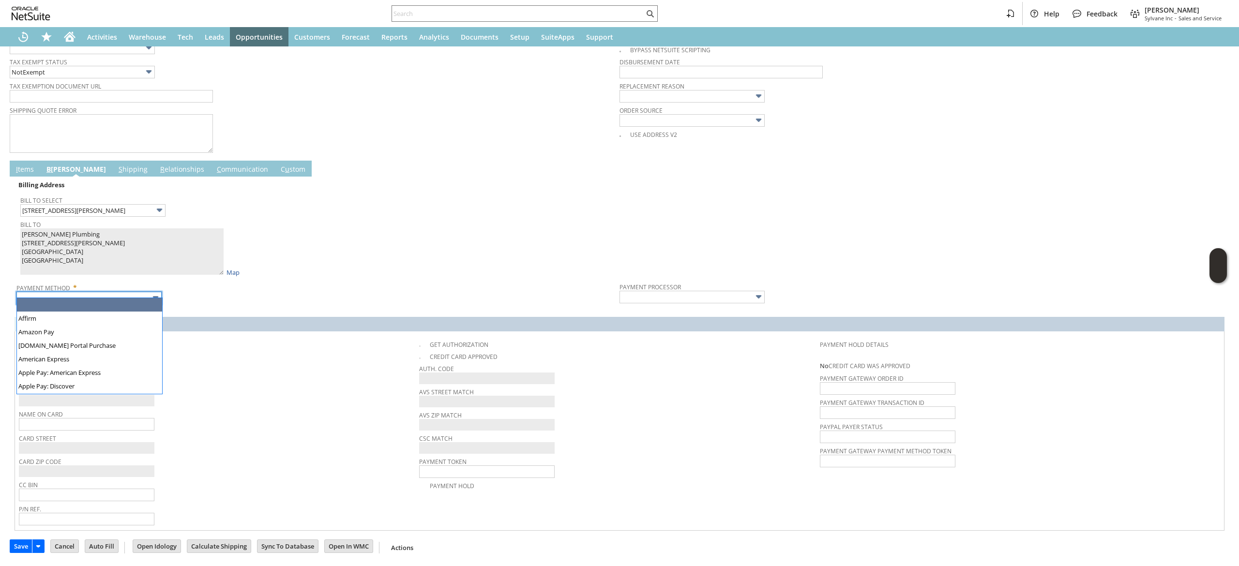
click at [90, 292] on input "text" at bounding box center [88, 298] width 145 height 13
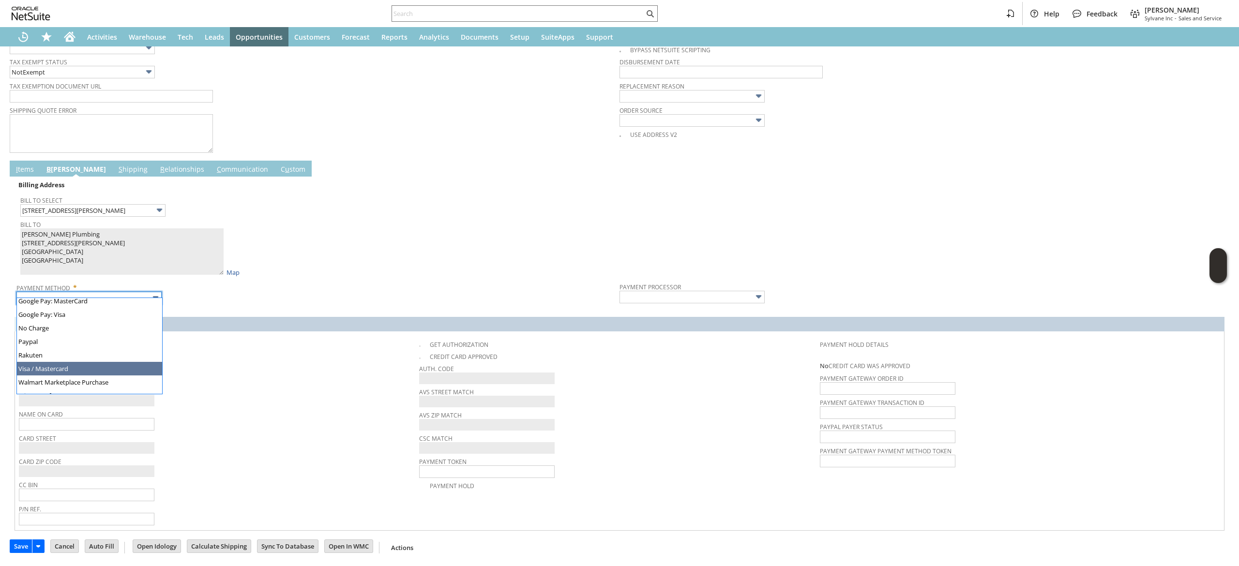
drag, startPoint x: 84, startPoint y: 367, endPoint x: 86, endPoint y: 362, distance: 5.7
type input "Visa / Mastercard"
type input "Braintree"
checkbox input "true"
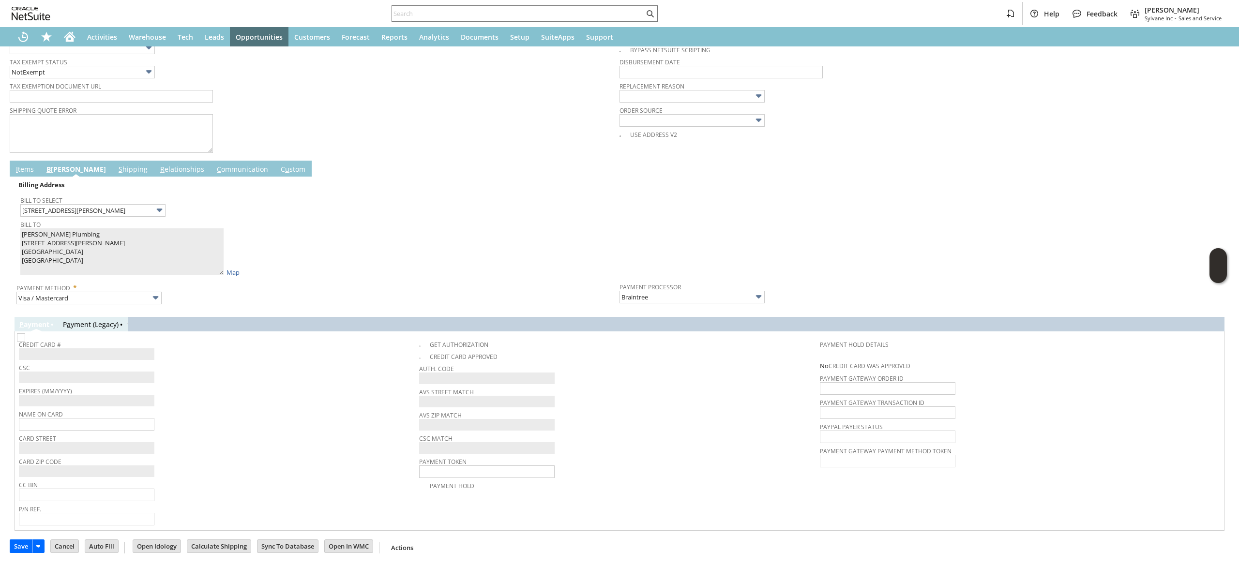
click at [225, 389] on span "Expires (MM/YYYY)" at bounding box center [216, 389] width 395 height 11
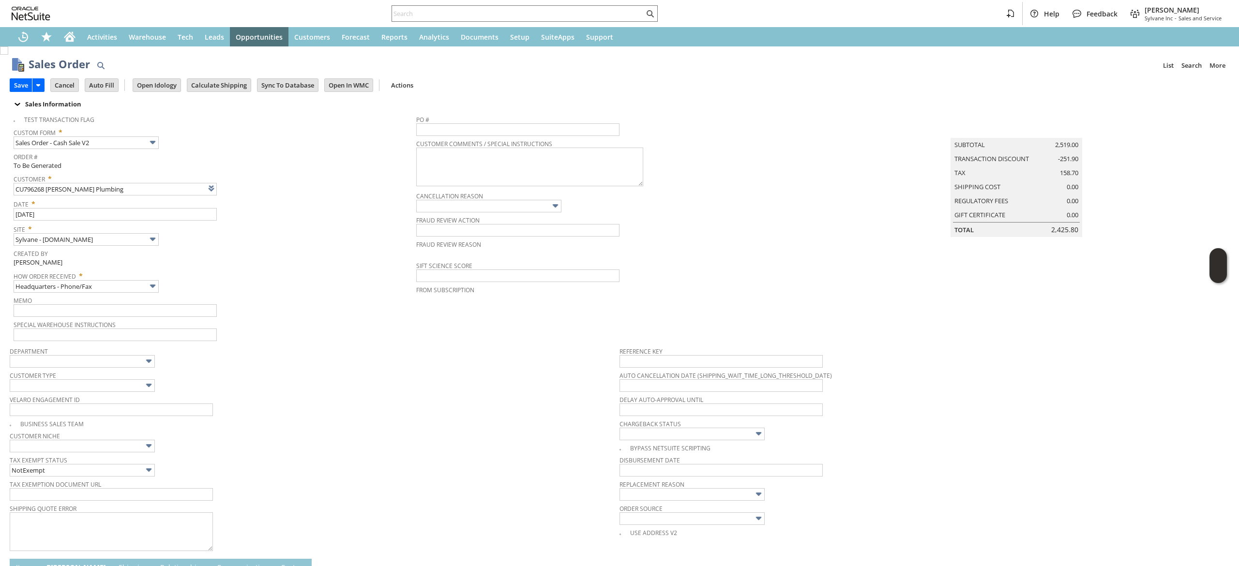
scroll to position [408, 0]
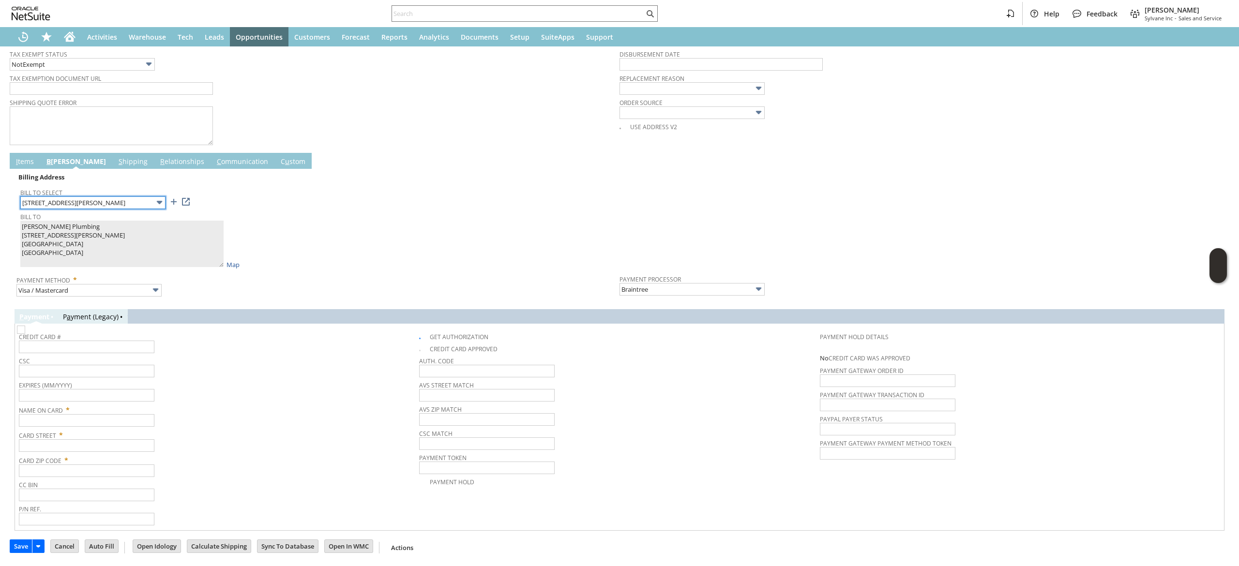
click at [106, 201] on input "[STREET_ADDRESS][PERSON_NAME]" at bounding box center [92, 202] width 145 height 13
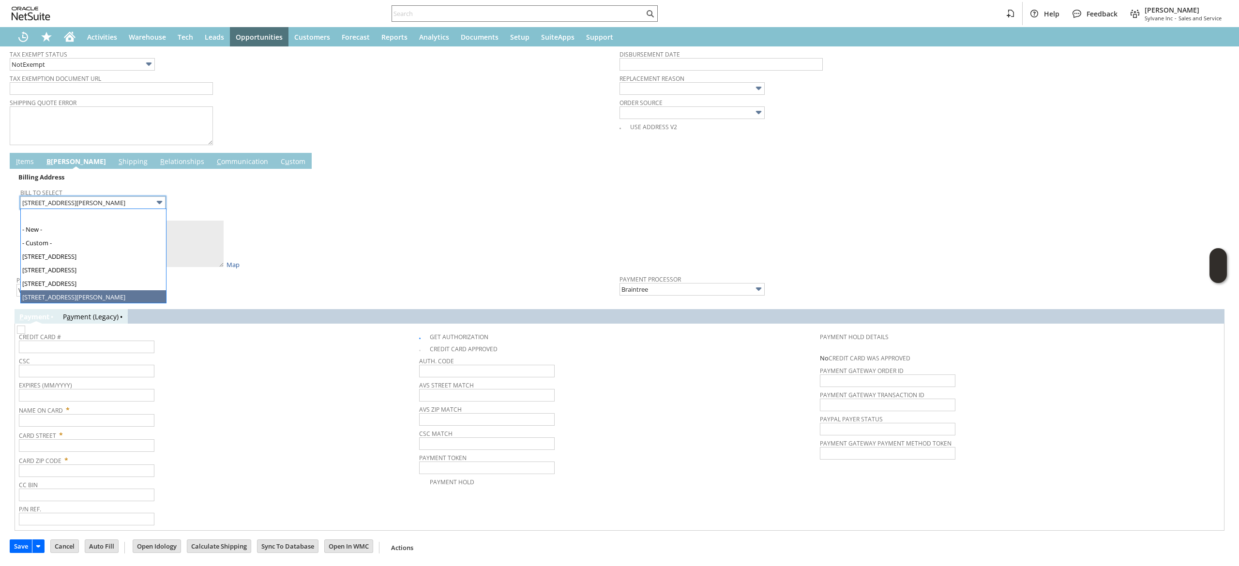
click at [258, 200] on div "Bill To Select 2455 W. Nicole Ln." at bounding box center [317, 197] width 594 height 23
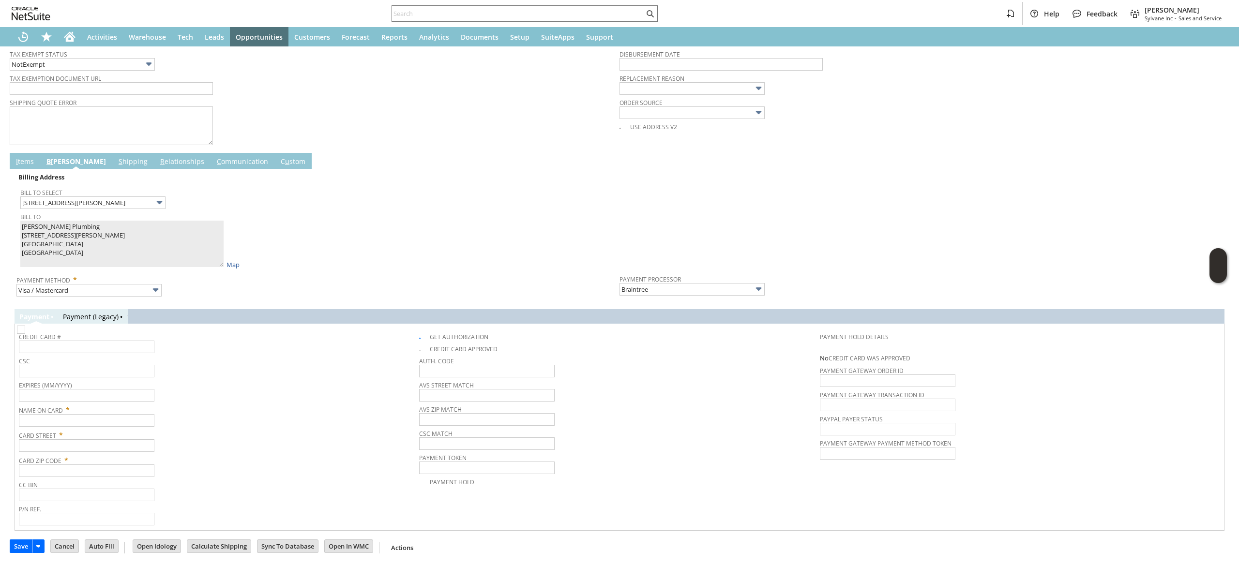
click at [92, 434] on span "Card Street *" at bounding box center [216, 434] width 395 height 12
click at [91, 439] on input "text" at bounding box center [86, 445] width 135 height 13
paste input "[STREET_ADDRESS][PERSON_NAME]"
type input "[STREET_ADDRESS][PERSON_NAME]"
click at [84, 476] on input "text" at bounding box center [86, 471] width 135 height 13
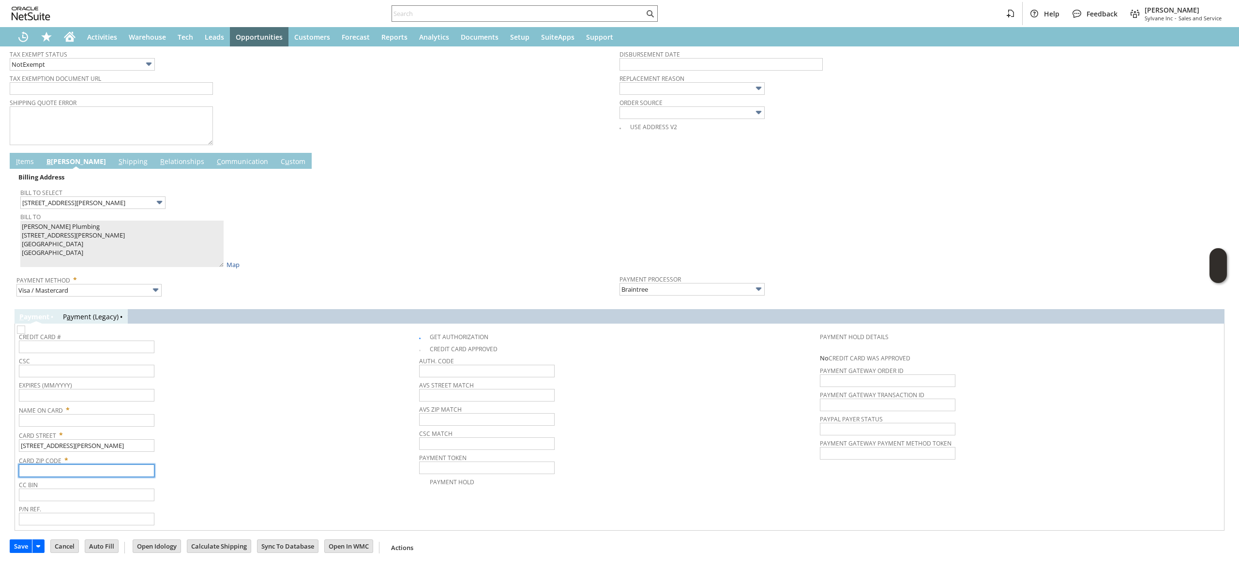
paste input "28027"
type input "28027"
click at [102, 410] on span "Name On Card *" at bounding box center [216, 409] width 395 height 12
click at [93, 419] on input "text" at bounding box center [86, 420] width 135 height 13
type input "Nicole"
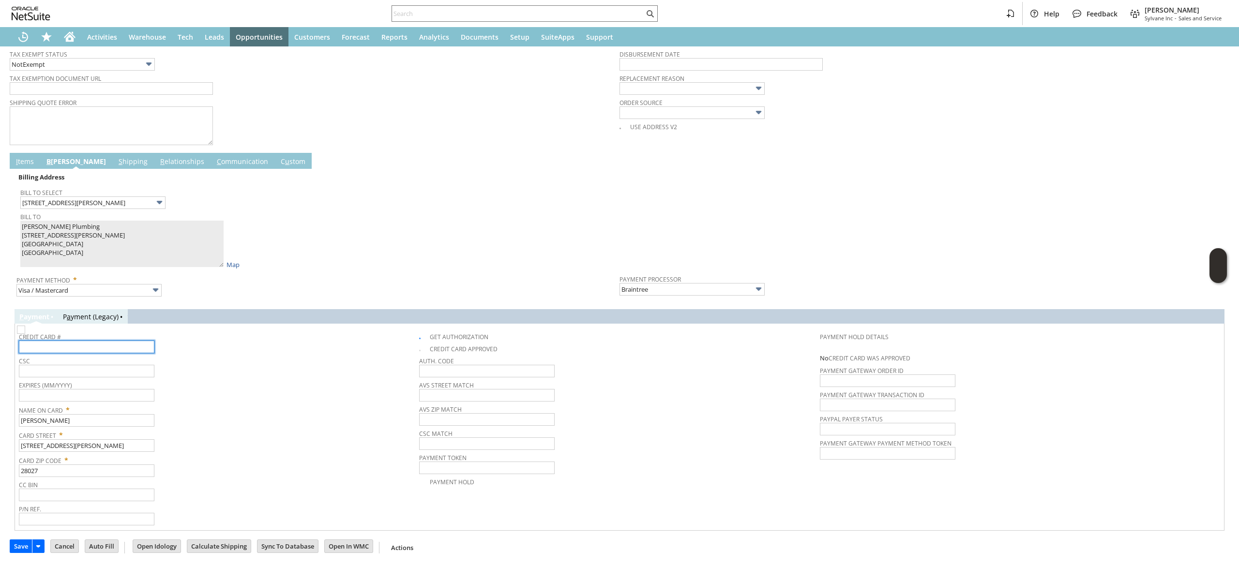
click at [88, 348] on input "text" at bounding box center [86, 347] width 135 height 13
type input "5212170264638275"
click at [105, 398] on input "text" at bounding box center [86, 395] width 135 height 13
type input "08/2030"
click at [136, 368] on input "text" at bounding box center [86, 371] width 135 height 13
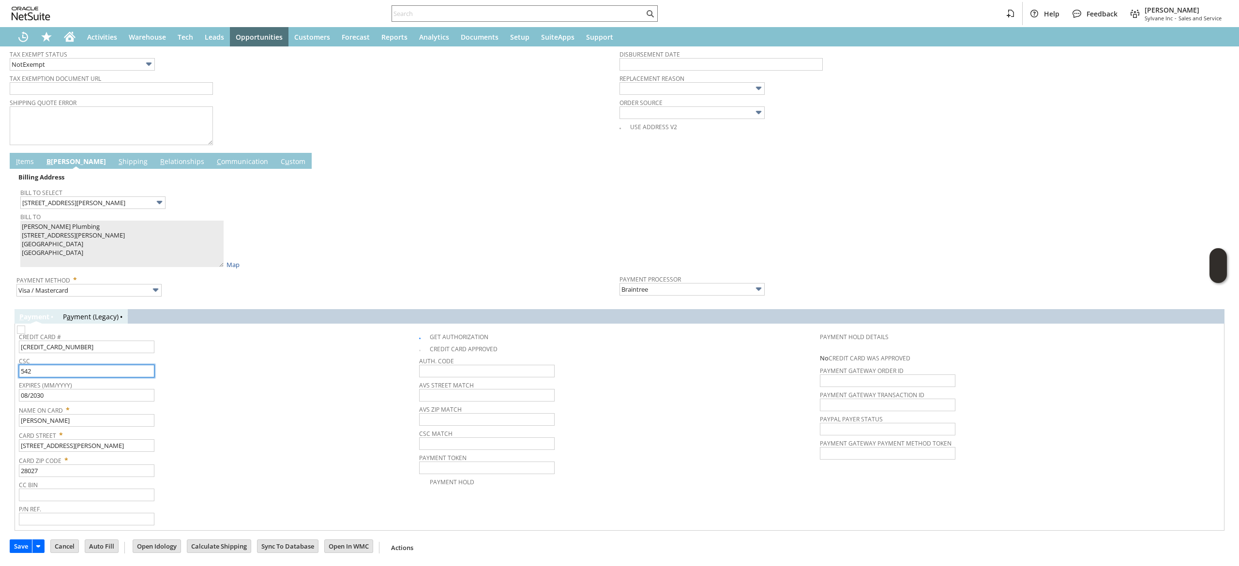
type input "542"
click at [430, 479] on link "Payment Hold" at bounding box center [452, 482] width 45 height 8
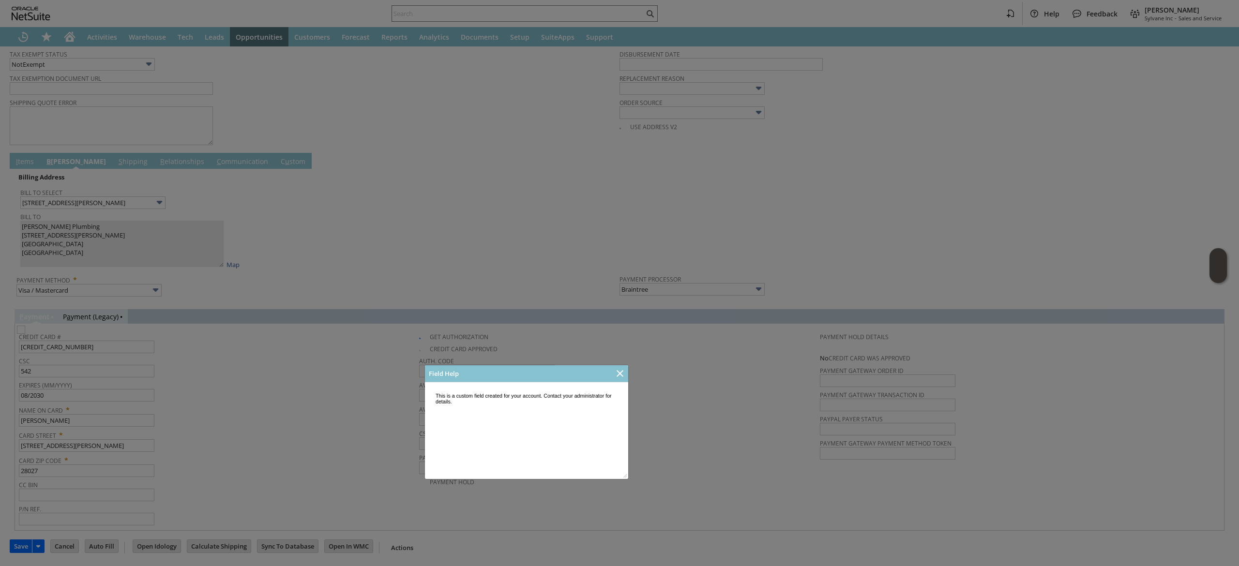
scroll to position [0, 0]
click at [620, 378] on icon "Close" at bounding box center [620, 374] width 12 height 12
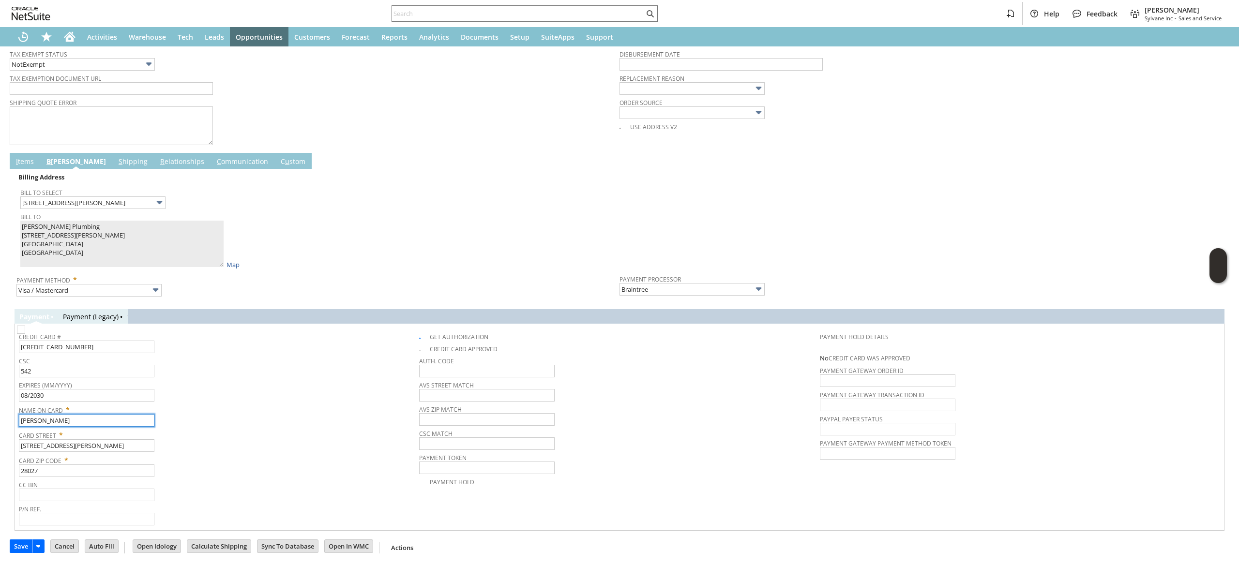
click at [146, 418] on input "Nicole" at bounding box center [86, 420] width 135 height 13
click at [240, 429] on span "Card Street *" at bounding box center [216, 434] width 395 height 12
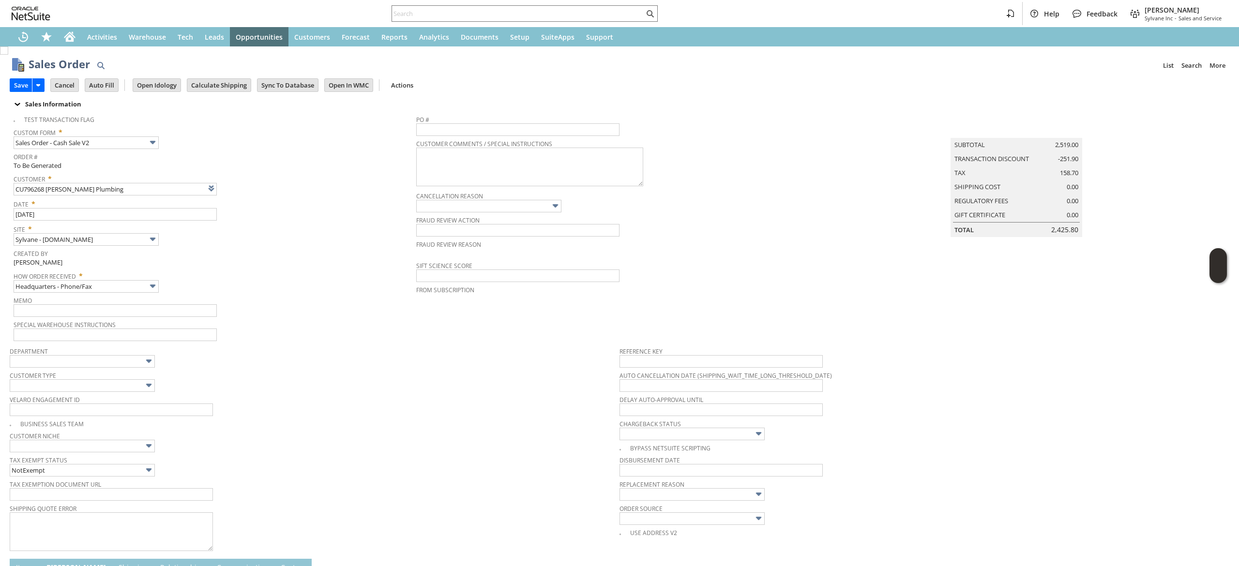
scroll to position [408, 0]
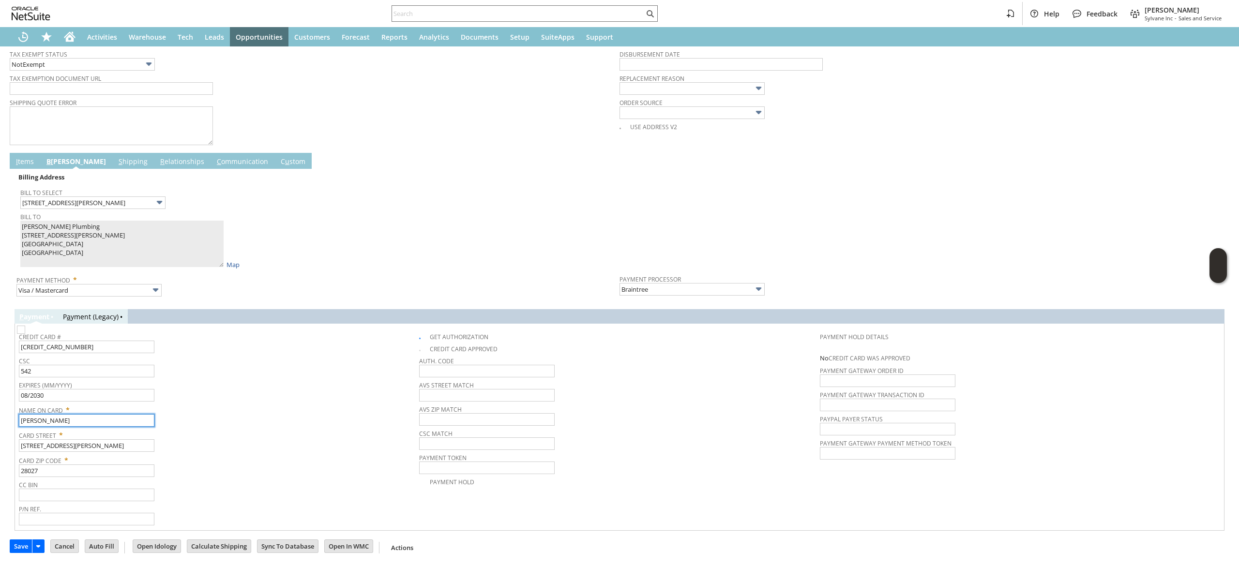
click at [45, 422] on input "Sandra Williams" at bounding box center [86, 420] width 135 height 13
type input "[PERSON_NAME]"
click at [204, 397] on div "Expires (MM/YYYY) 08/2030" at bounding box center [216, 389] width 395 height 23
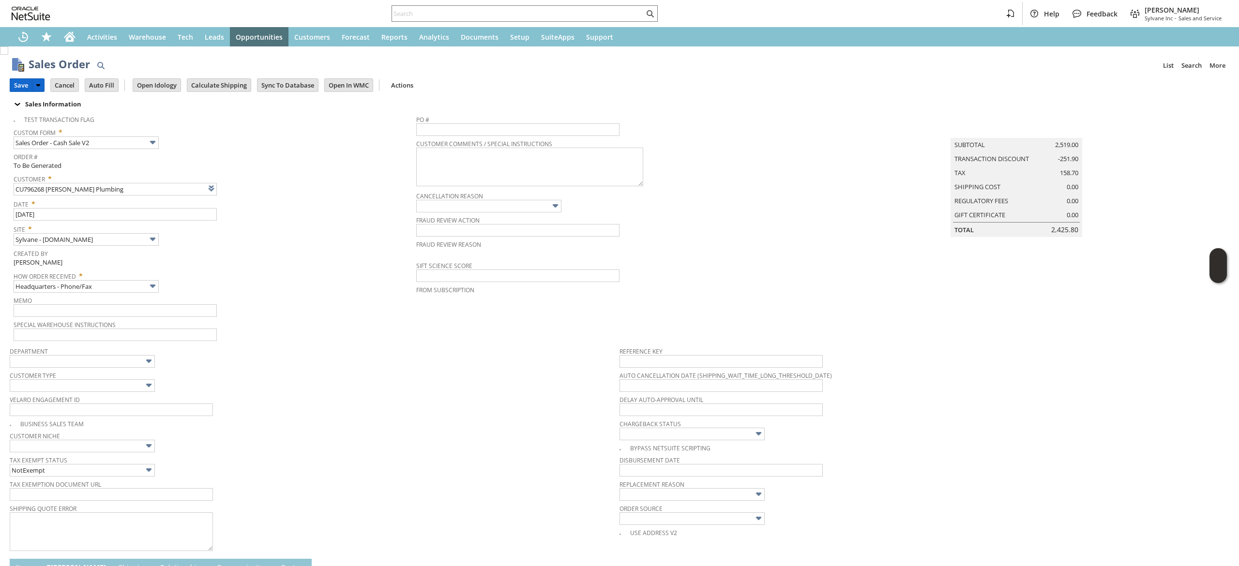
drag, startPoint x: 23, startPoint y: 83, endPoint x: 262, endPoint y: 211, distance: 270.6
click at [23, 83] on input "Save" at bounding box center [21, 85] width 22 height 13
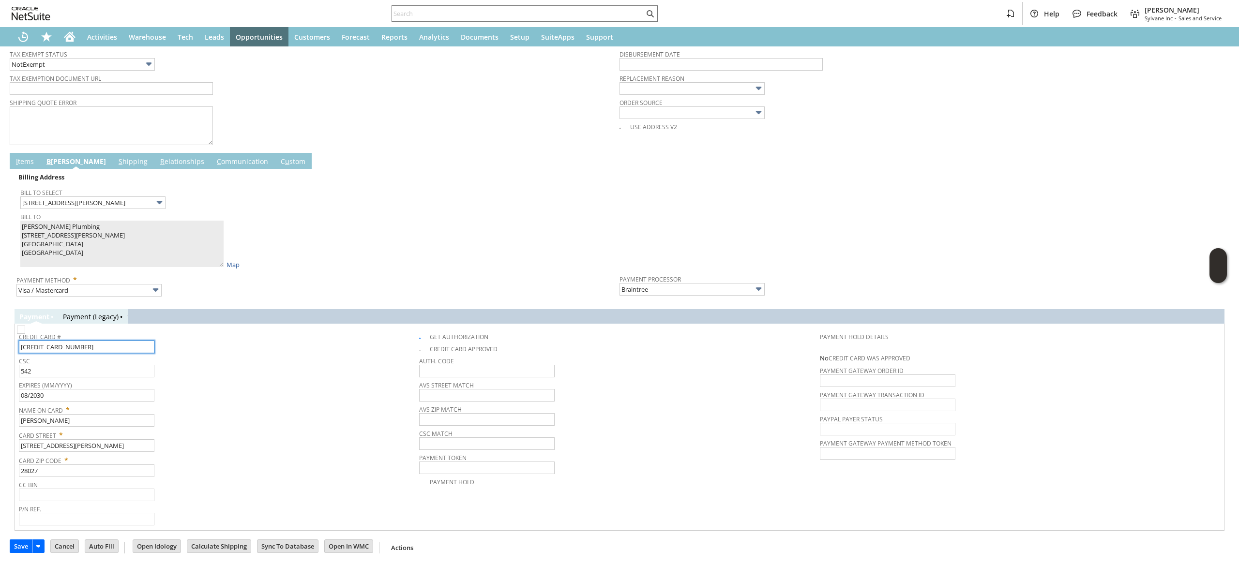
click at [113, 350] on input "5212170264638275" at bounding box center [86, 347] width 135 height 13
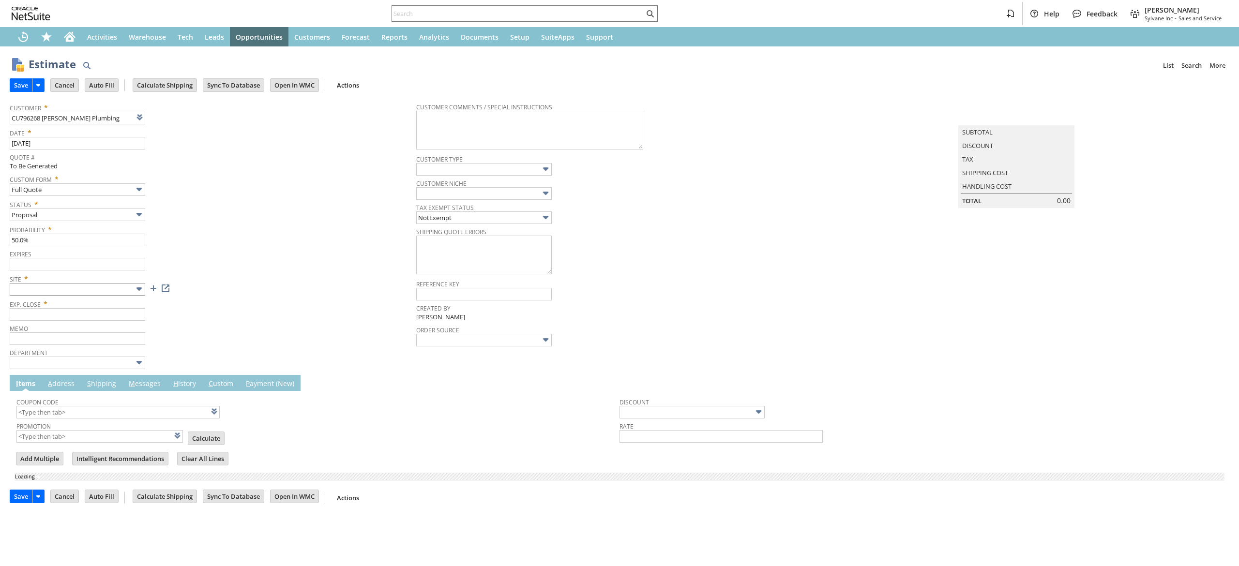
click at [86, 297] on span "Exp. Close *" at bounding box center [211, 303] width 402 height 12
type input "[DATE]"
type input "Add"
type input "Copy Previous"
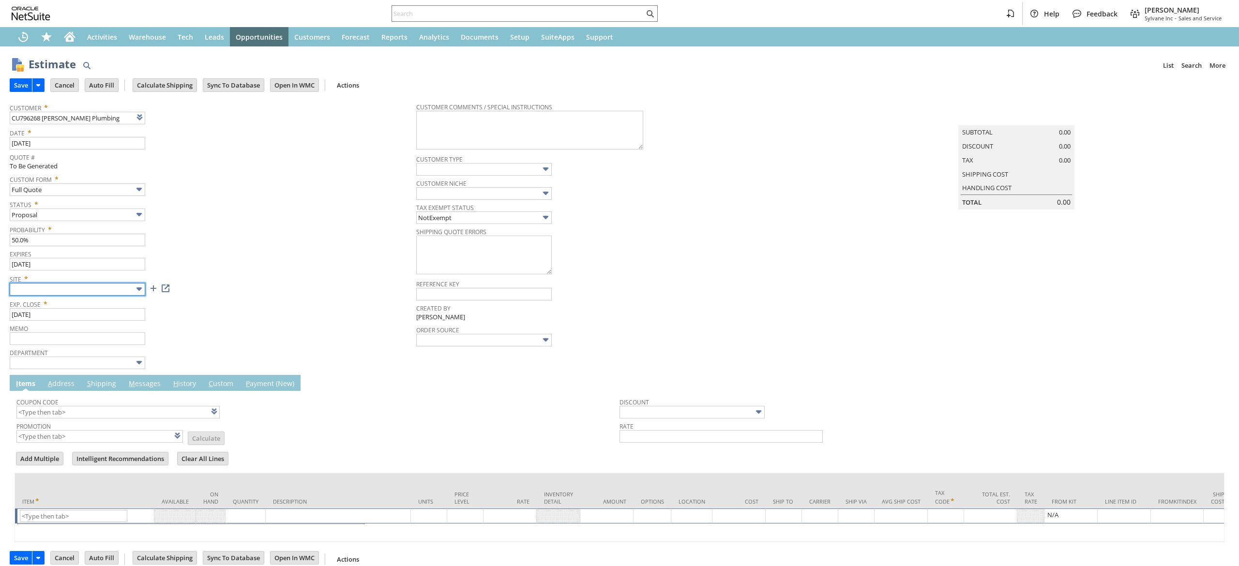
click at [91, 290] on input "text" at bounding box center [77, 289] width 135 height 13
type input "Intelligent Recommendations ⁰"
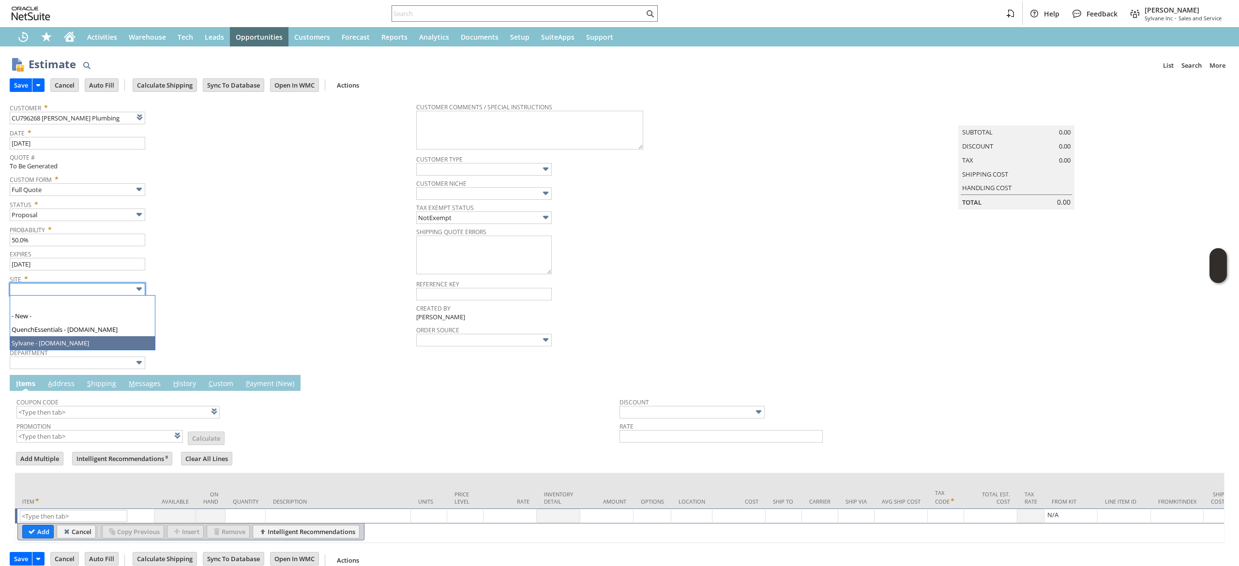
type input "Sylvane - [DOMAIN_NAME]"
click at [78, 503] on div "Item" at bounding box center [84, 500] width 125 height 9
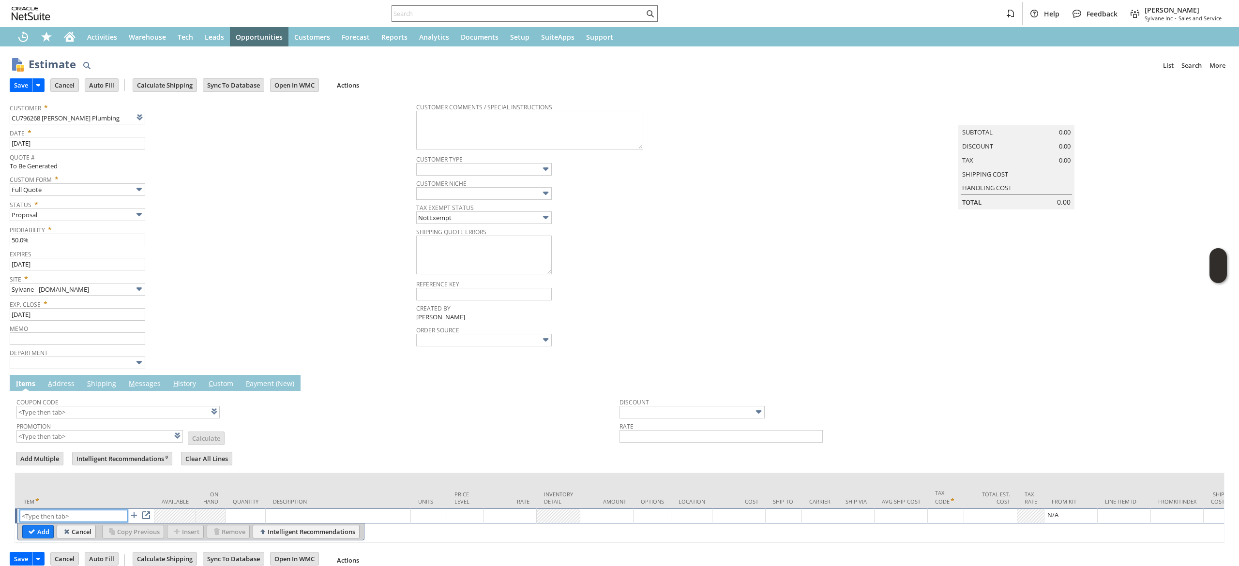
click at [76, 512] on input "text" at bounding box center [73, 516] width 107 height 12
paste input "sa2732"
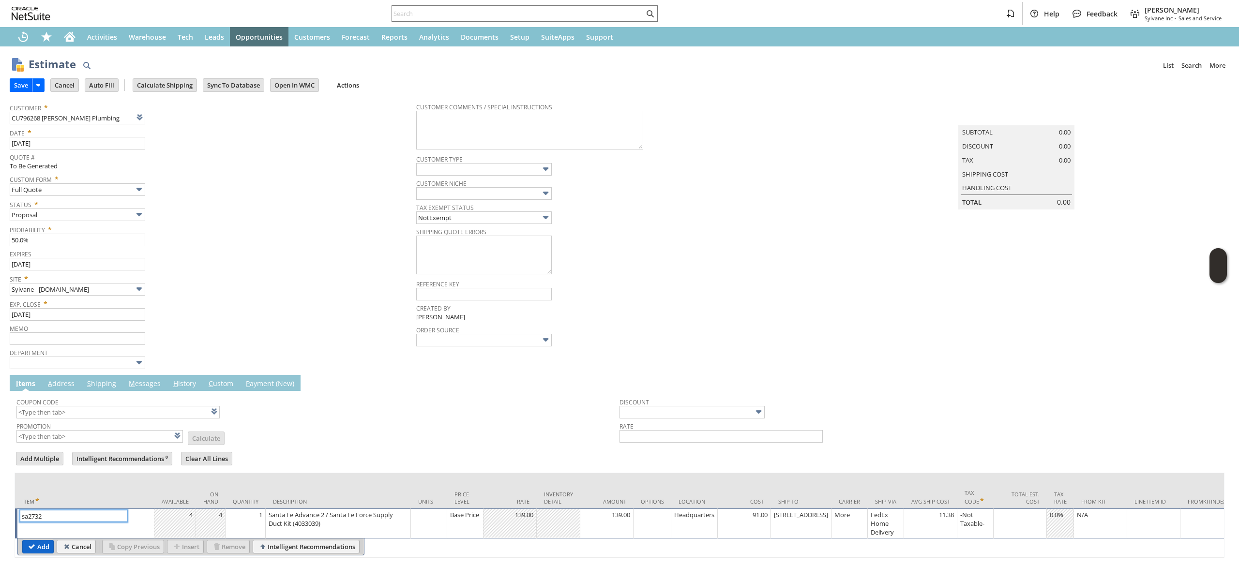
type input "sa2732"
click at [41, 547] on input "Add" at bounding box center [38, 546] width 30 height 13
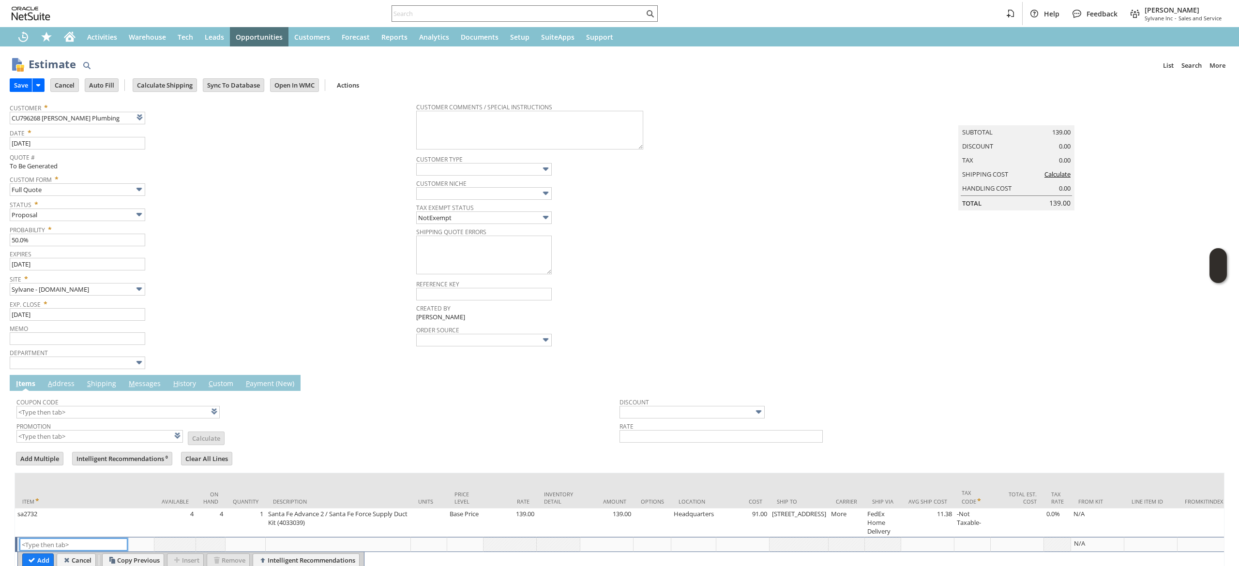
type input "Intelligent Recommendations¹⁰"
paste input "sa17033"
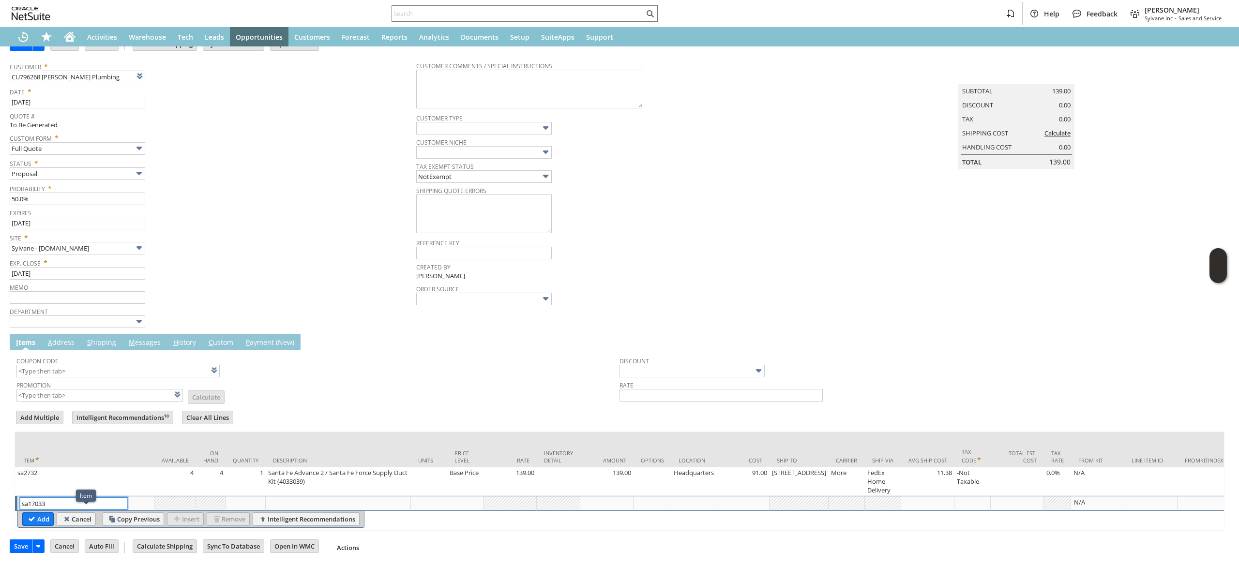
scroll to position [57, 0]
type input "sa17033"
click at [39, 511] on table "Add Cancel Copy Previous Insert Remove Intelligent Recommendations" at bounding box center [190, 519] width 347 height 17
click at [43, 502] on div "sa17033 List Search" at bounding box center [86, 503] width 132 height 12
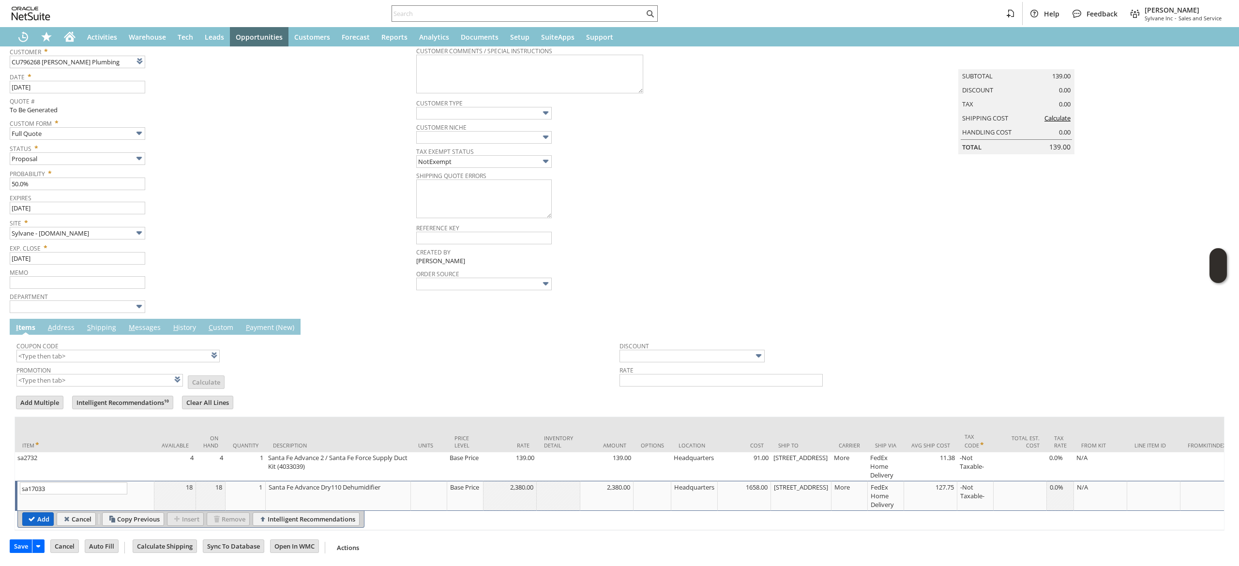
click at [33, 525] on input "Add" at bounding box center [38, 519] width 30 height 13
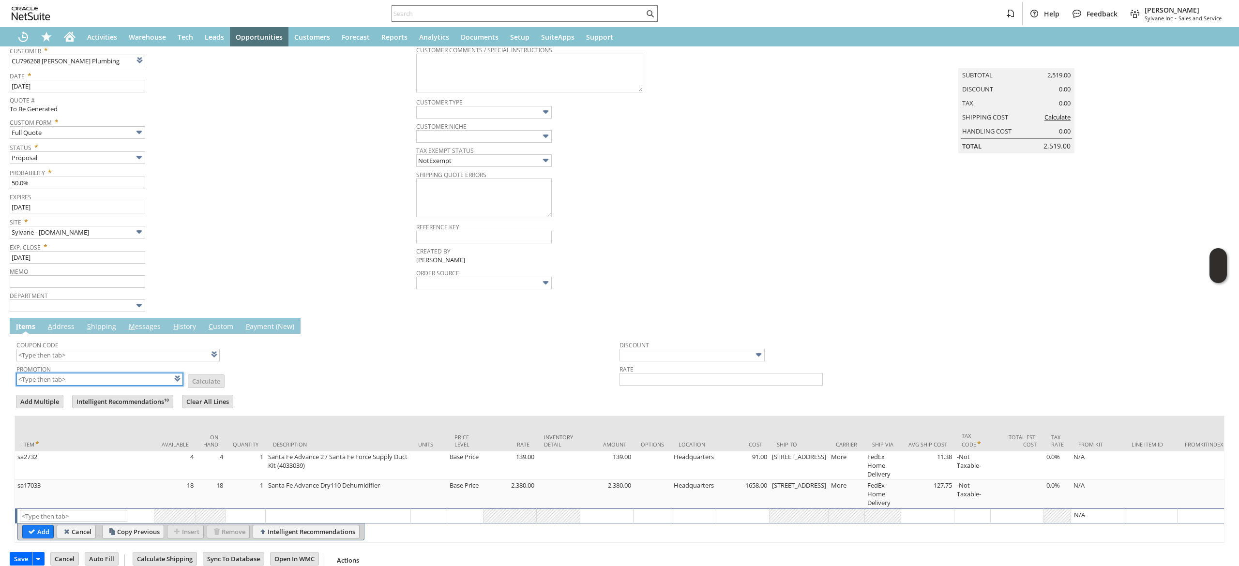
click at [129, 374] on input "text" at bounding box center [99, 379] width 166 height 13
type input "XA327"
type input "Promo Code"
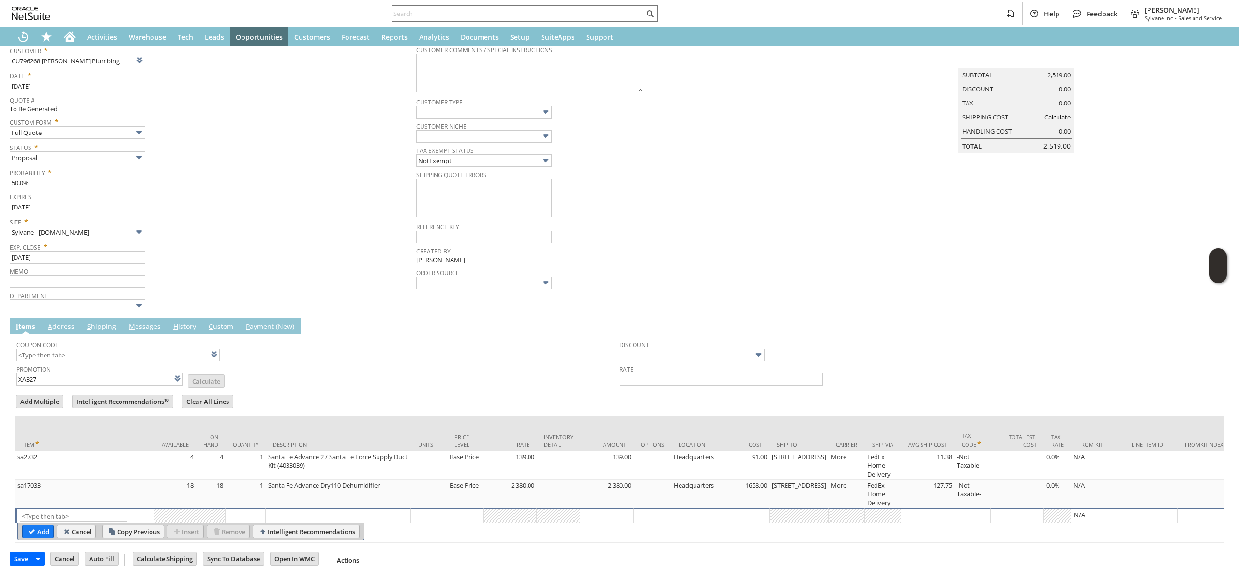
type input "-10.0%"
click at [285, 377] on td "Promotion XA327 List Calculate" at bounding box center [317, 374] width 603 height 24
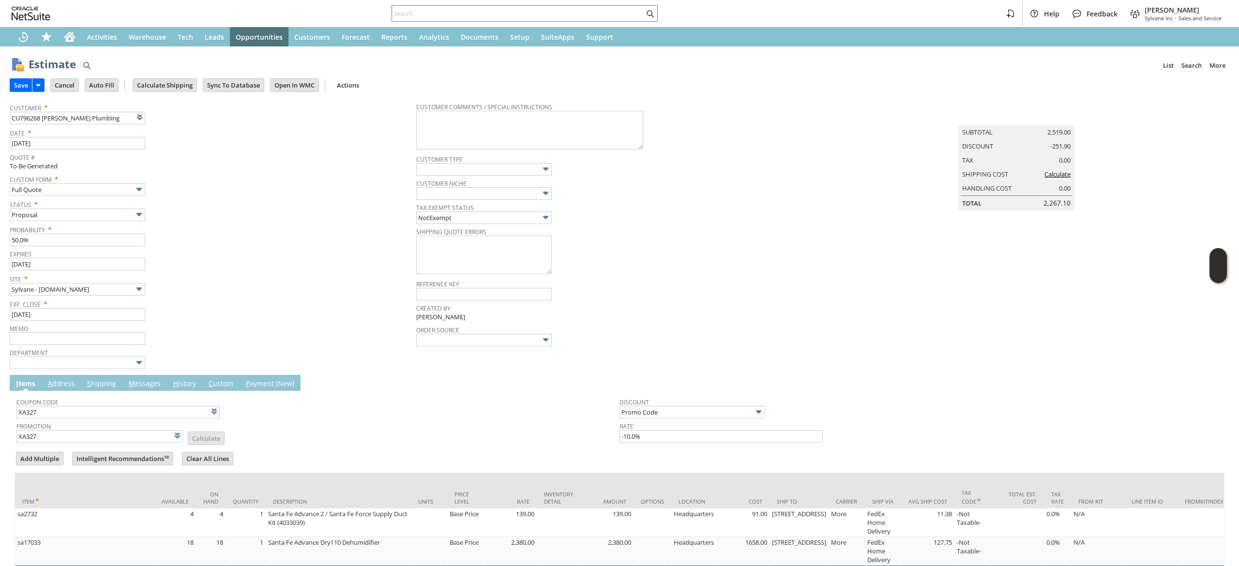
click at [179, 76] on td "Calculate Shipping" at bounding box center [168, 85] width 70 height 18
click at [178, 77] on td "Calculate Shipping" at bounding box center [168, 85] width 70 height 18
click at [176, 81] on input "Calculate Shipping" at bounding box center [164, 85] width 63 height 13
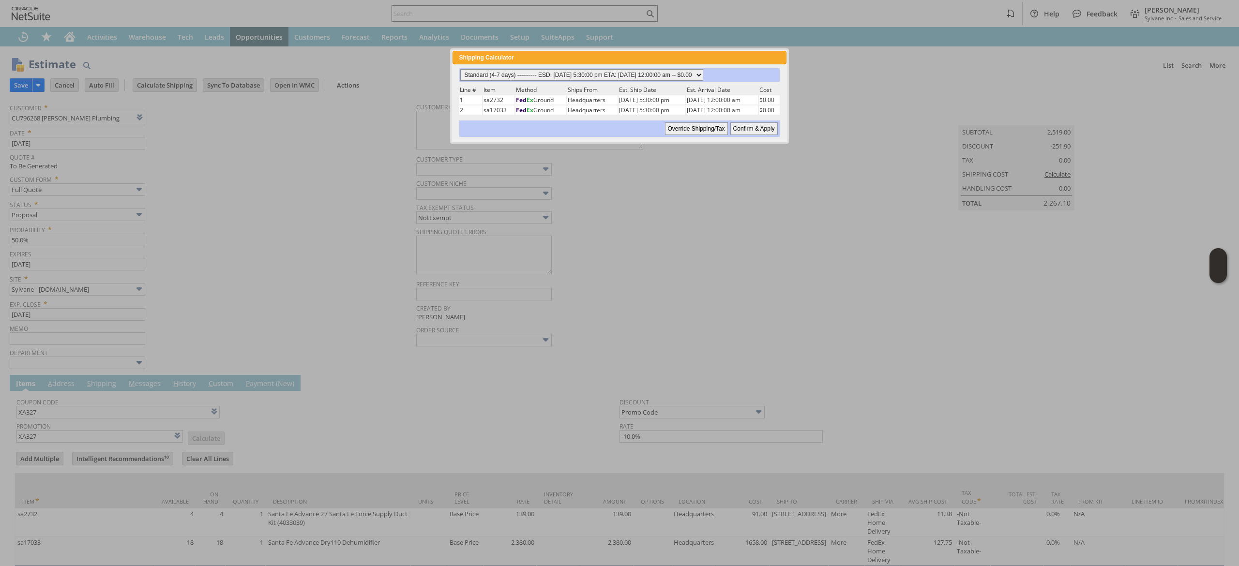
click at [624, 73] on select "Standard (4-7 days) ---------- ESD: 08/27/2025 5:30:00 pm ETA: 08/28/2025 12:00…" at bounding box center [581, 75] width 243 height 12
click at [661, 180] on div at bounding box center [619, 283] width 1239 height 567
click at [772, 122] on input "Confirm & Apply" at bounding box center [753, 128] width 47 height 13
type input "Add"
type input "Copy Previous"
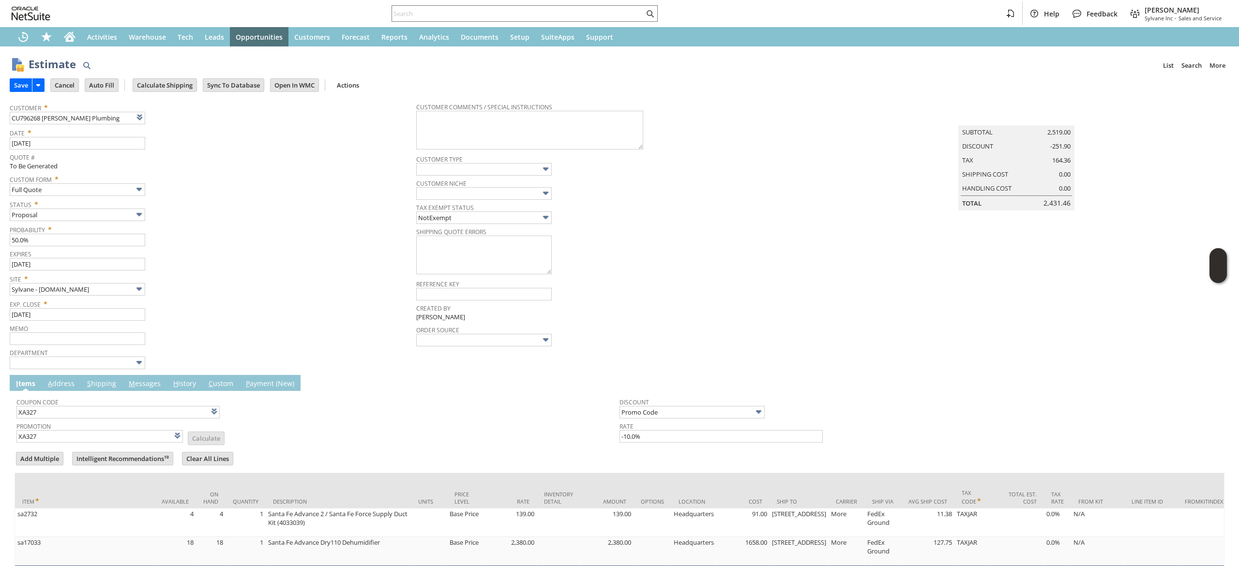
scroll to position [84, 0]
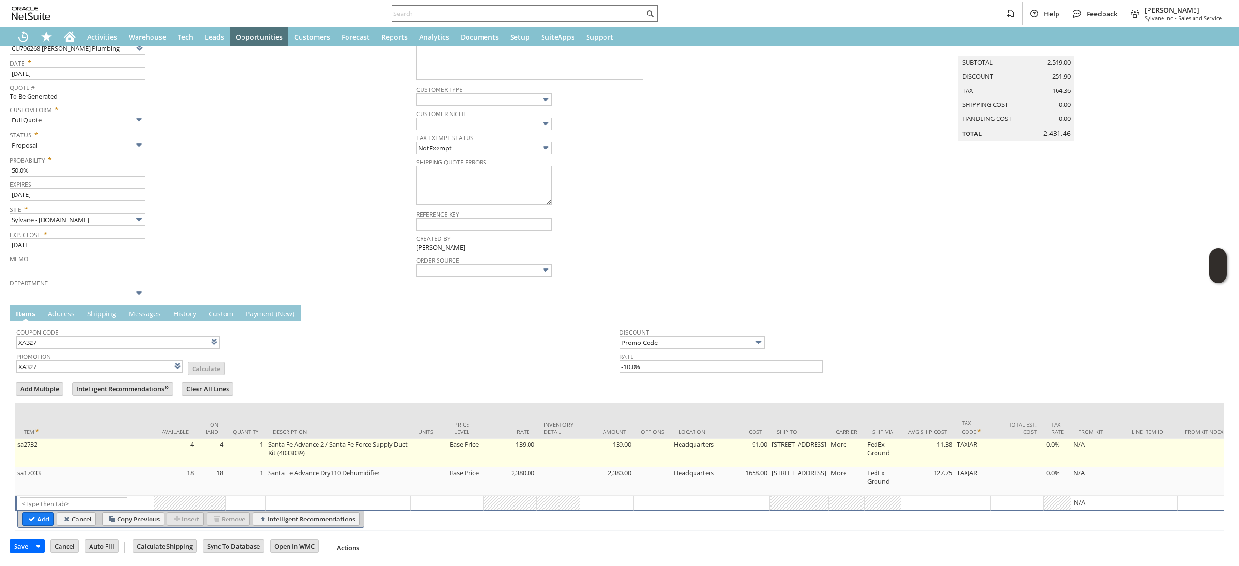
click at [797, 452] on td "[STREET_ADDRESS]" at bounding box center [798, 453] width 59 height 29
type input "[STREET_ADDRESS]"
type input "OK"
type input "Make Copy"
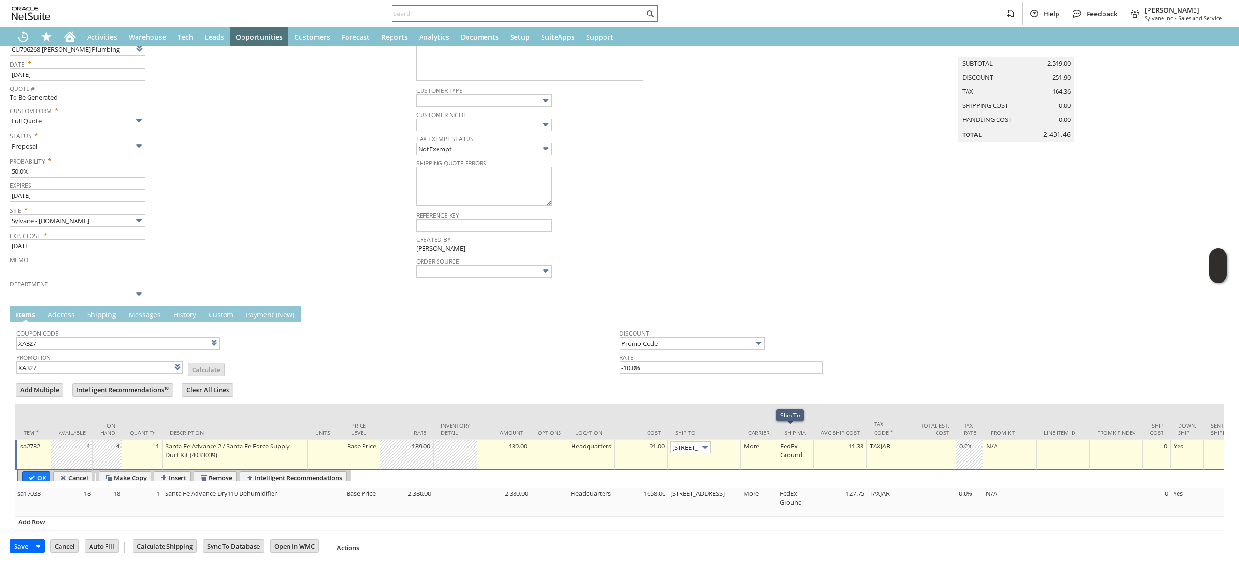
scroll to position [0, 19]
click at [687, 440] on input "[STREET_ADDRESS]" at bounding box center [690, 446] width 41 height 12
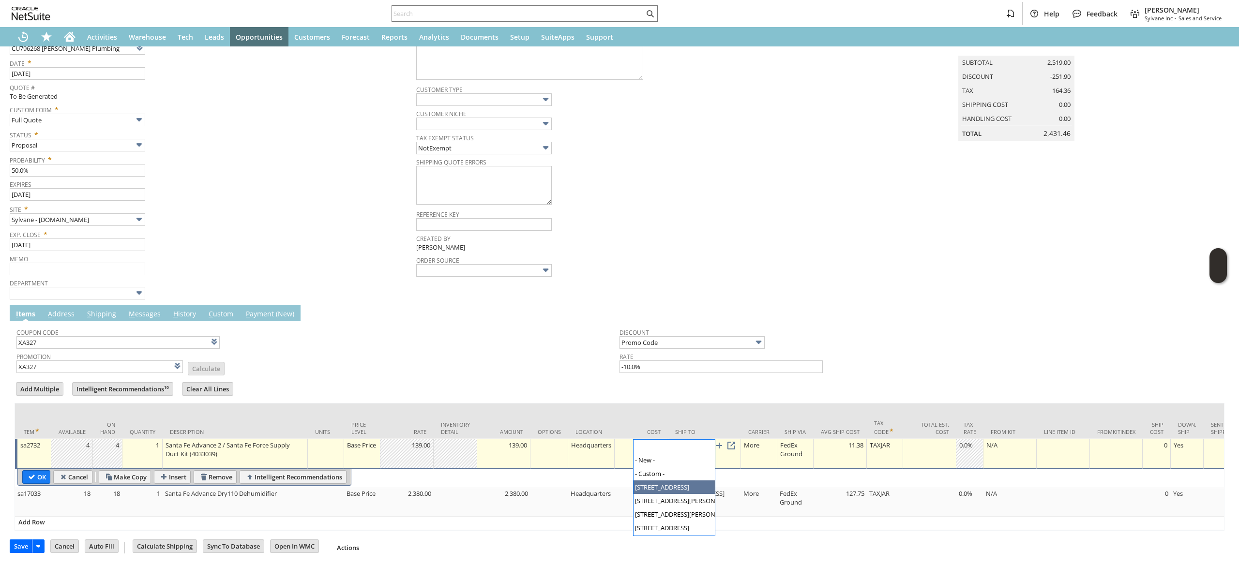
scroll to position [10, 0]
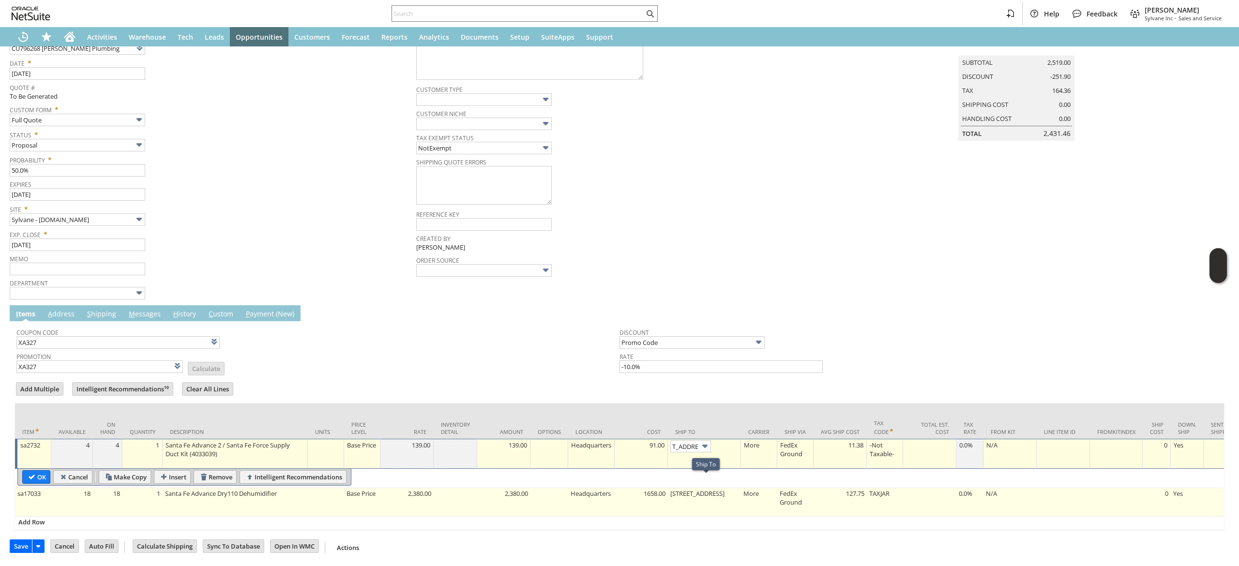
click at [701, 488] on td "[STREET_ADDRESS]" at bounding box center [704, 502] width 73 height 29
type input "[STREET_ADDRESS]"
type input "OK"
type input "Make Copy"
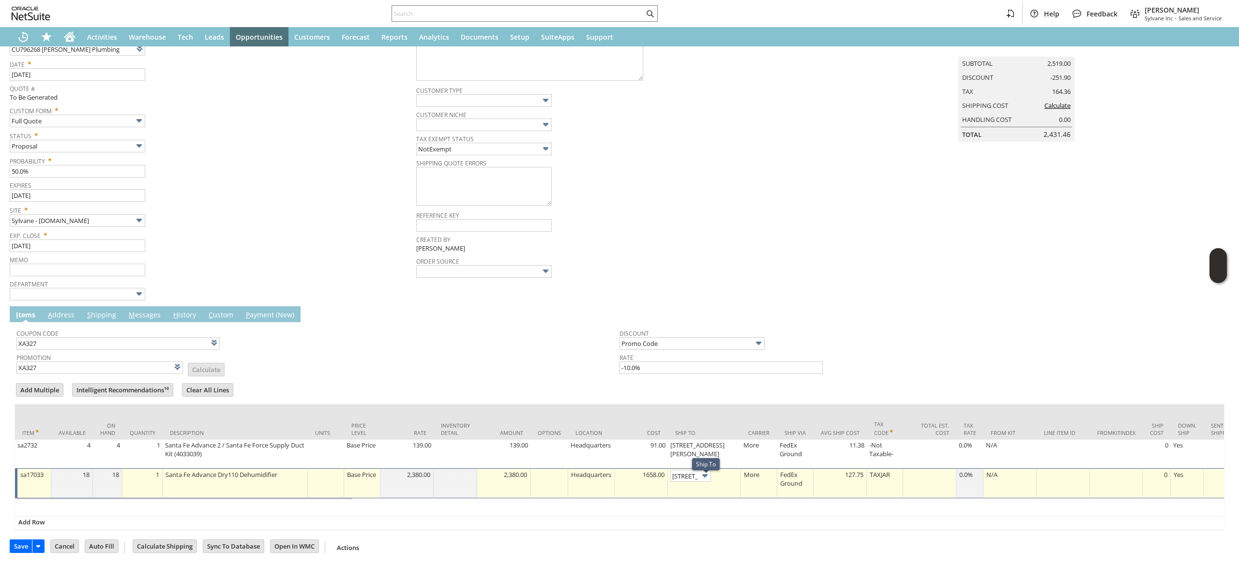
click at [701, 485] on td "[STREET_ADDRESS]" at bounding box center [704, 483] width 73 height 30
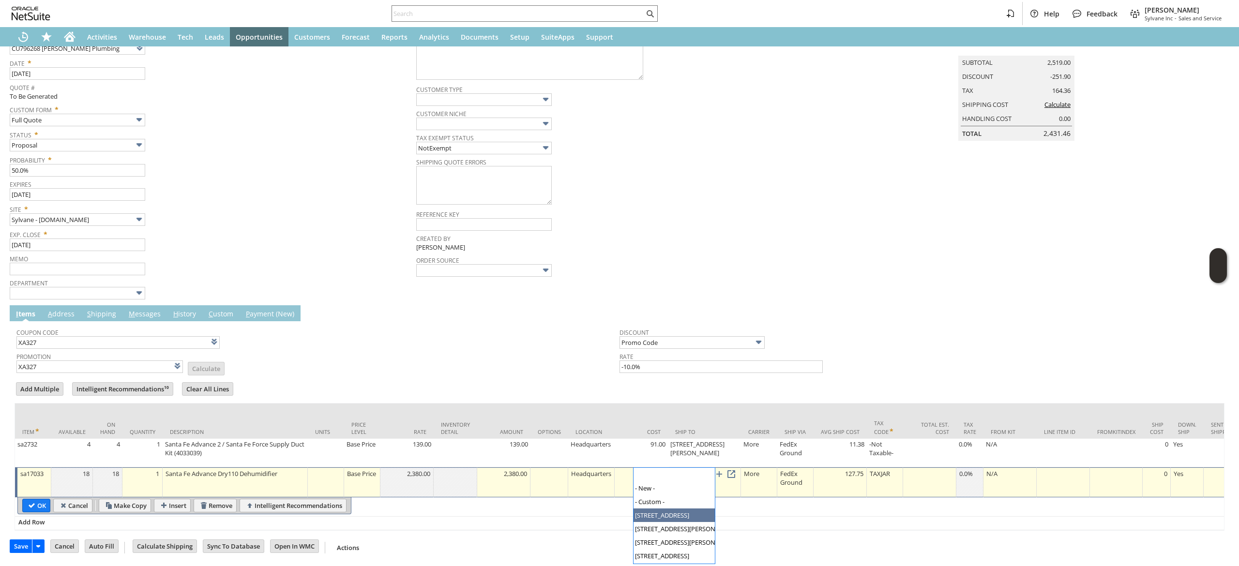
click at [693, 469] on input "[STREET_ADDRESS]" at bounding box center [690, 475] width 41 height 12
type input "[STREET_ADDRESS][PERSON_NAME]"
click at [43, 505] on input "OK" at bounding box center [36, 505] width 27 height 13
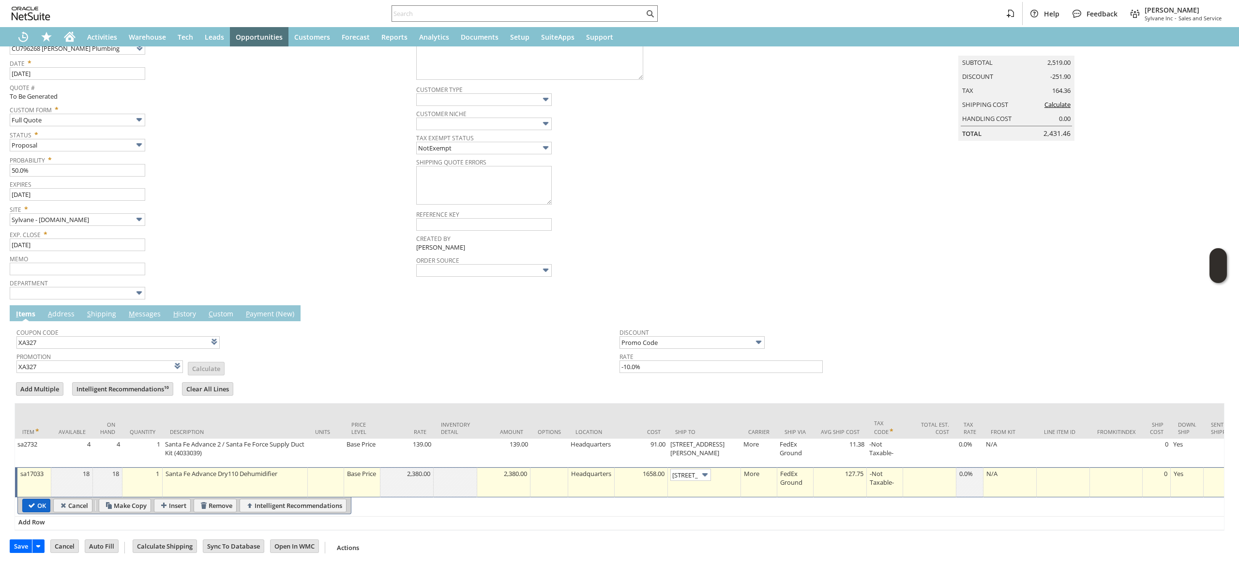
type input "Add"
type input "Copy Previous"
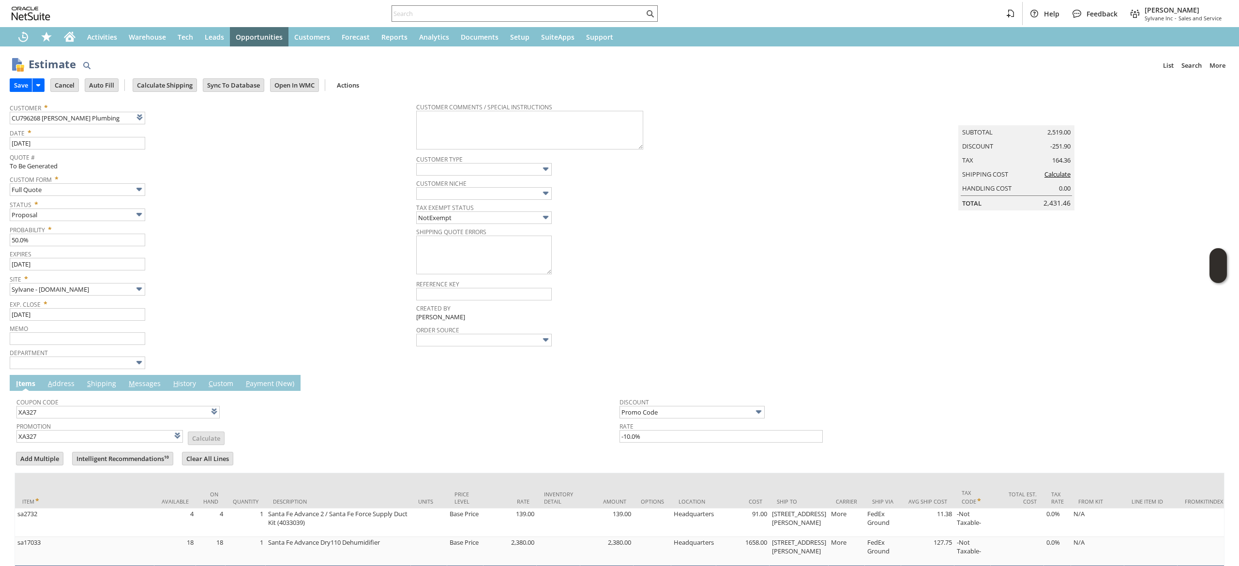
click at [181, 76] on td "Calculate Shipping" at bounding box center [168, 85] width 70 height 18
click at [177, 81] on input "Calculate Shipping" at bounding box center [164, 85] width 63 height 13
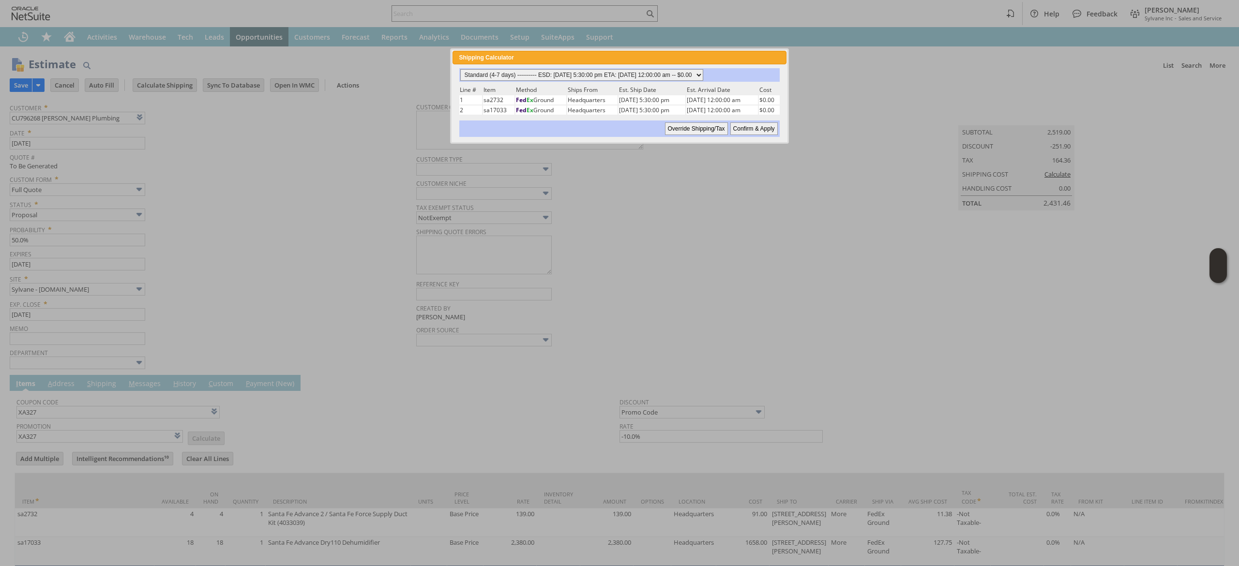
click at [633, 71] on select "Standard (4-7 days) ---------- ESD: 08/27/2025 5:30:00 pm ETA: 08/28/2025 12:00…" at bounding box center [581, 75] width 243 height 12
select select "2 Day ------------------------ ESD: 08/27/2025 5:30:00 pm ETA: 08/28/2025 12:00…"
click at [460, 69] on select "Standard (4-7 days) ---------- ESD: 08/27/2025 5:30:00 pm ETA: 08/28/2025 12:00…" at bounding box center [581, 75] width 243 height 12
click at [761, 137] on div "Standard (4-7 days) ---------- ESD: 08/27/2025 5:30:00 pm ETA: 08/28/2025 12:00…" at bounding box center [618, 102] width 333 height 76
click at [760, 126] on input "Confirm & Apply" at bounding box center [753, 128] width 47 height 13
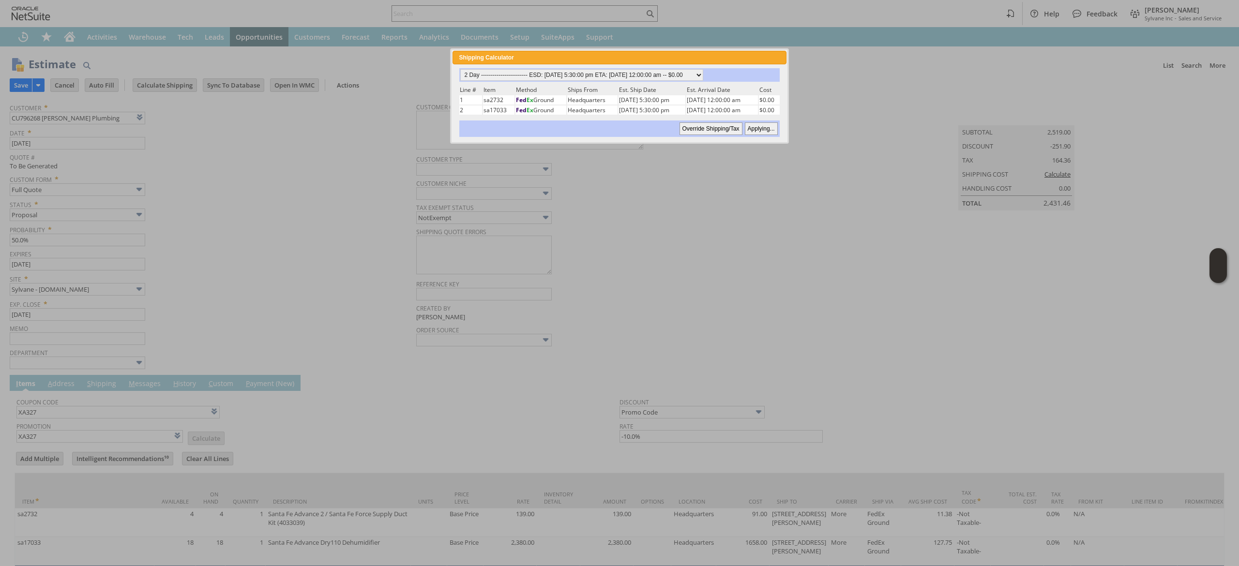
type input "Add"
type input "Copy Previous"
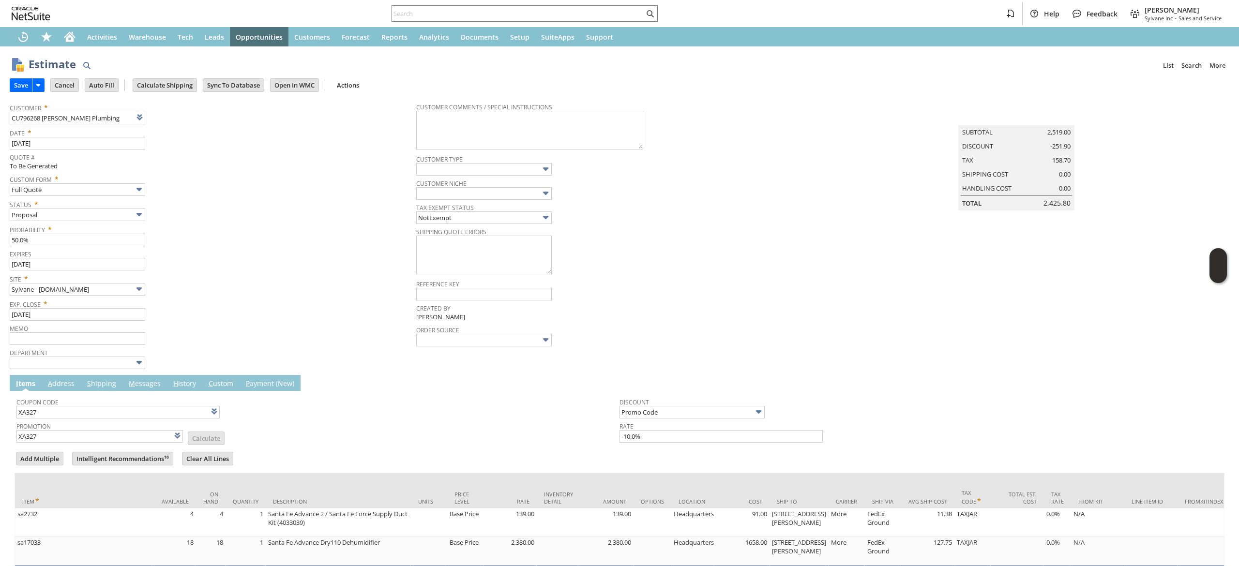
scroll to position [84, 0]
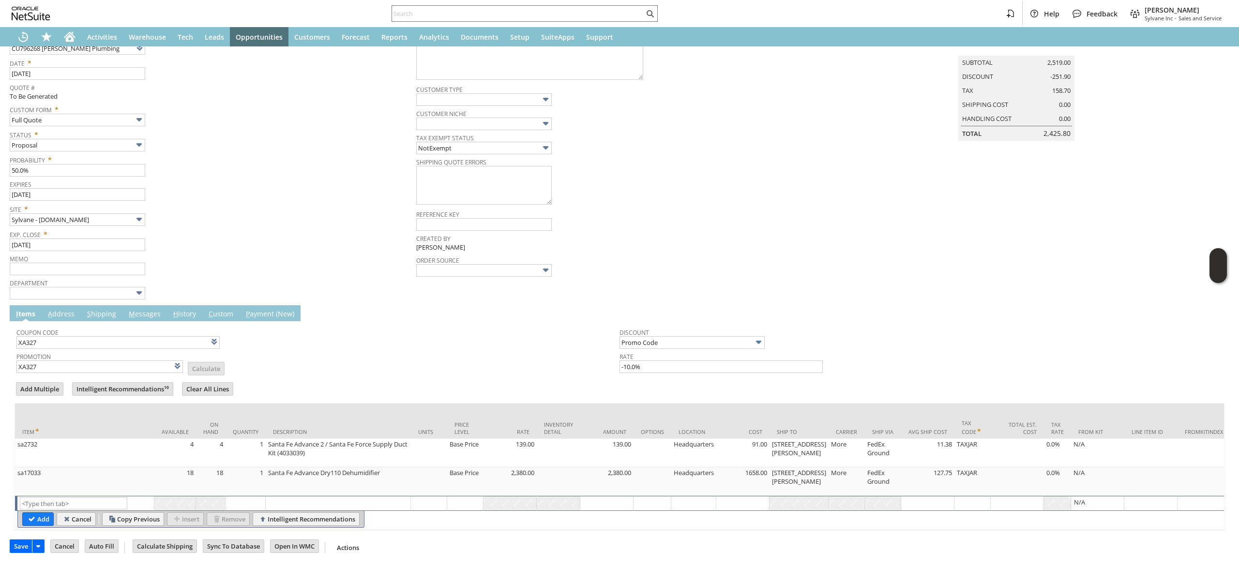
click at [153, 309] on link "M essages" at bounding box center [144, 314] width 37 height 11
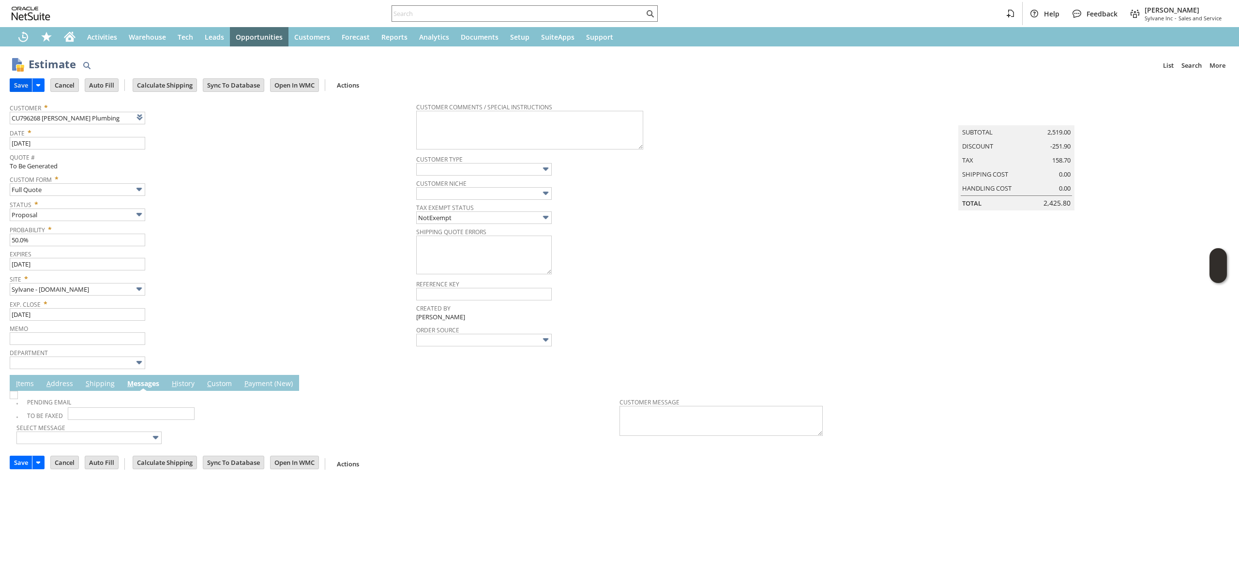
click at [24, 86] on input "Save" at bounding box center [21, 85] width 22 height 13
click at [16, 381] on span "I" at bounding box center [17, 383] width 2 height 9
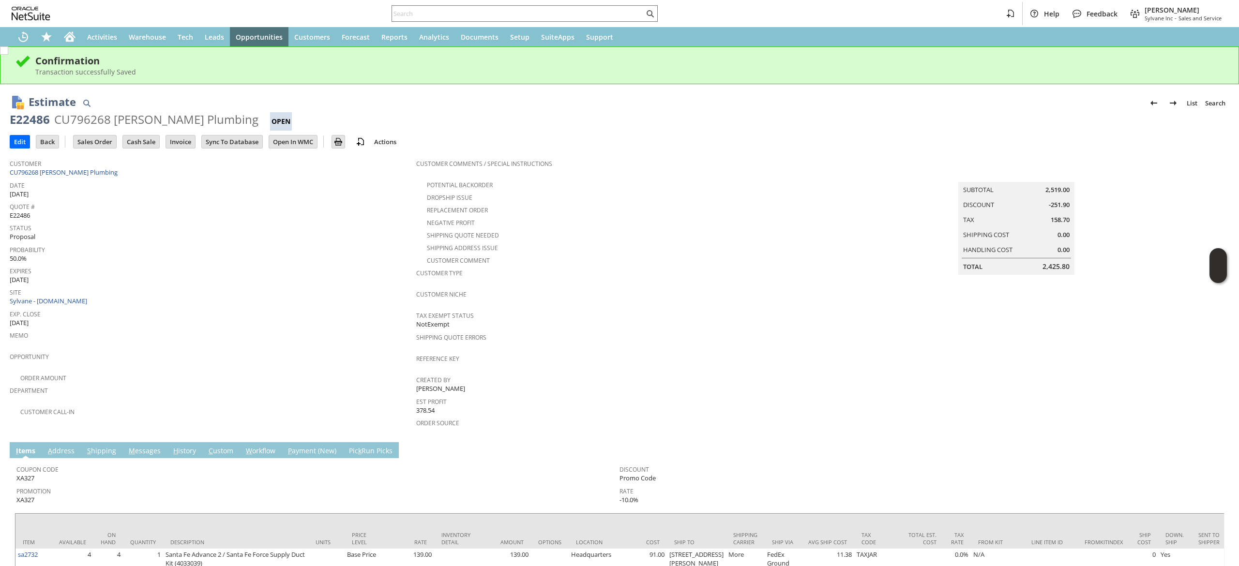
scroll to position [96, 0]
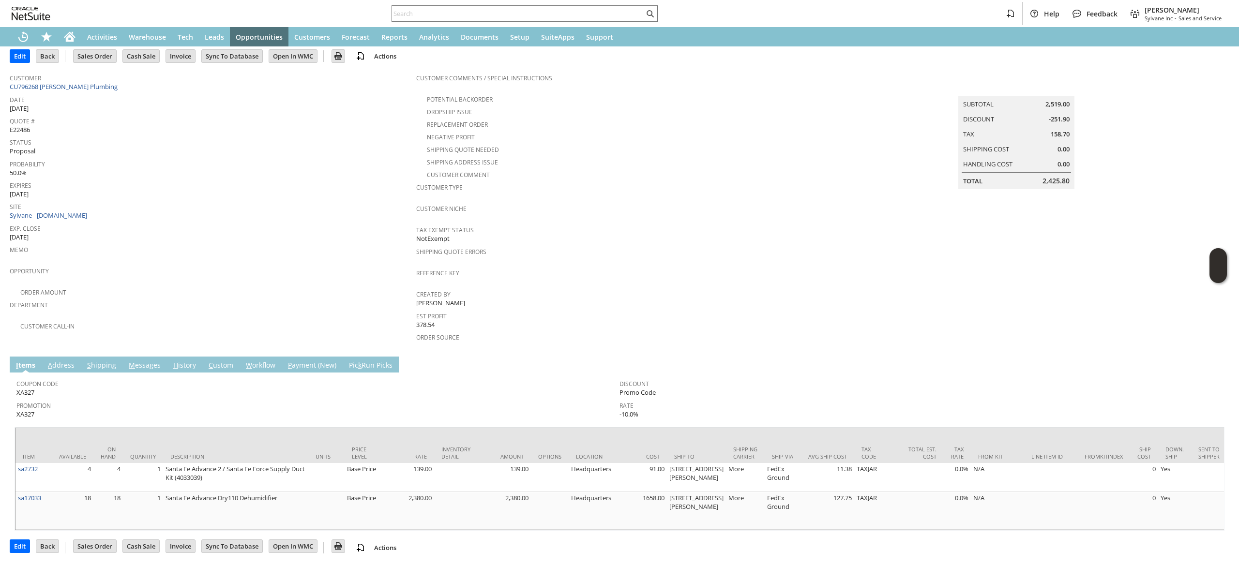
click at [151, 357] on td "M essages" at bounding box center [144, 365] width 45 height 16
click at [135, 360] on link "M essages" at bounding box center [144, 365] width 37 height 11
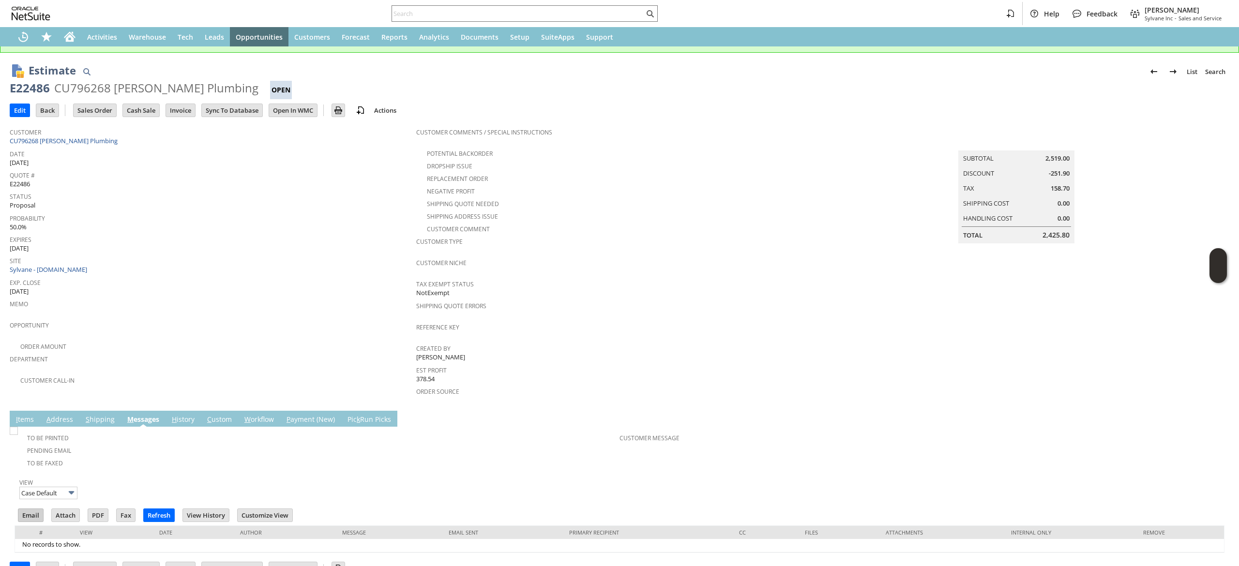
scroll to position [45, 0]
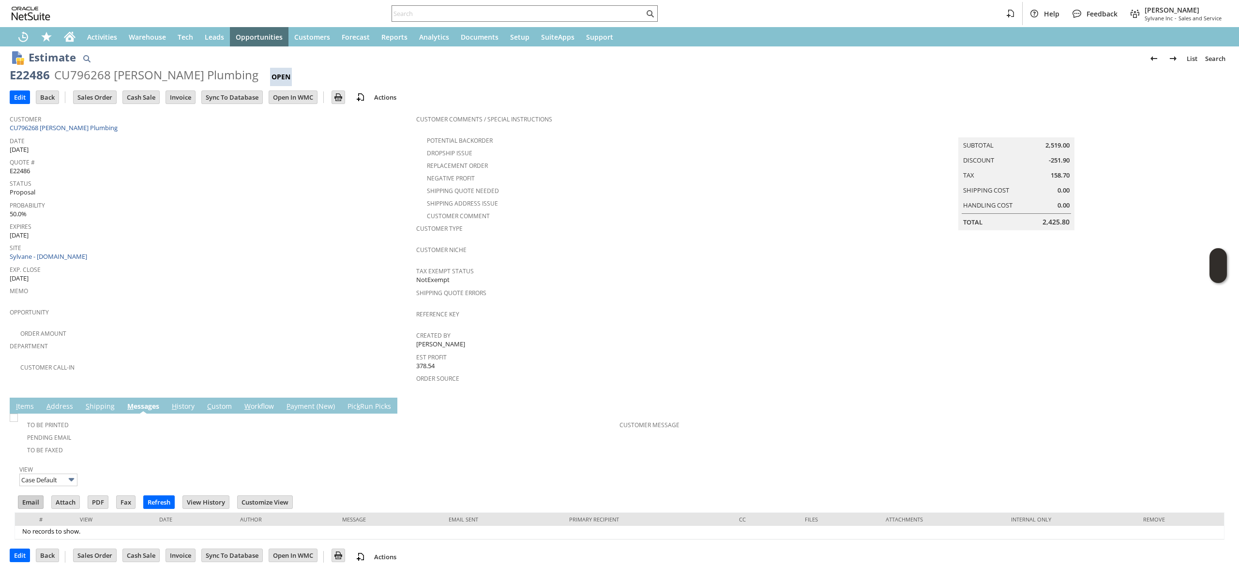
click at [27, 496] on input "Email" at bounding box center [30, 502] width 25 height 13
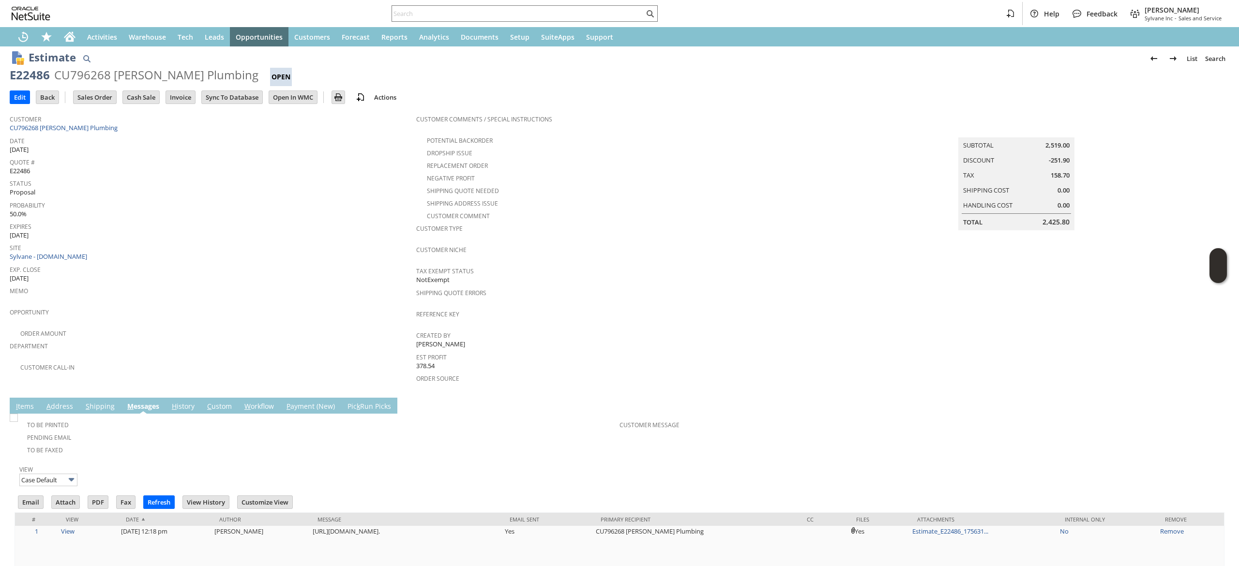
scroll to position [0, 0]
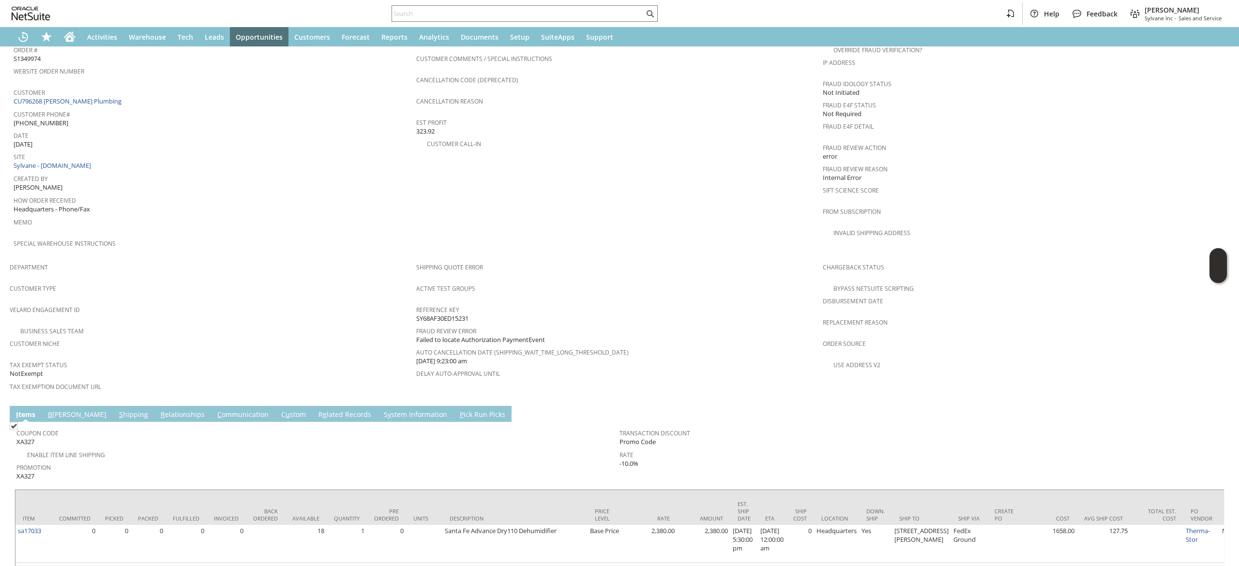
scroll to position [573, 0]
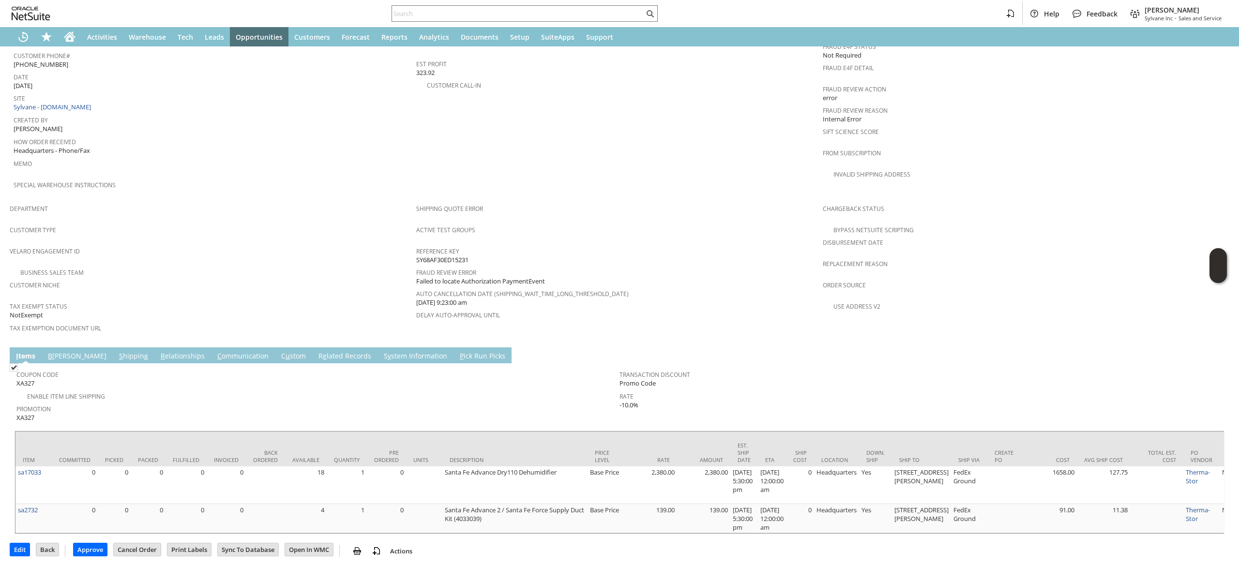
click at [68, 351] on link "B [PERSON_NAME]" at bounding box center [76, 356] width 63 height 11
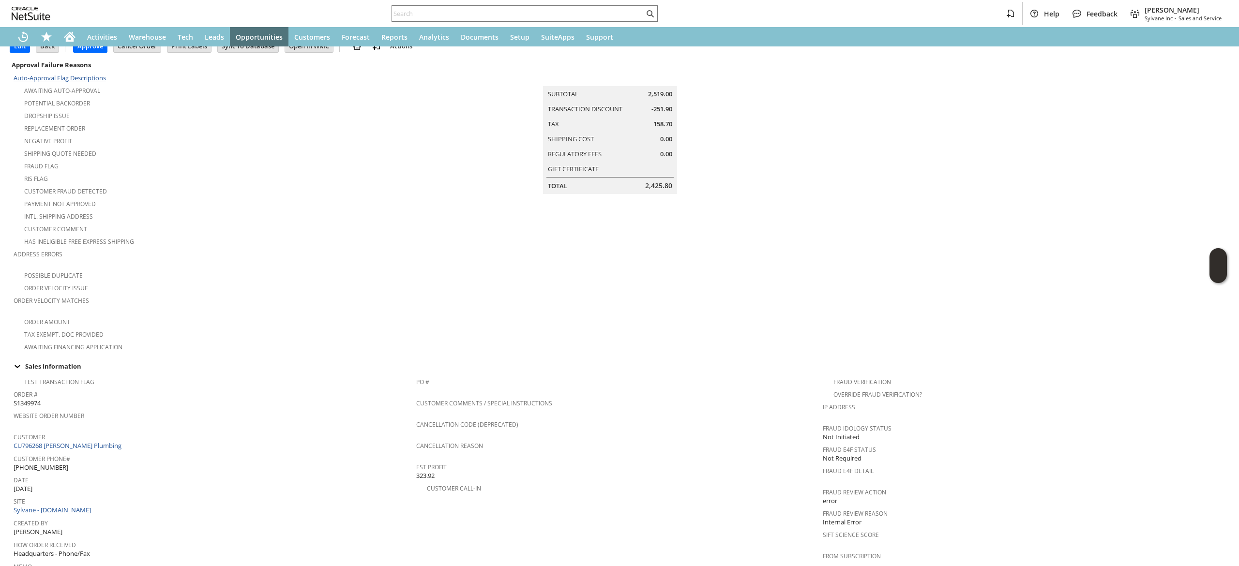
scroll to position [15, 0]
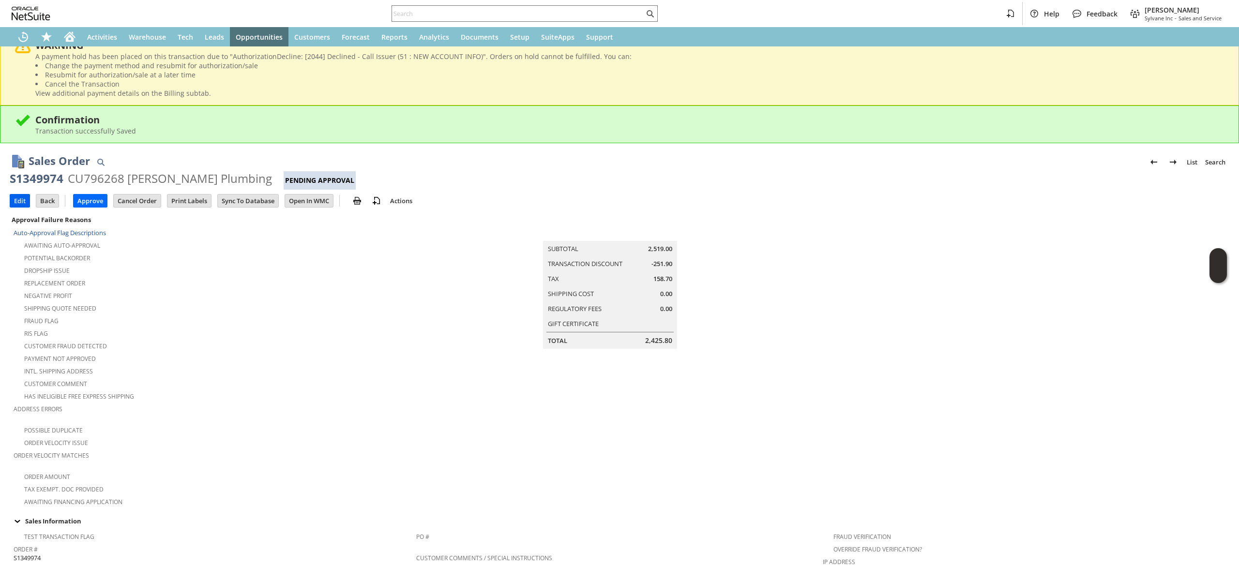
click at [16, 203] on input "Edit" at bounding box center [19, 201] width 19 height 13
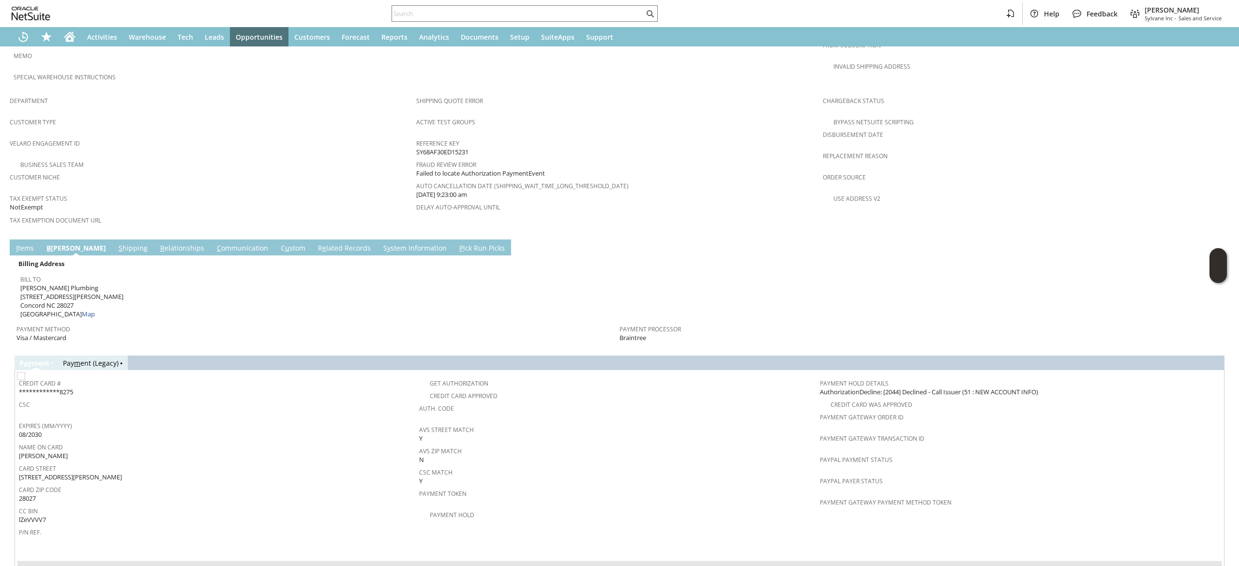
scroll to position [726, 0]
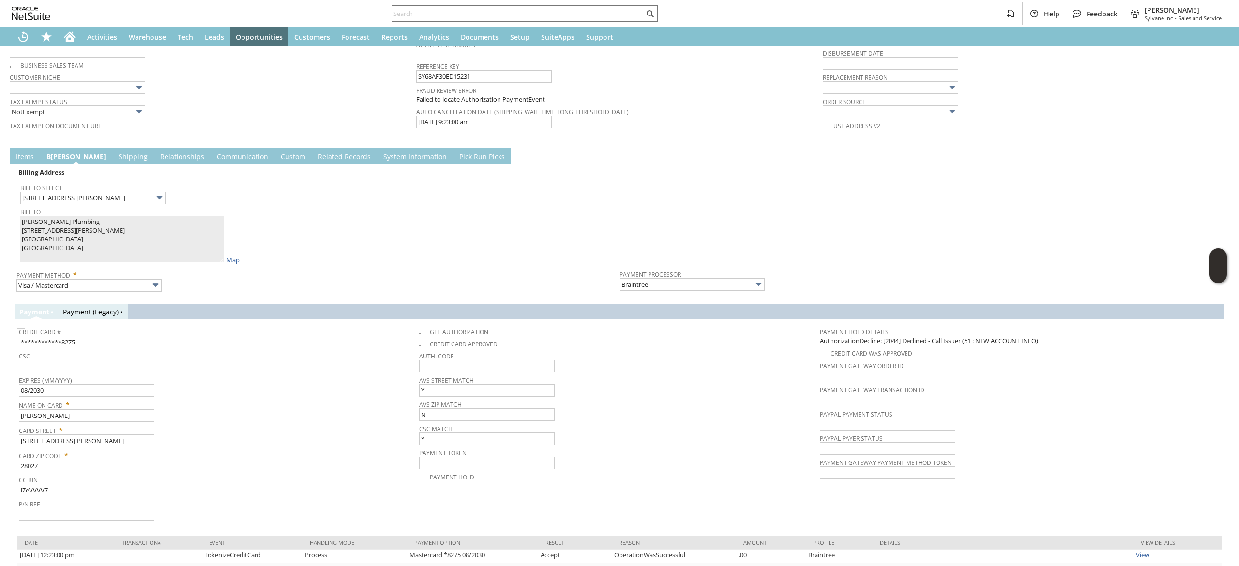
scroll to position [847, 0]
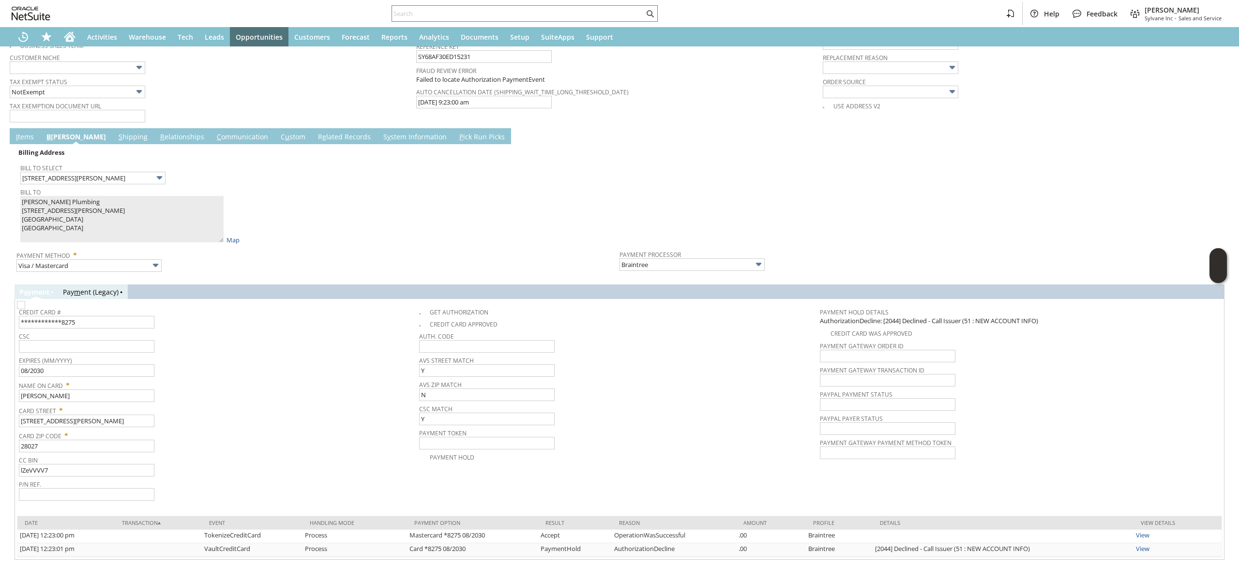
click at [411, 310] on td "**********" at bounding box center [219, 316] width 400 height 27
click at [25, 308] on img at bounding box center [21, 305] width 8 height 8
checkbox input "true"
click at [97, 330] on span "CSC" at bounding box center [216, 335] width 395 height 11
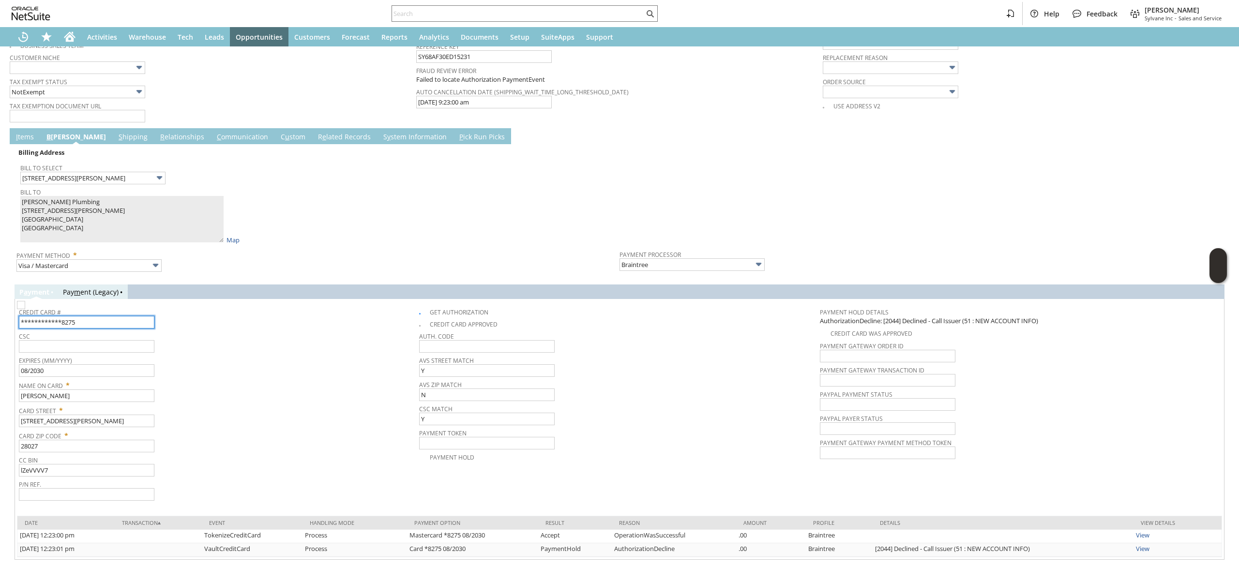
click at [105, 319] on input "**********" at bounding box center [86, 322] width 135 height 13
paste input "521217026463"
click at [244, 390] on div "Name On Card * [PERSON_NAME]" at bounding box center [216, 390] width 395 height 24
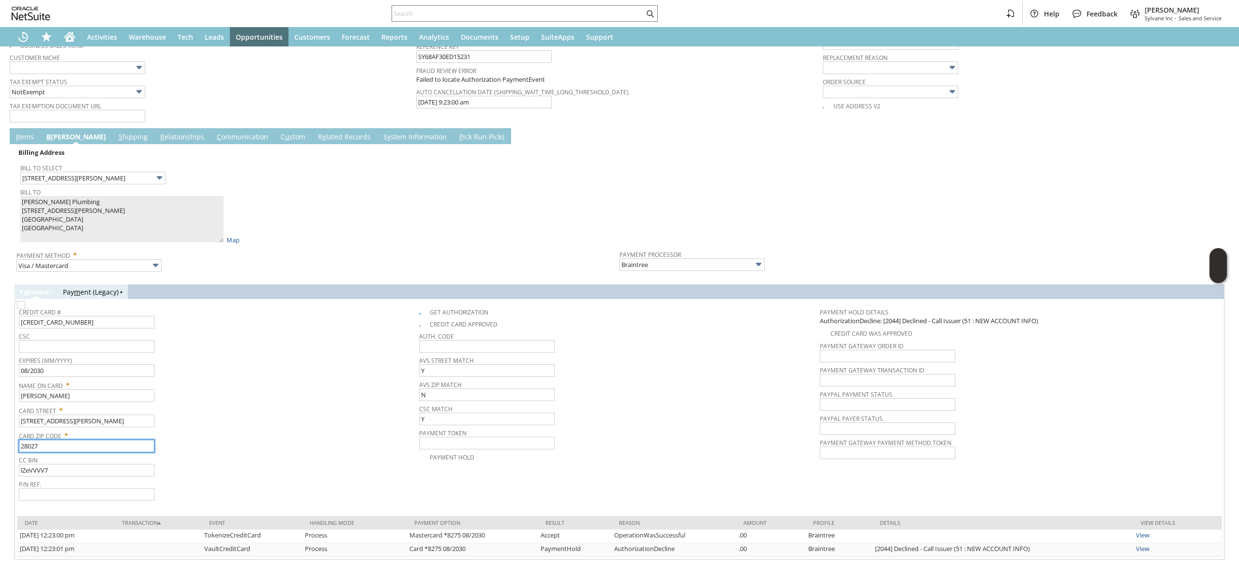
click at [132, 445] on input "28027" at bounding box center [86, 446] width 135 height 13
click at [130, 321] on input "[CREDIT_CARD_NUMBER]" at bounding box center [86, 322] width 135 height 13
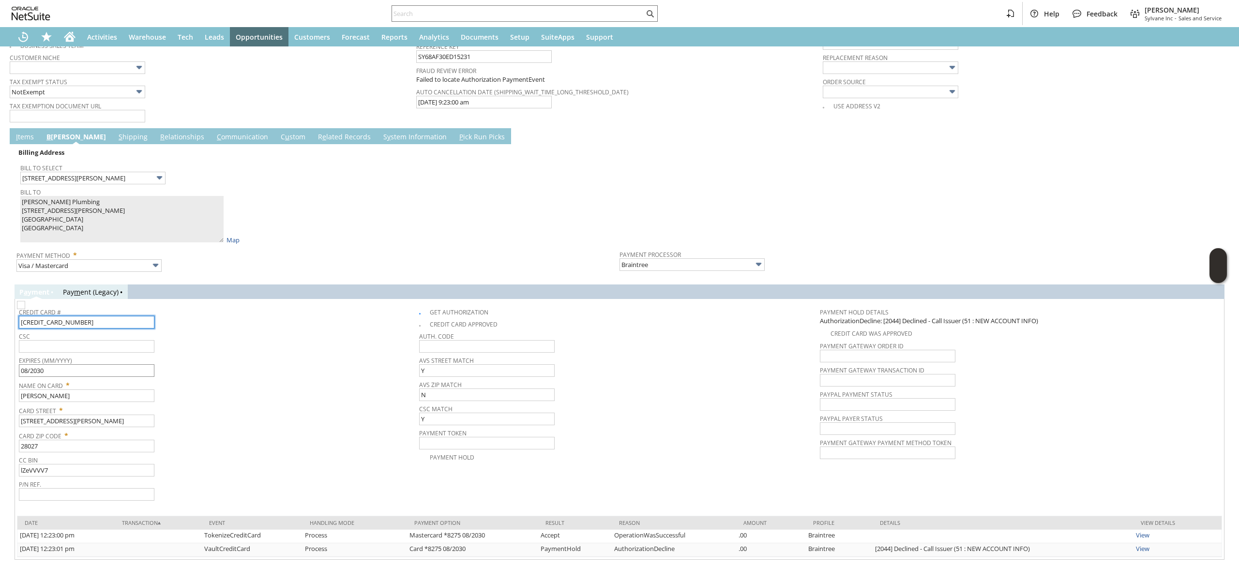
type input "[CREDIT_CARD_NUMBER]"
click at [121, 369] on input "08/2030" at bounding box center [86, 370] width 135 height 13
type input "02/2026"
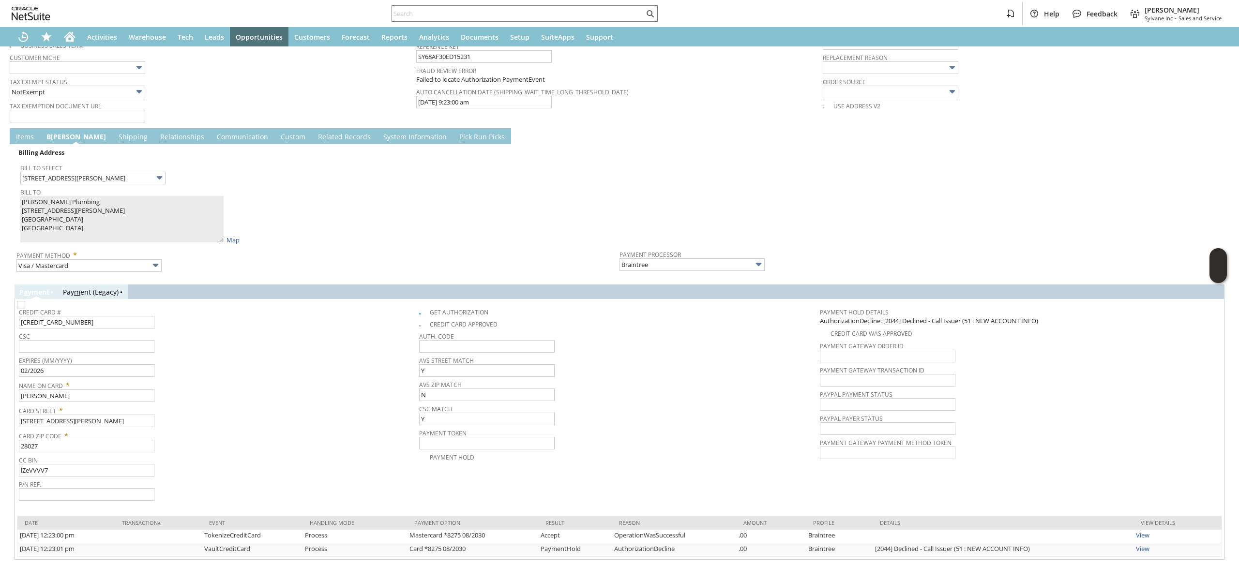
click at [136, 354] on span "Expires (MM/YYYY)" at bounding box center [216, 359] width 395 height 11
click at [139, 350] on input "text" at bounding box center [86, 346] width 135 height 13
type input "849"
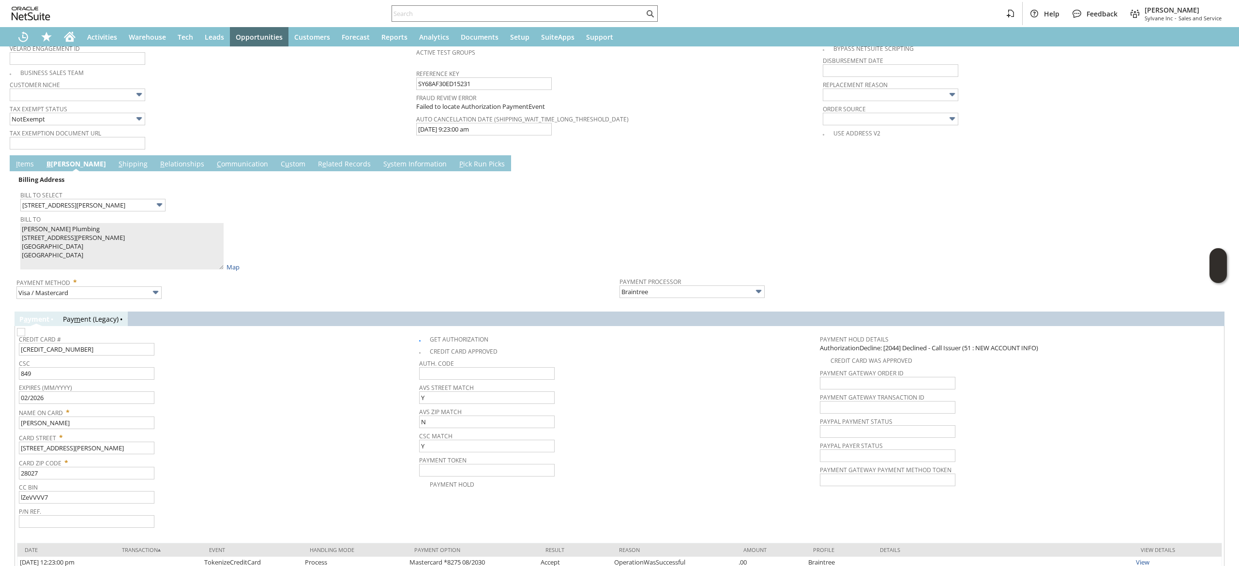
scroll to position [874, 0]
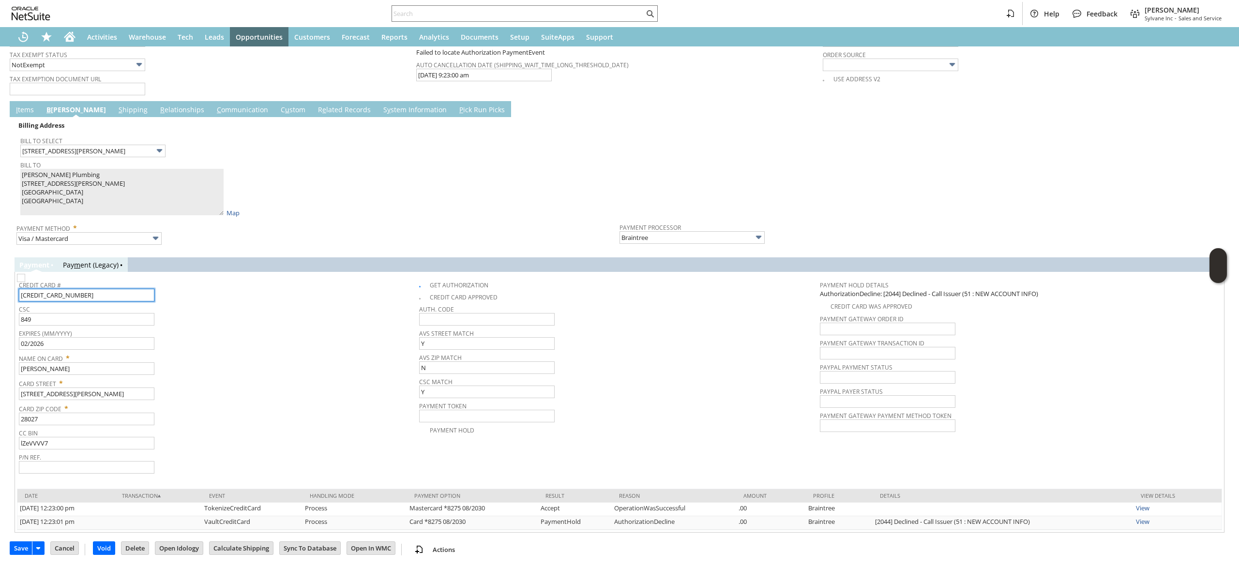
click at [105, 290] on input "[CREDIT_CARD_NUMBER]" at bounding box center [86, 295] width 135 height 13
click at [107, 323] on input "849" at bounding box center [86, 319] width 135 height 13
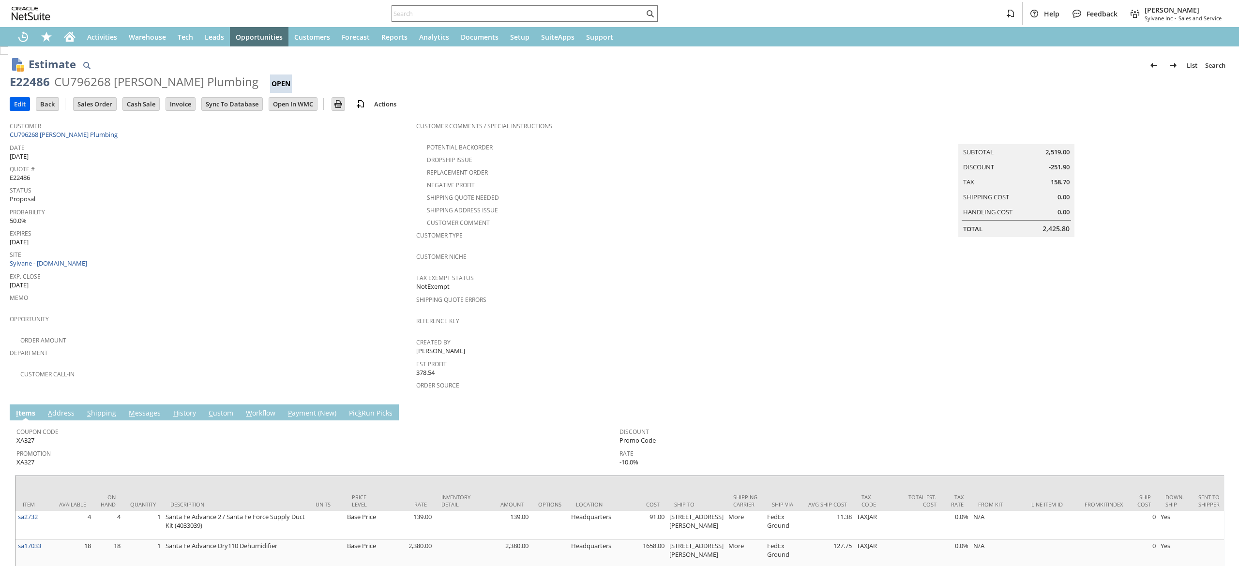
click at [20, 110] on td "Edit" at bounding box center [20, 104] width 20 height 14
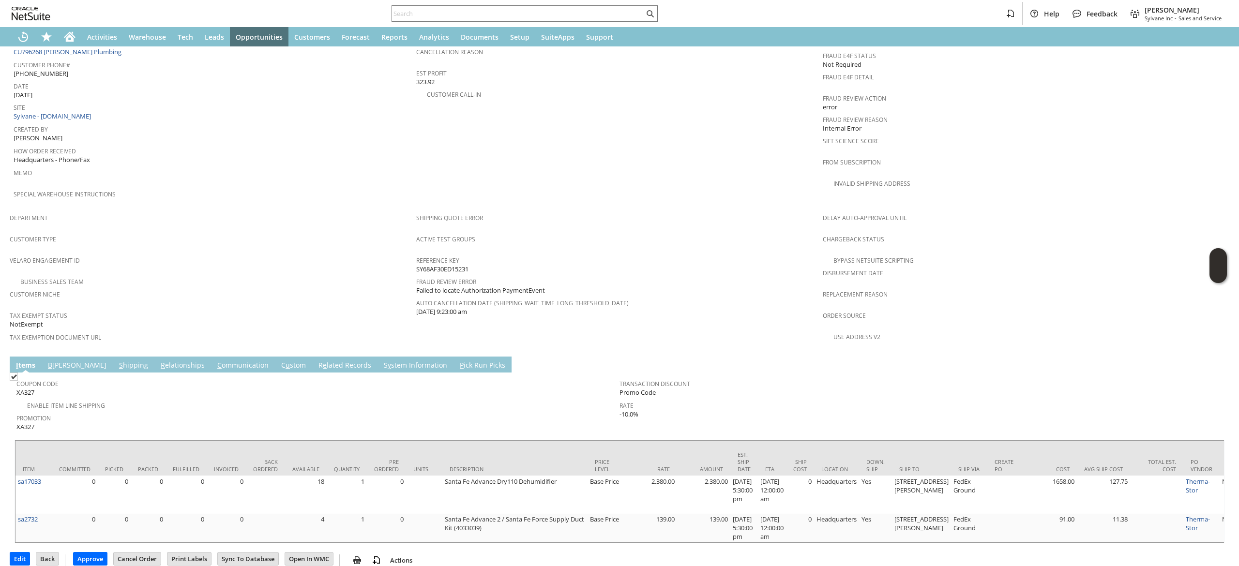
scroll to position [499, 0]
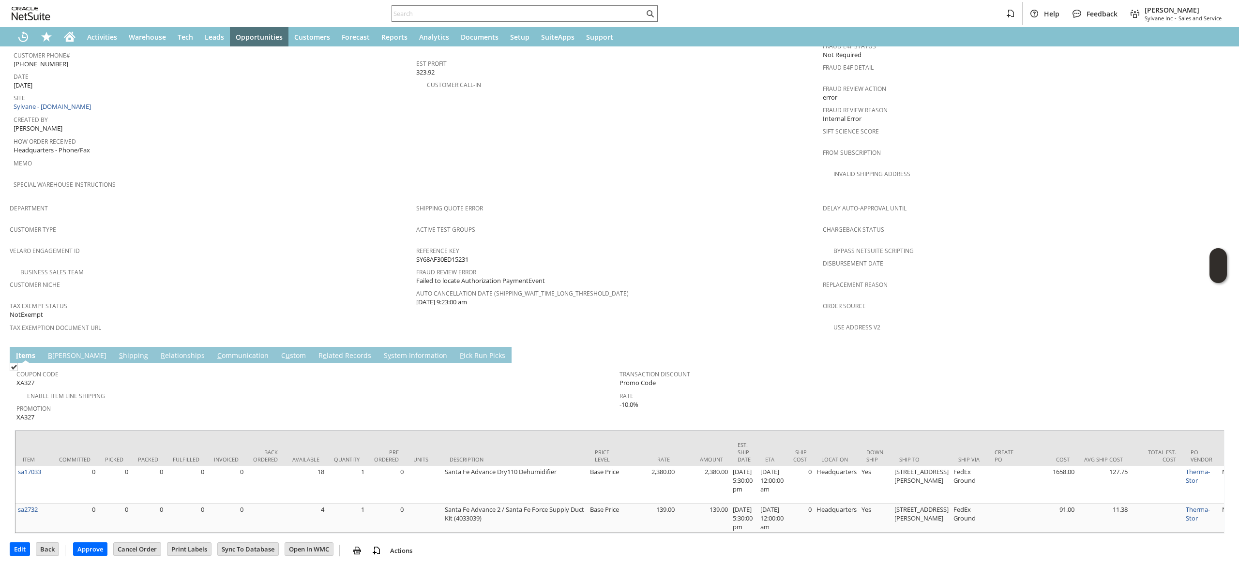
click at [194, 363] on td "Coupon Code XA327 Enable Item Line Shipping Promotion XA327 Transaction Discoun…" at bounding box center [620, 394] width 1210 height 62
click at [215, 351] on link "C ommunication" at bounding box center [243, 356] width 56 height 11
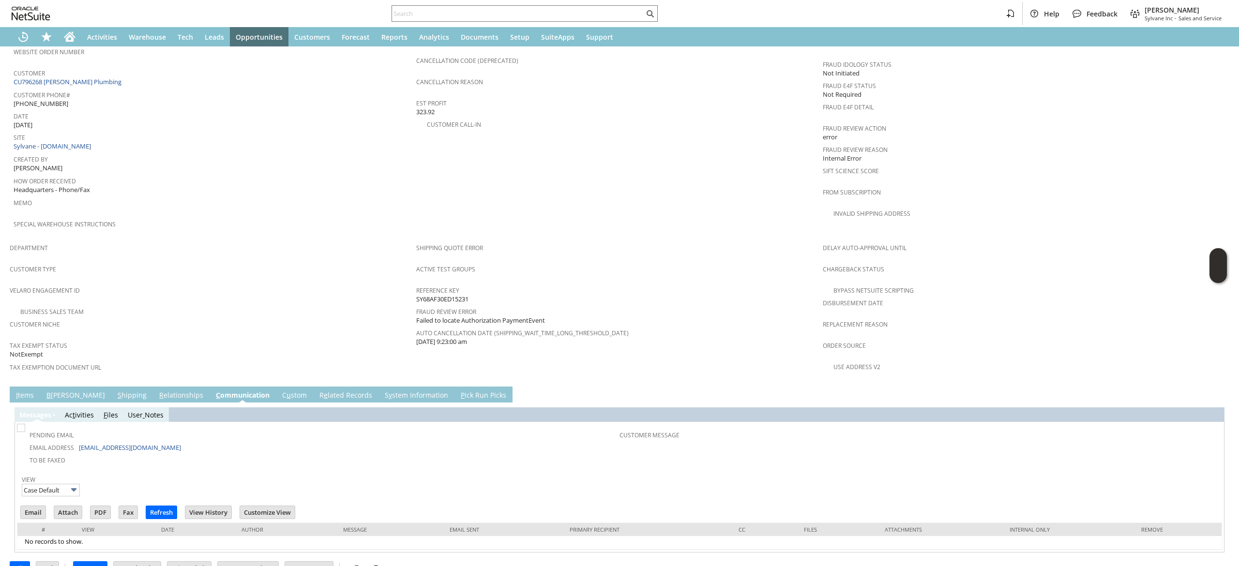
scroll to position [0, 0]
click at [36, 506] on input "Email" at bounding box center [33, 512] width 25 height 13
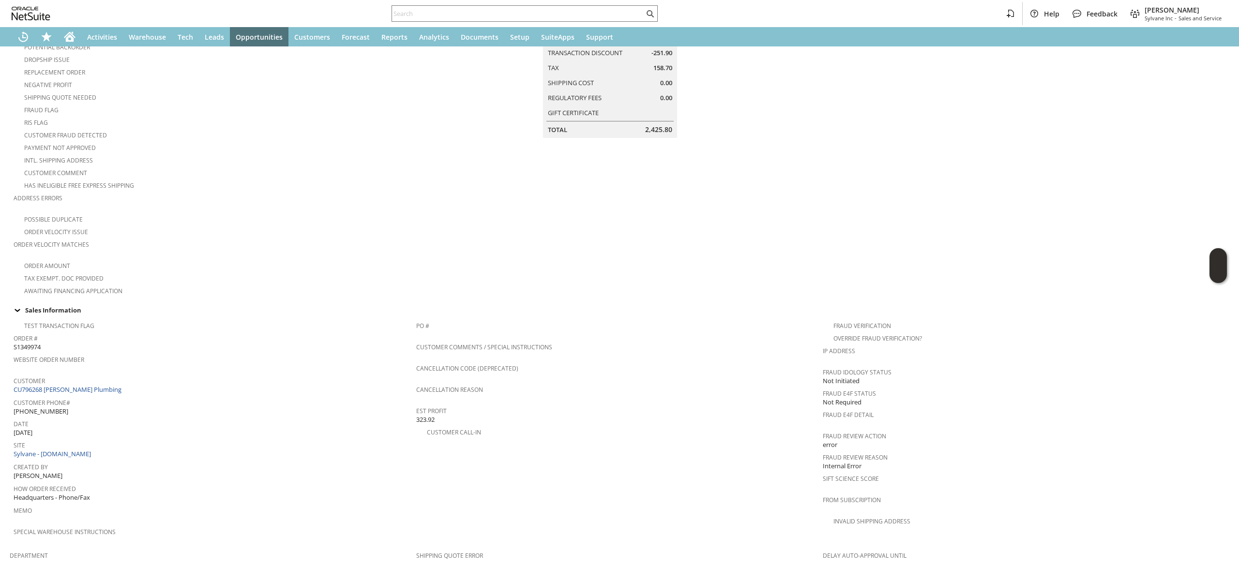
scroll to position [282, 0]
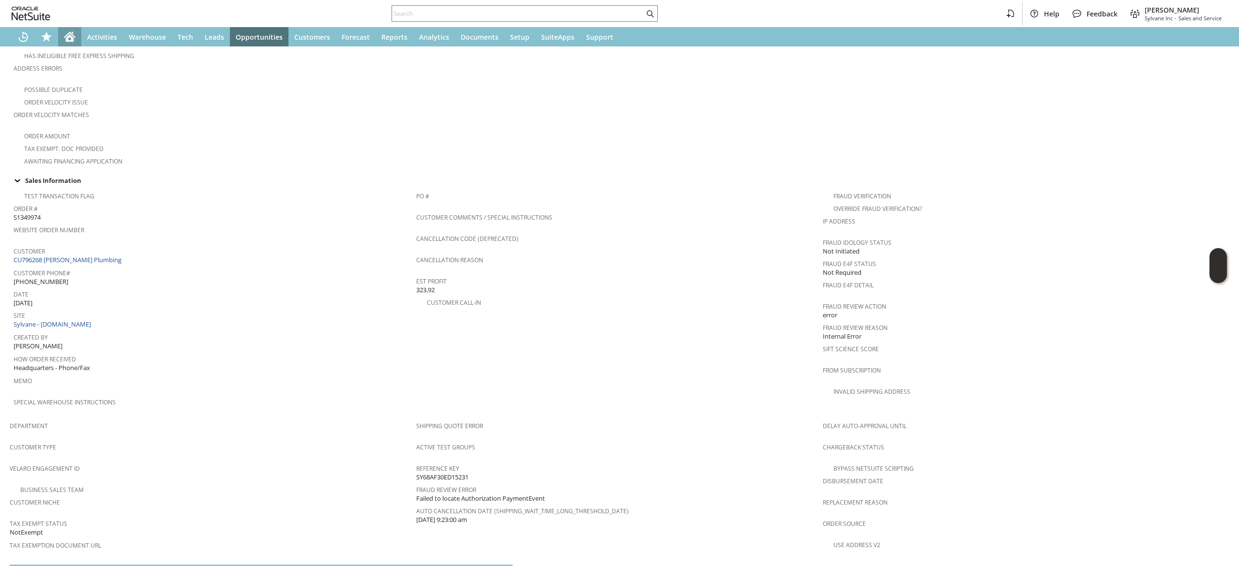
click at [70, 35] on icon "Home" at bounding box center [70, 37] width 8 height 7
